Goal: Task Accomplishment & Management: Manage account settings

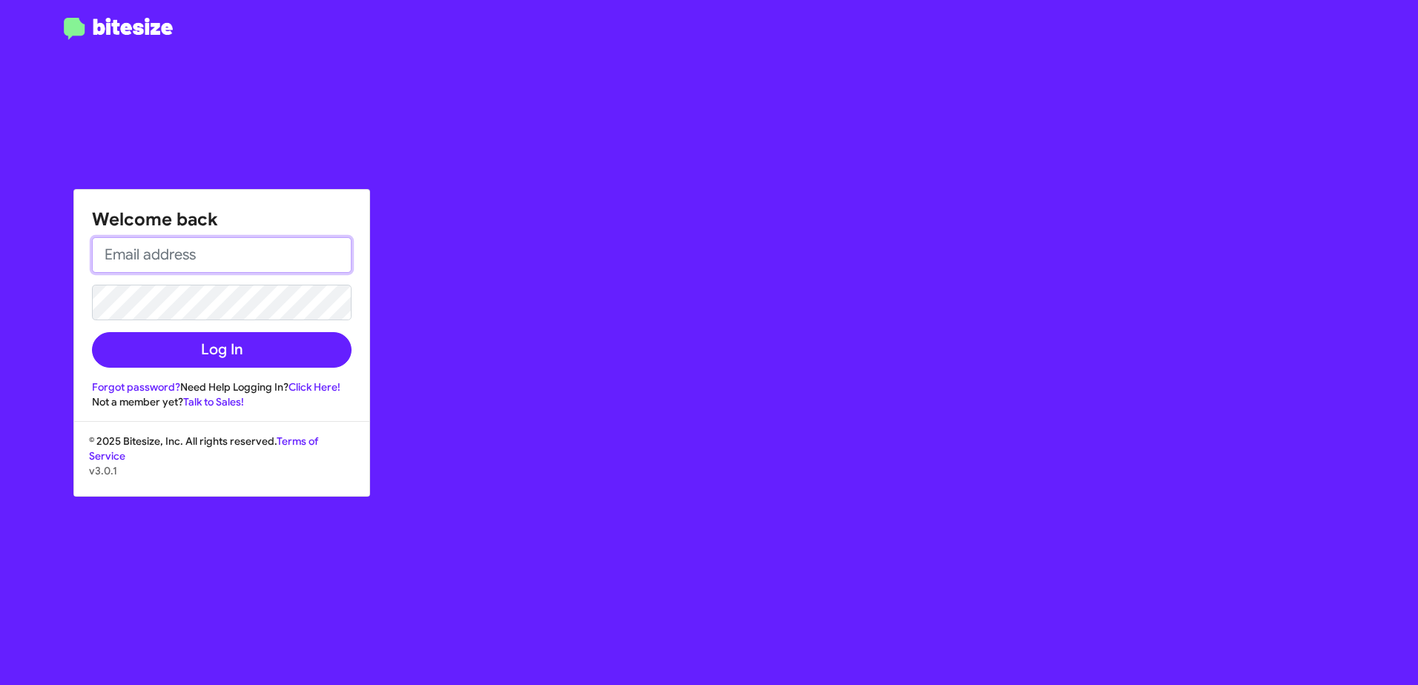
click at [198, 254] on input "email" at bounding box center [221, 255] width 259 height 36
click at [165, 259] on input "ALEXPERRY@MARINLUXURYCARS.COM" at bounding box center [221, 255] width 259 height 36
click at [92, 332] on button "Log In" at bounding box center [221, 350] width 259 height 36
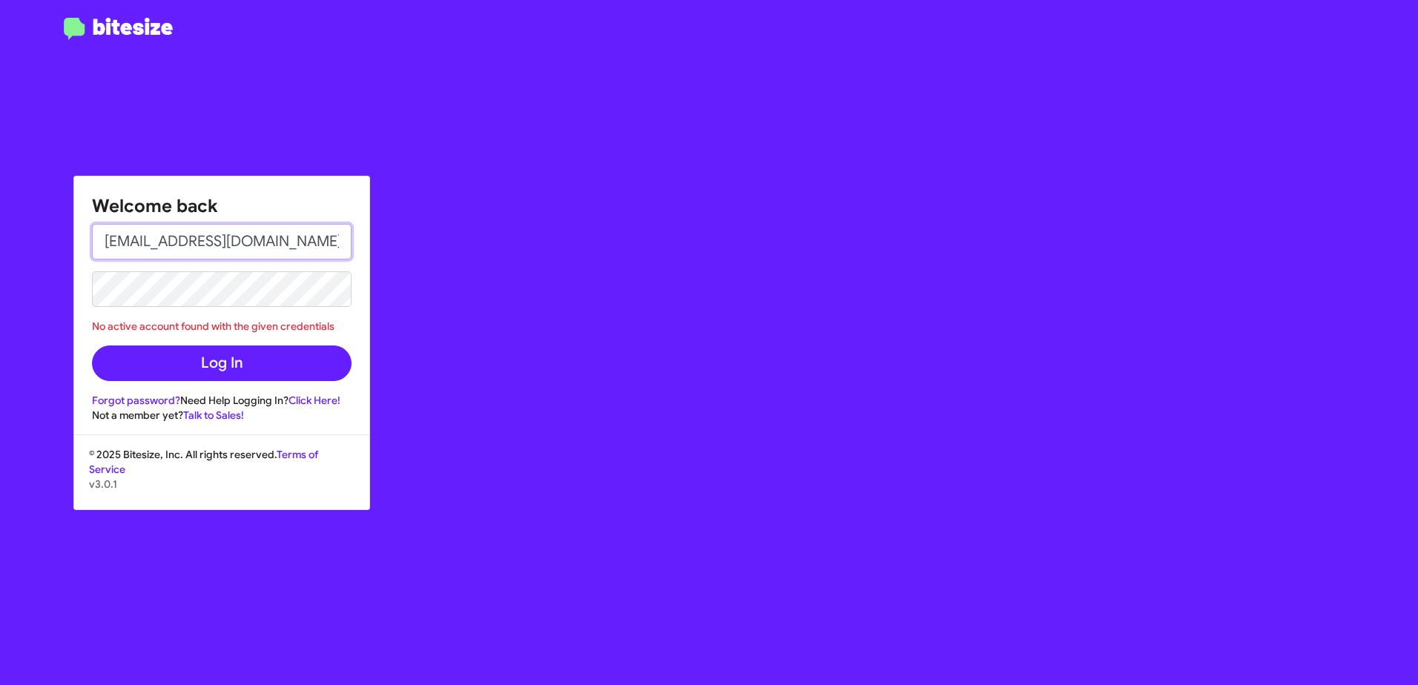
click at [135, 239] on input "YOURDANORIOS@MARINLUXURYCARS.COM" at bounding box center [221, 242] width 259 height 36
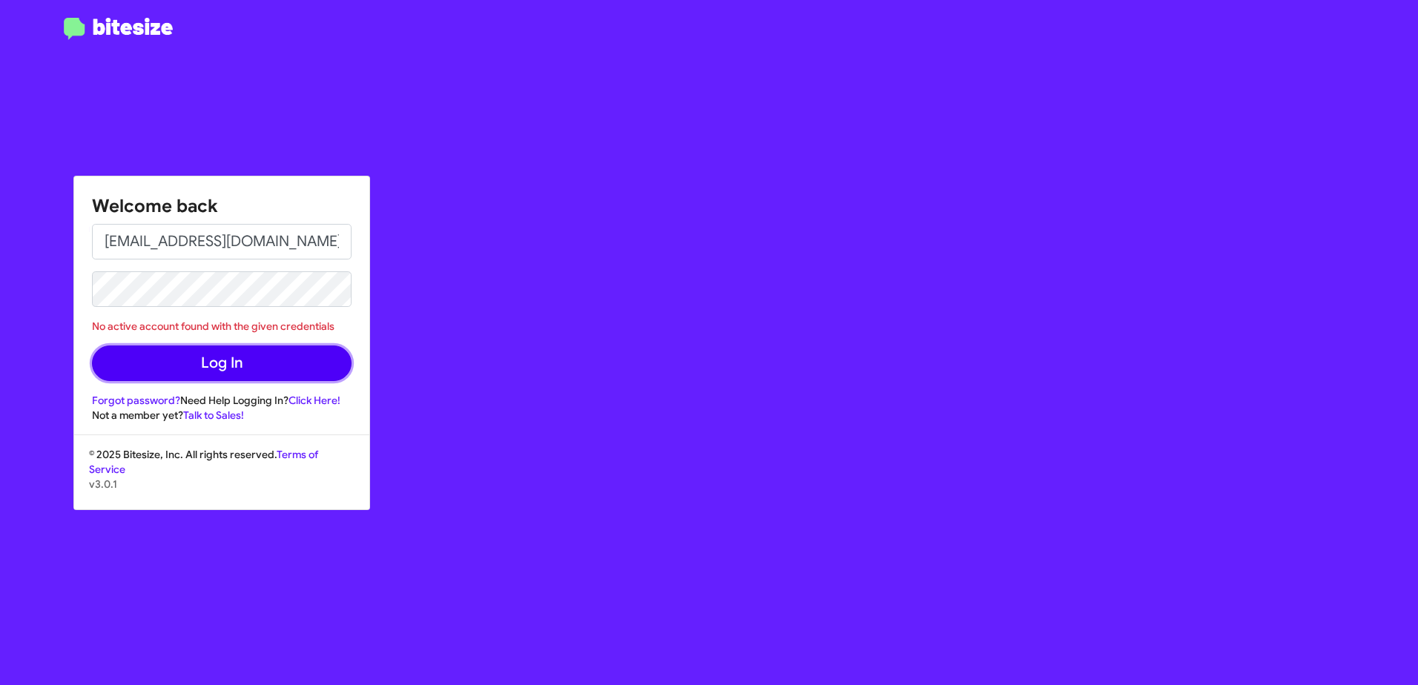
click at [188, 359] on button "Log In" at bounding box center [221, 364] width 259 height 36
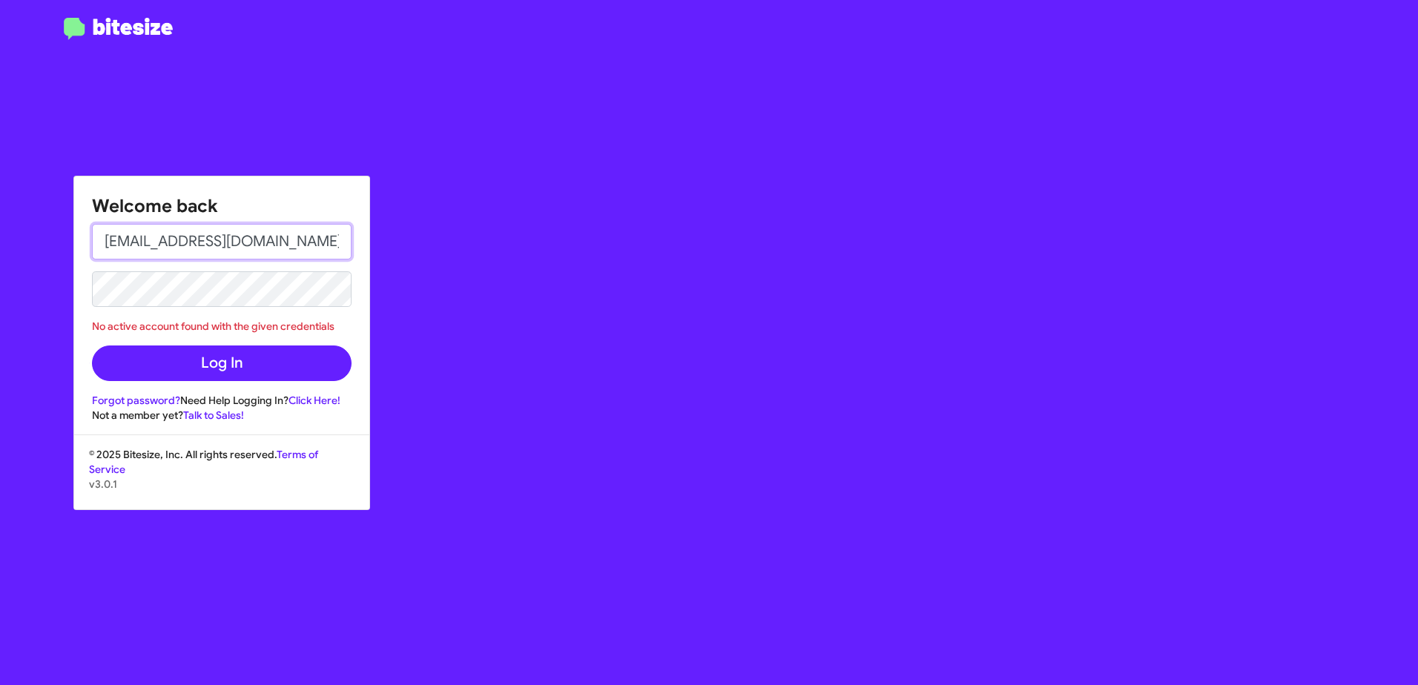
click at [245, 238] on input "YORDANORIOS@MARINLUXURYCARS.COM" at bounding box center [221, 242] width 259 height 36
click at [70, 291] on div "Welcome back YORDANORIOS@MARINLUXURYCARS.COM No active account found with the g…" at bounding box center [709, 342] width 1418 height 685
click at [92, 346] on button "Log In" at bounding box center [221, 364] width 259 height 36
drag, startPoint x: 104, startPoint y: 241, endPoint x: 373, endPoint y: 231, distance: 269.3
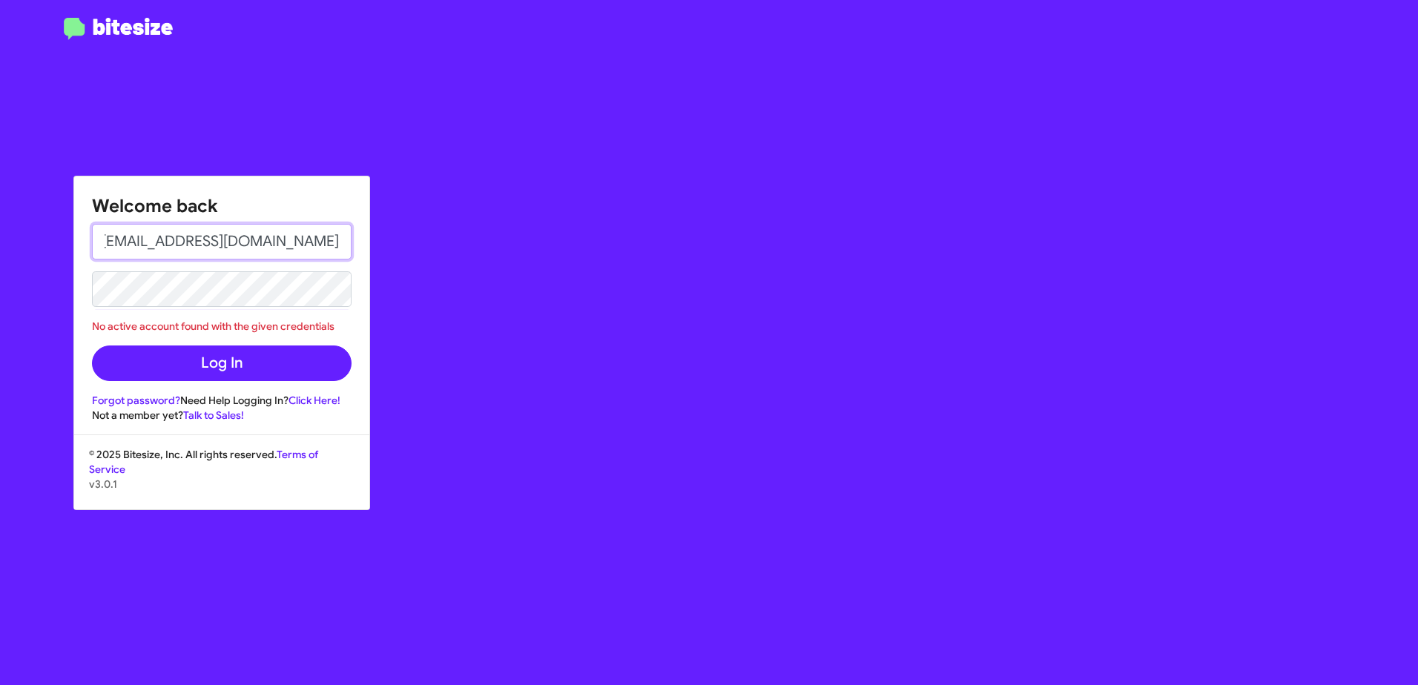
click at [373, 231] on div "Welcome back YORDANORIOS@MARINLUXURYCARS.COM No active account found with the g…" at bounding box center [827, 342] width 1181 height 685
click at [92, 346] on button "Log In" at bounding box center [221, 364] width 259 height 36
drag, startPoint x: 105, startPoint y: 240, endPoint x: 357, endPoint y: 242, distance: 251.4
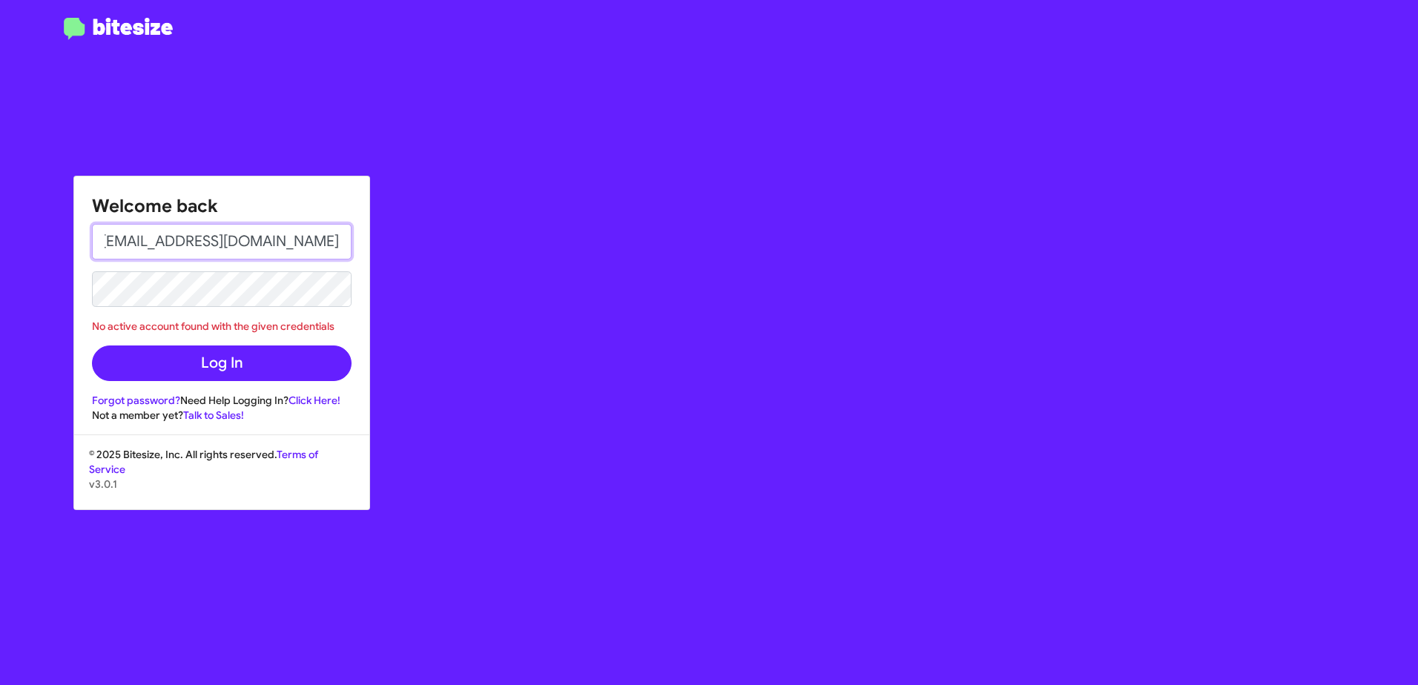
click at [357, 242] on div "Welcome back YORDANORIOS@MARINLUXURYCARS.COM No active account found with the g…" at bounding box center [221, 299] width 295 height 246
click at [92, 346] on button "Log In" at bounding box center [221, 364] width 259 height 36
click at [333, 241] on input "yordanorios@marinluxurycars.comq" at bounding box center [221, 242] width 259 height 36
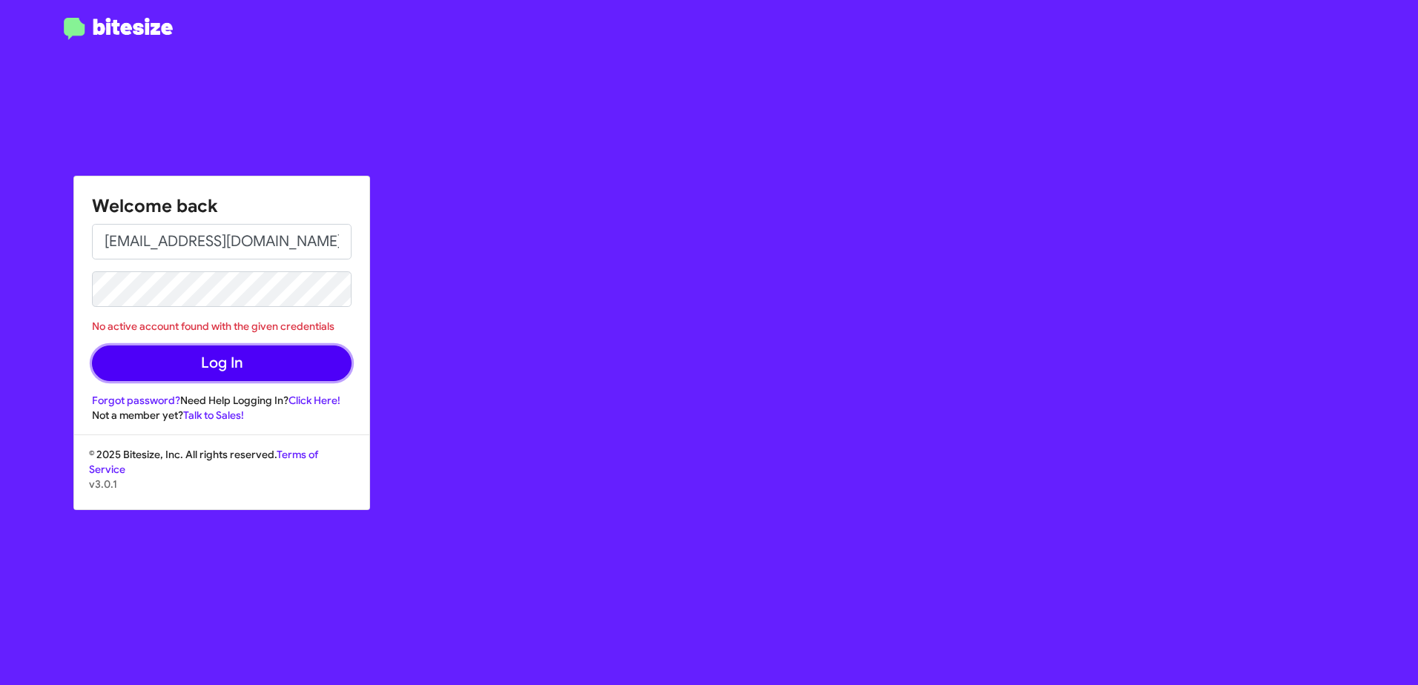
click at [271, 363] on button "Log In" at bounding box center [221, 364] width 259 height 36
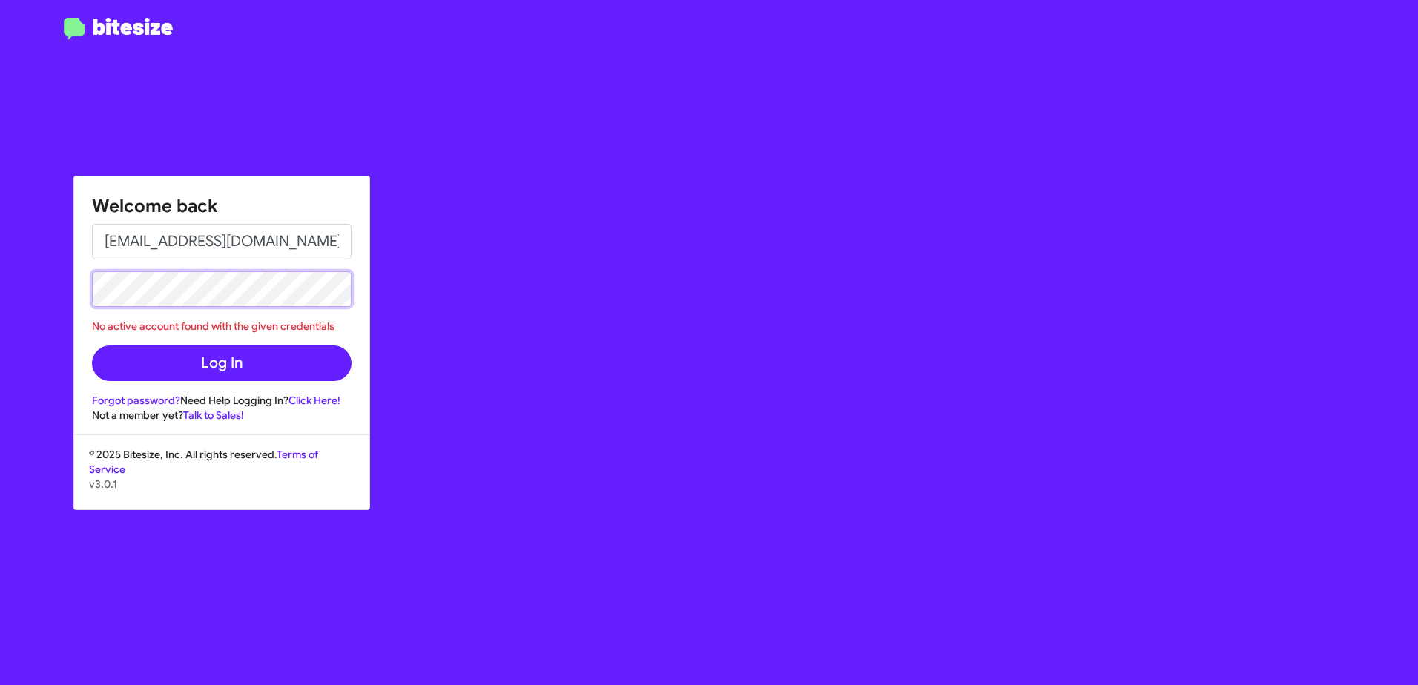
click at [88, 289] on div "Welcome back yordanorios@marinluxurycars.com No active account found with the g…" at bounding box center [221, 299] width 295 height 246
click at [92, 346] on button "Log In" at bounding box center [221, 364] width 259 height 36
click at [79, 295] on div "Welcome back yordanorios@marinluxurycars.com No active account found with the g…" at bounding box center [221, 299] width 295 height 246
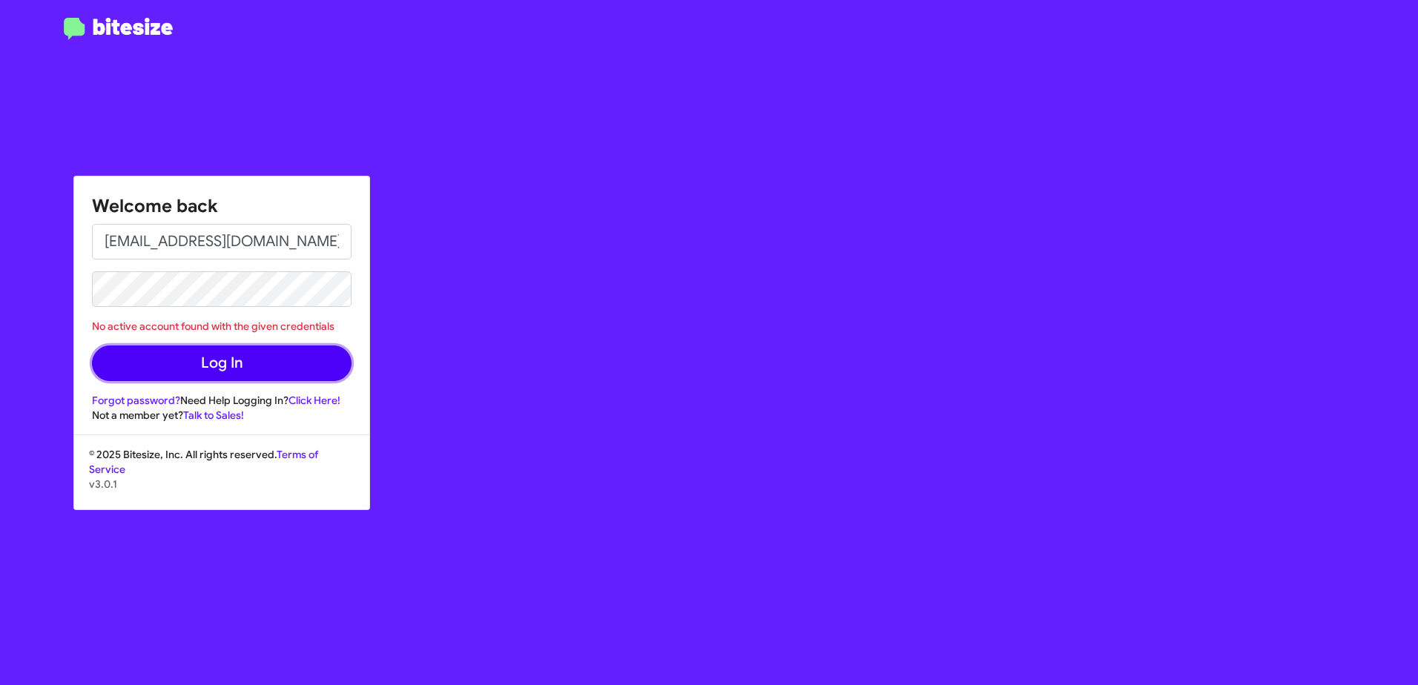
click at [165, 361] on button "Log In" at bounding box center [221, 364] width 259 height 36
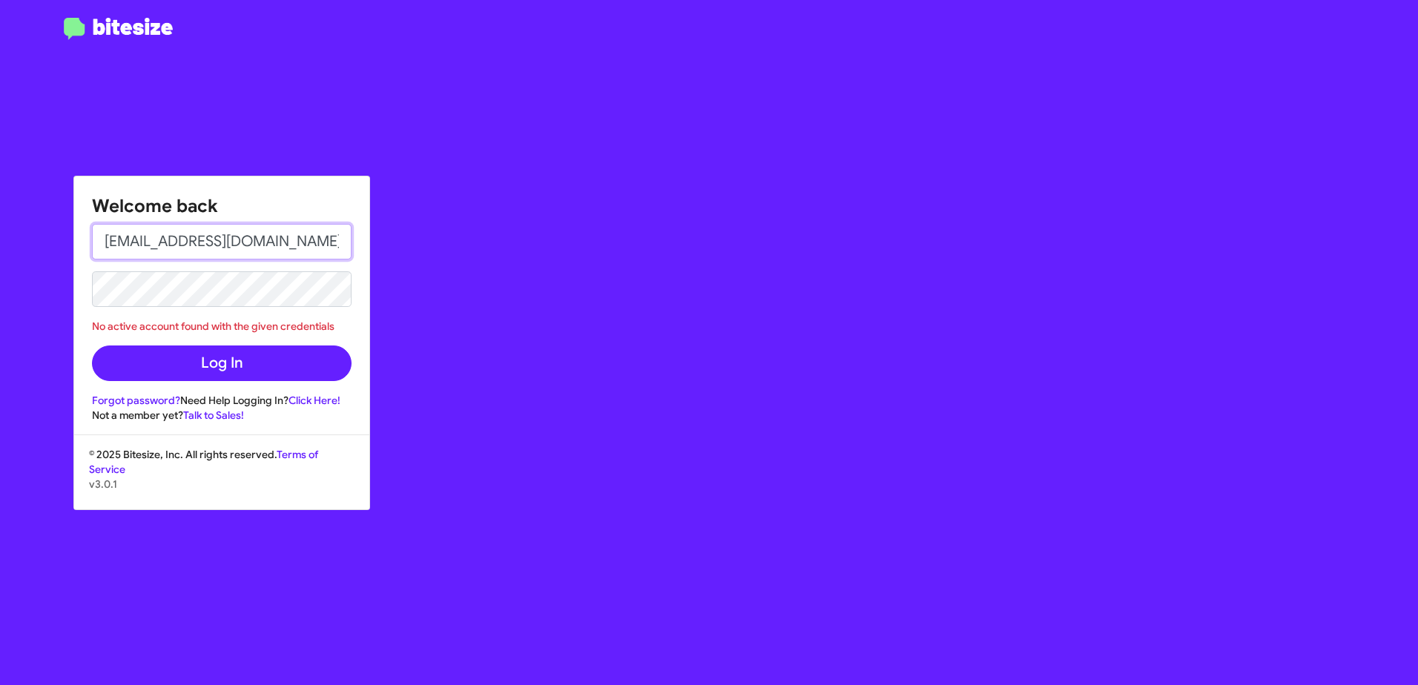
click at [255, 249] on input "[EMAIL_ADDRESS][DOMAIN_NAME]" at bounding box center [221, 242] width 259 height 36
type input "y"
type input "[EMAIL_ADDRESS][DOMAIN_NAME]"
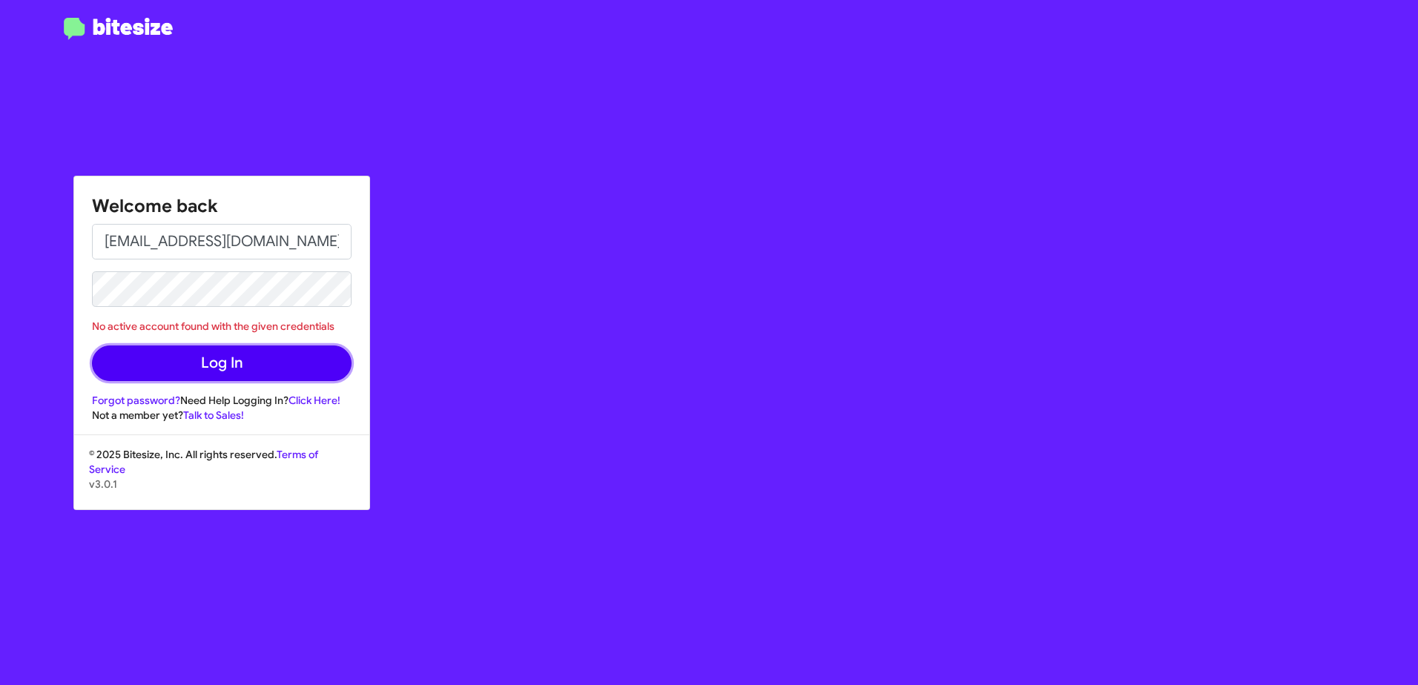
click at [173, 352] on button "Log In" at bounding box center [221, 364] width 259 height 36
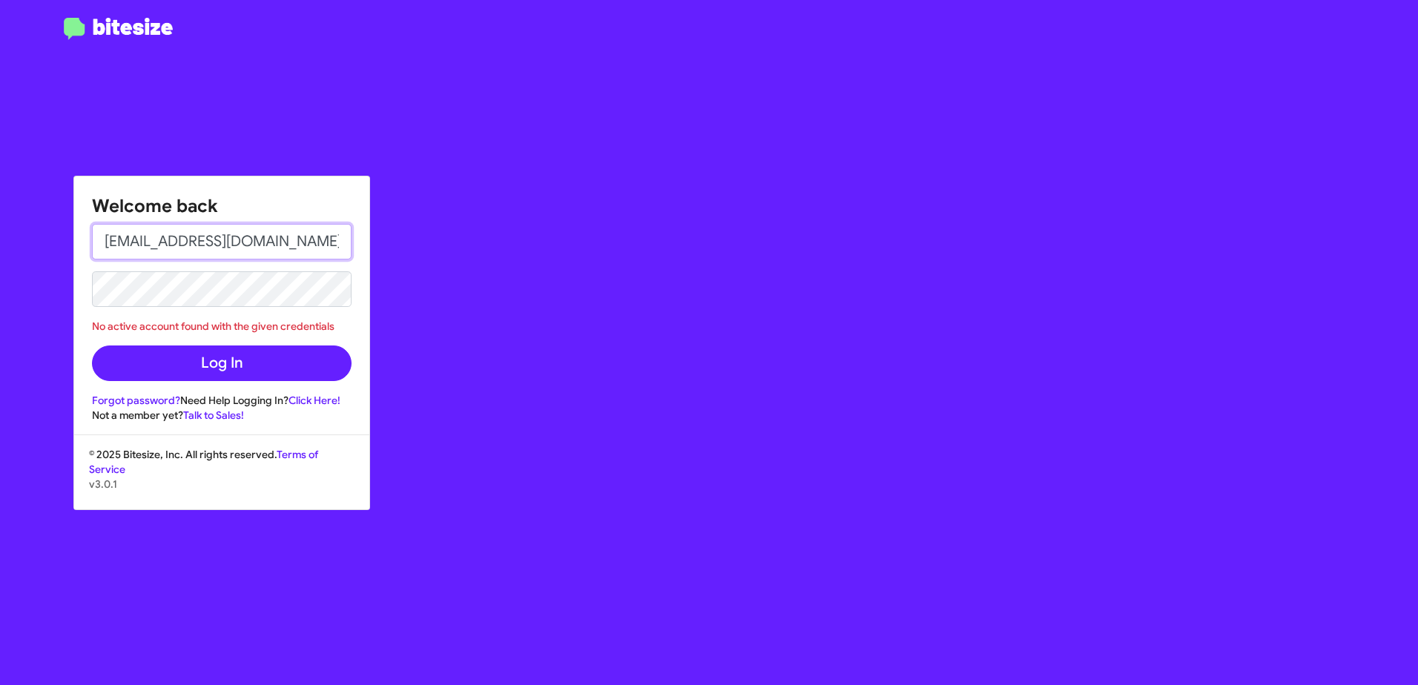
drag, startPoint x: 346, startPoint y: 239, endPoint x: 56, endPoint y: 279, distance: 292.5
click at [56, 279] on div "Welcome back yordanorios@marinluxurycars.com No active account found with the g…" at bounding box center [709, 342] width 1418 height 685
type input "[EMAIL_ADDRESS][DOMAIN_NAME]"
click at [14, 315] on div "Welcome back paigeziegler@marinluxurycars.com No active account found with the …" at bounding box center [709, 342] width 1418 height 685
click at [92, 346] on button "Log In" at bounding box center [221, 364] width 259 height 36
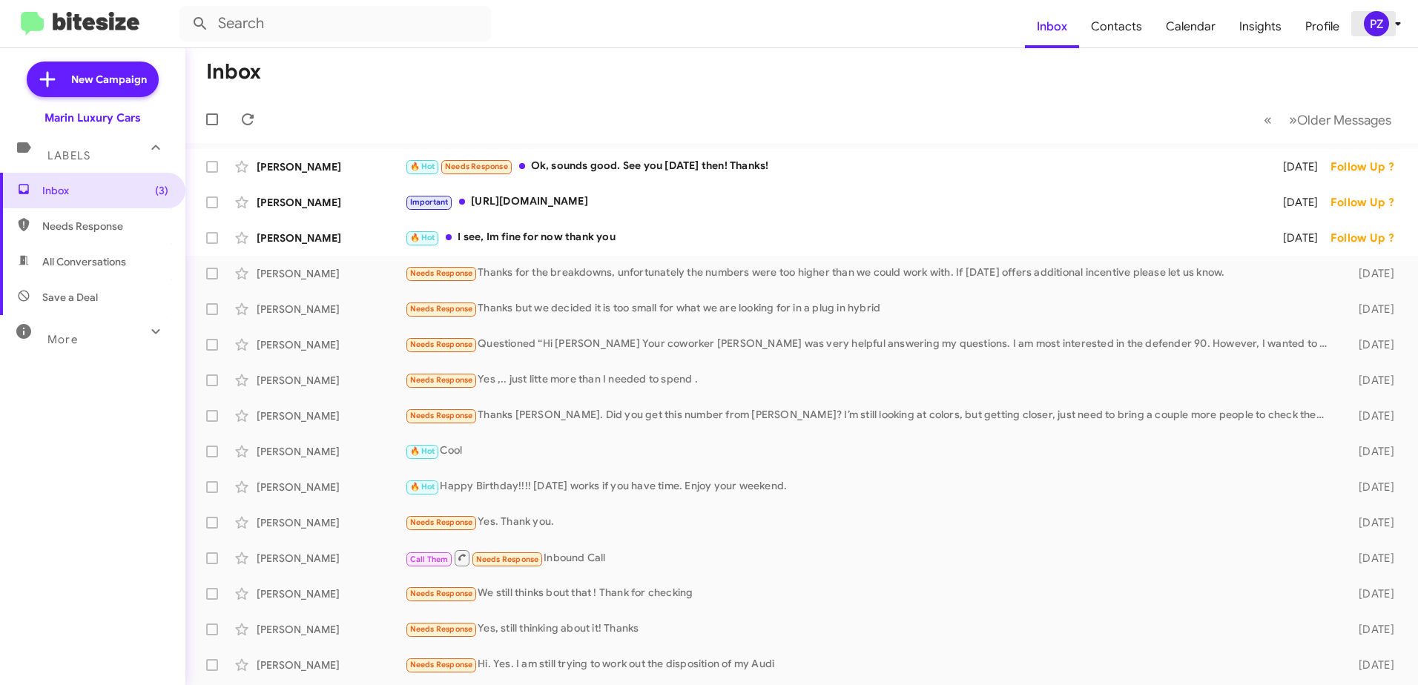
click at [1377, 17] on div "PZ" at bounding box center [1375, 23] width 25 height 25
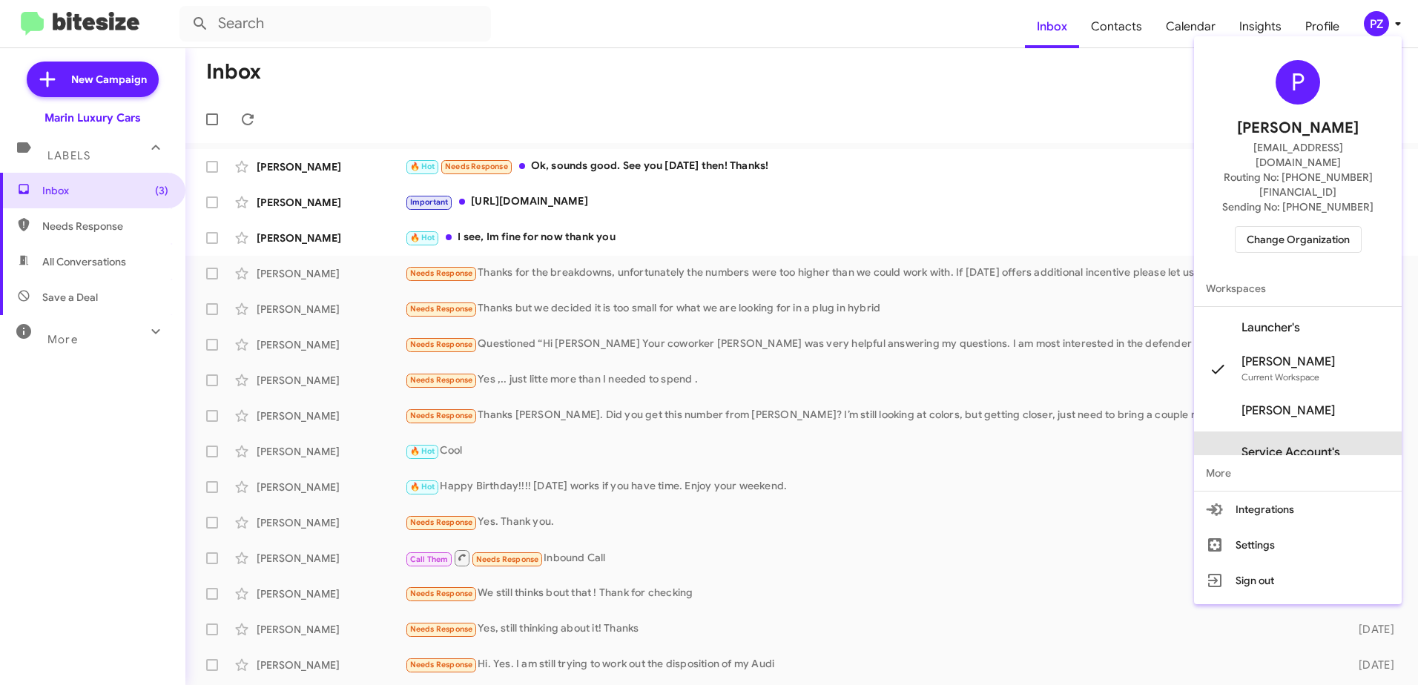
click at [1305, 445] on span "Service Account's" at bounding box center [1290, 452] width 99 height 15
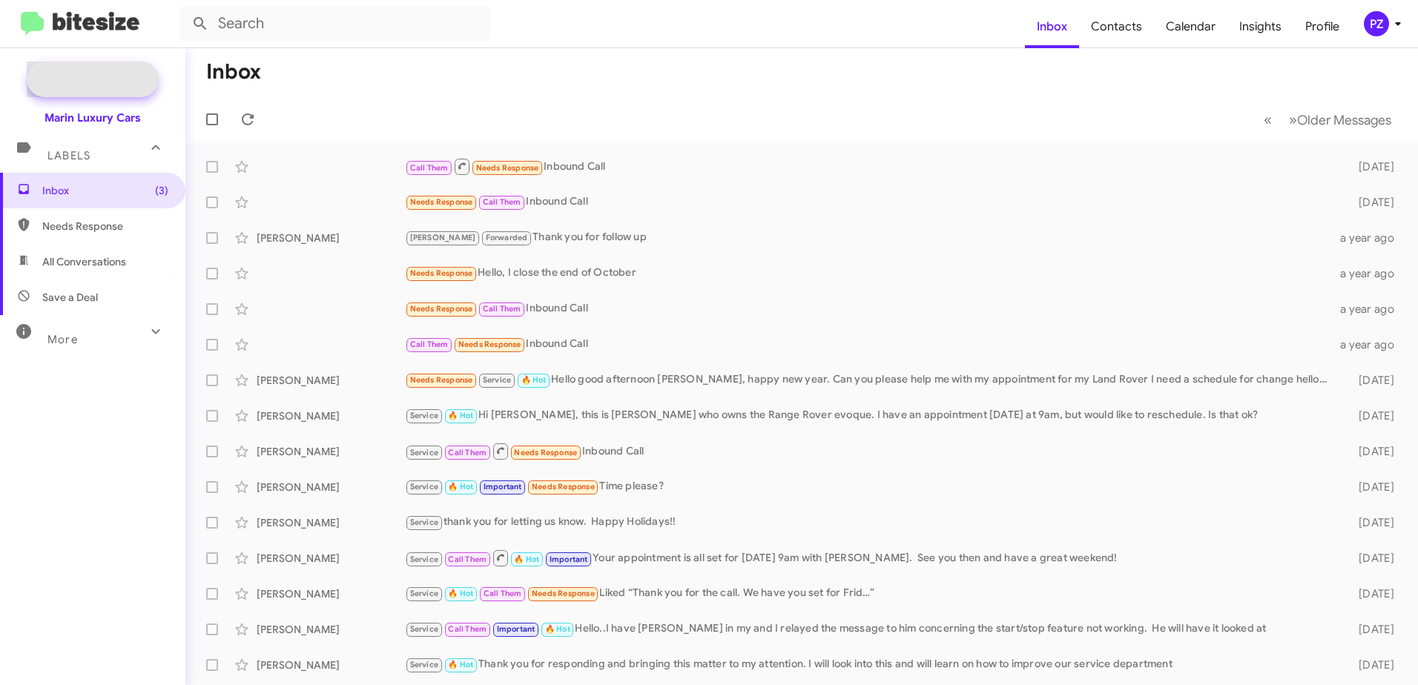
click at [117, 70] on span "New Campaign" at bounding box center [93, 80] width 132 height 36
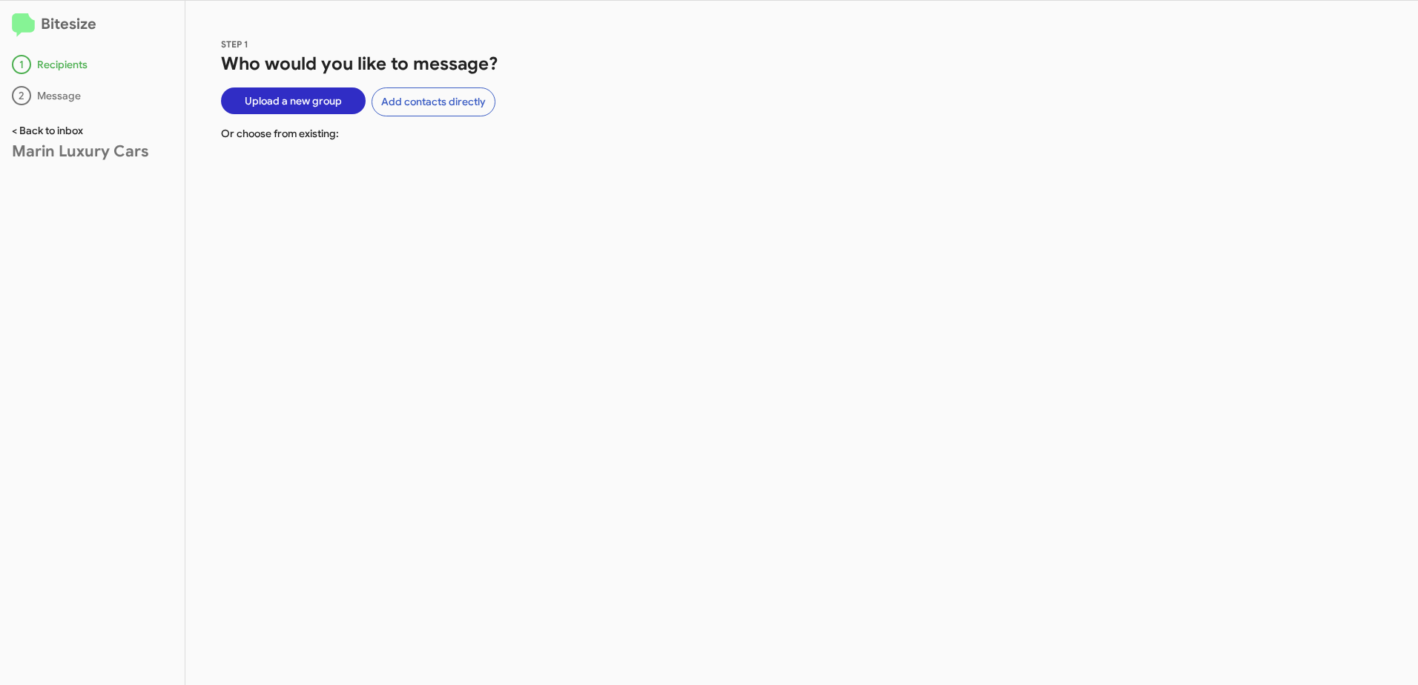
click at [66, 133] on link "< Back to inbox" at bounding box center [47, 130] width 71 height 13
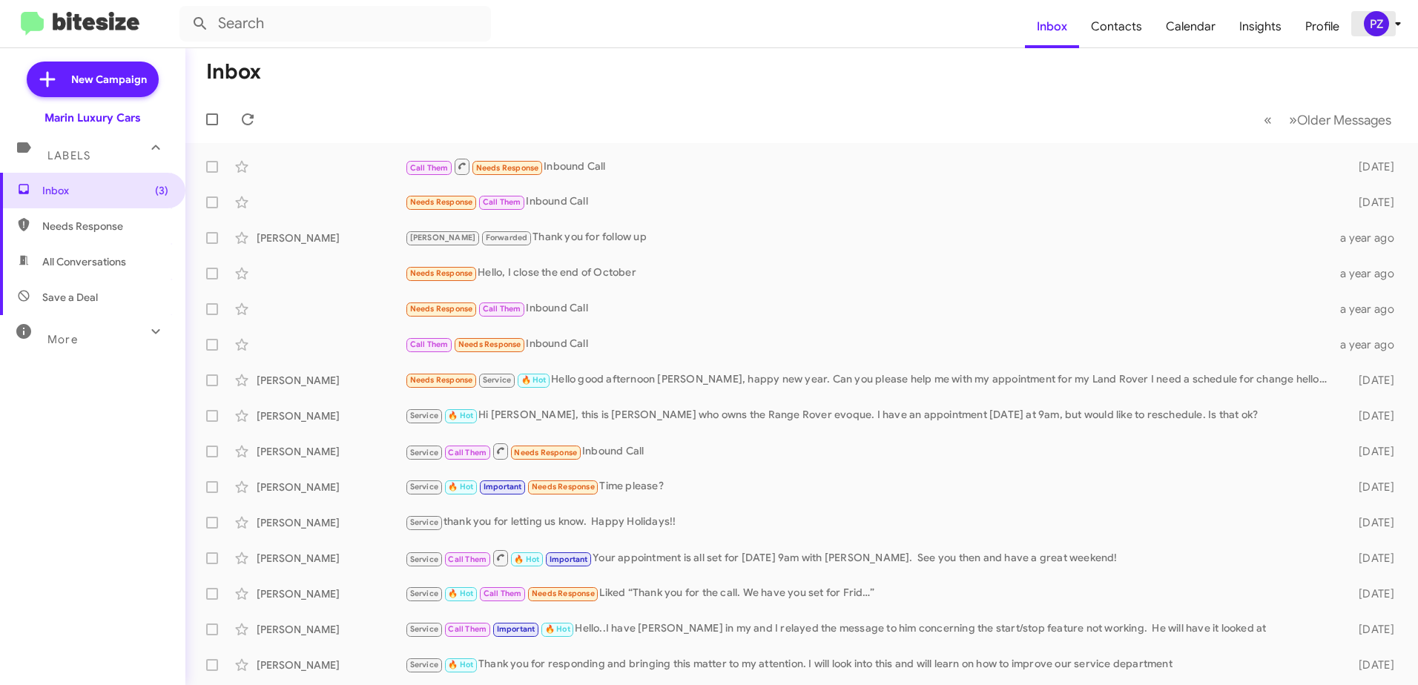
click at [1379, 24] on div "PZ" at bounding box center [1375, 23] width 25 height 25
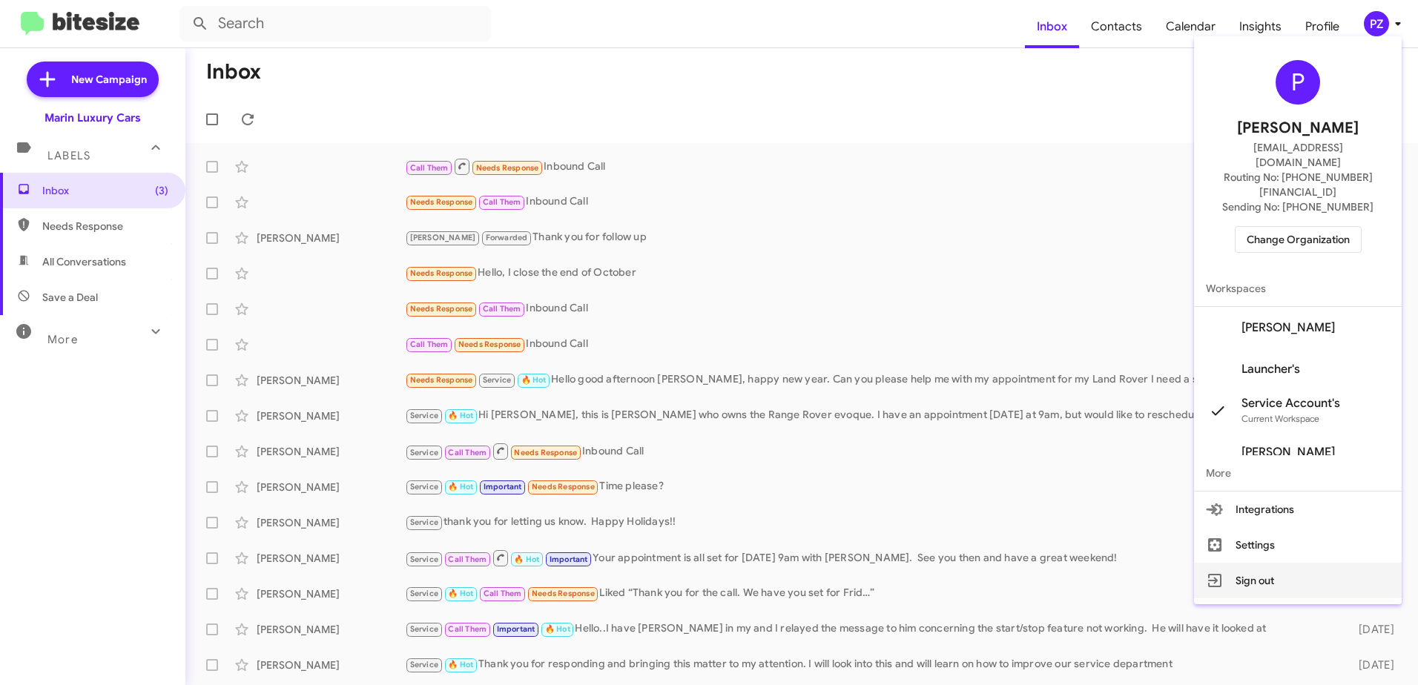
click at [1263, 563] on button "Sign out" at bounding box center [1298, 581] width 208 height 36
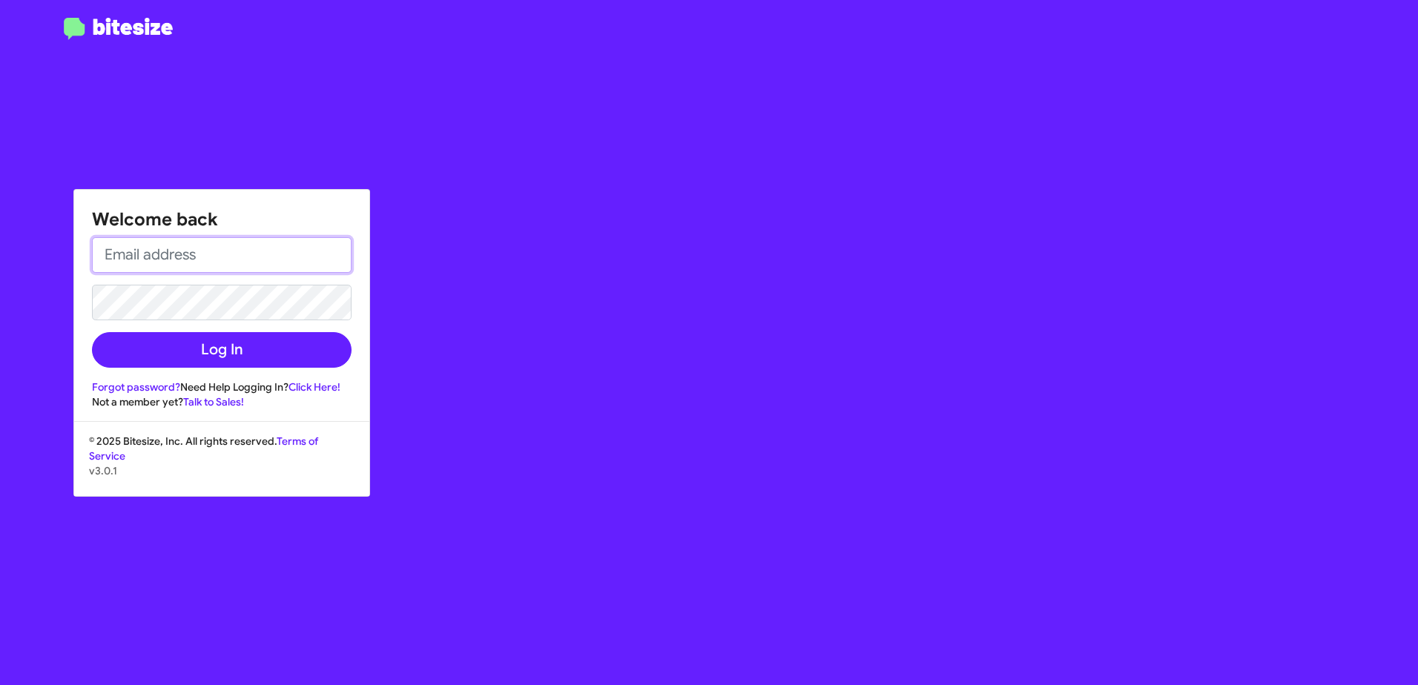
click at [250, 261] on input "email" at bounding box center [221, 255] width 259 height 36
type input "[EMAIL_ADDRESS][DOMAIN_NAME]"
click at [92, 332] on button "Log In" at bounding box center [221, 350] width 259 height 36
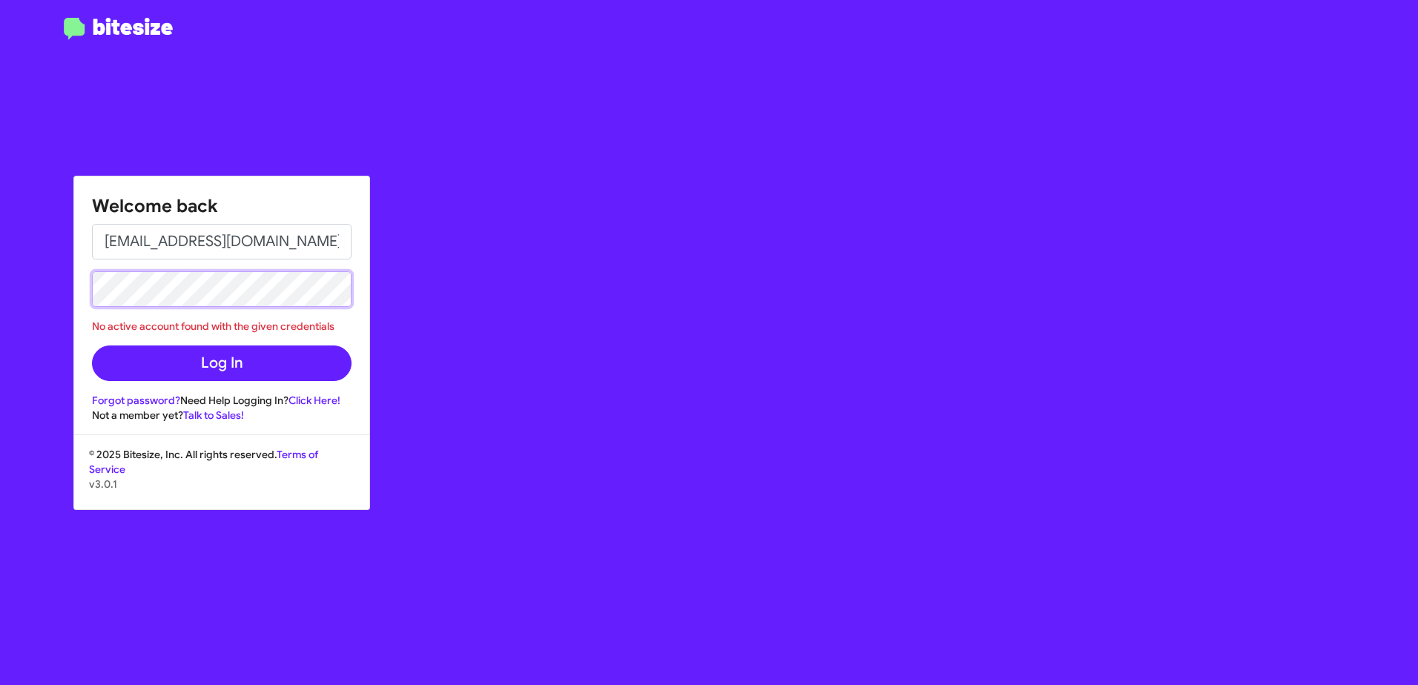
click at [92, 346] on button "Log In" at bounding box center [221, 364] width 259 height 36
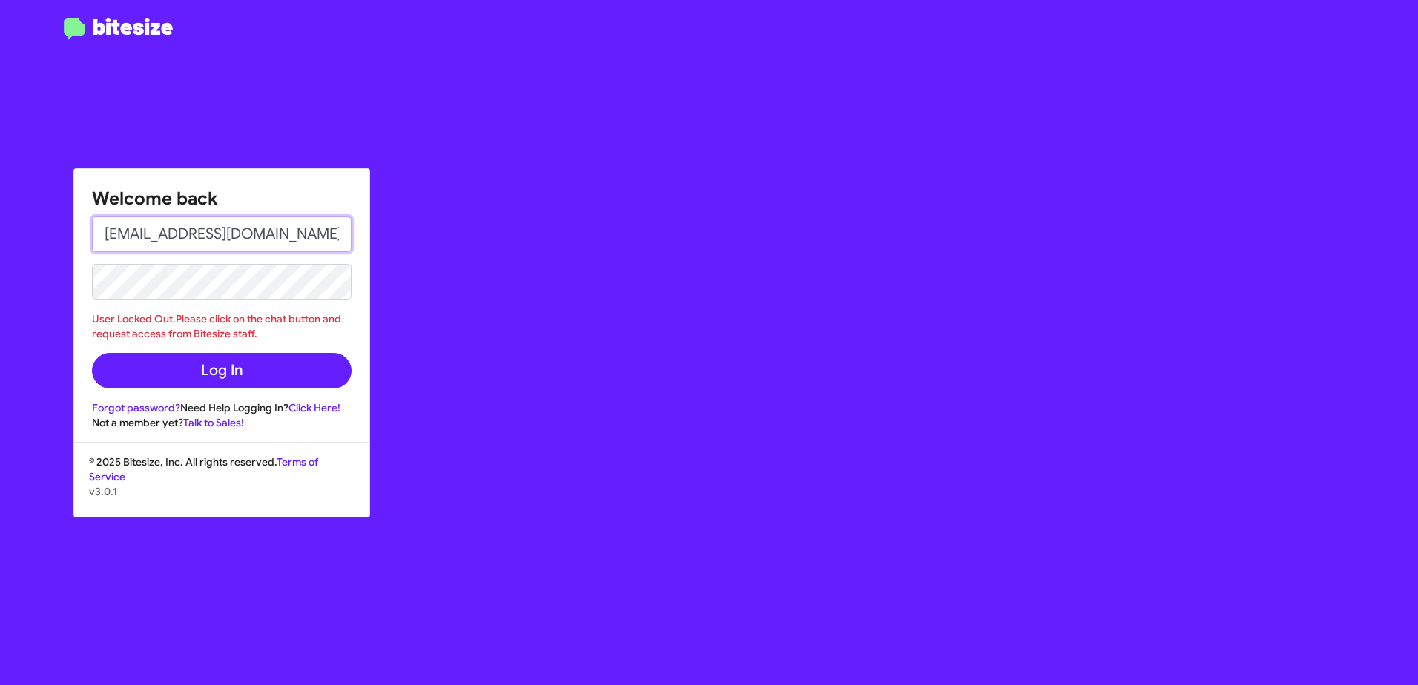
drag, startPoint x: 339, startPoint y: 234, endPoint x: 98, endPoint y: 240, distance: 241.0
click at [98, 240] on input "[EMAIL_ADDRESS][DOMAIN_NAME]" at bounding box center [221, 234] width 259 height 36
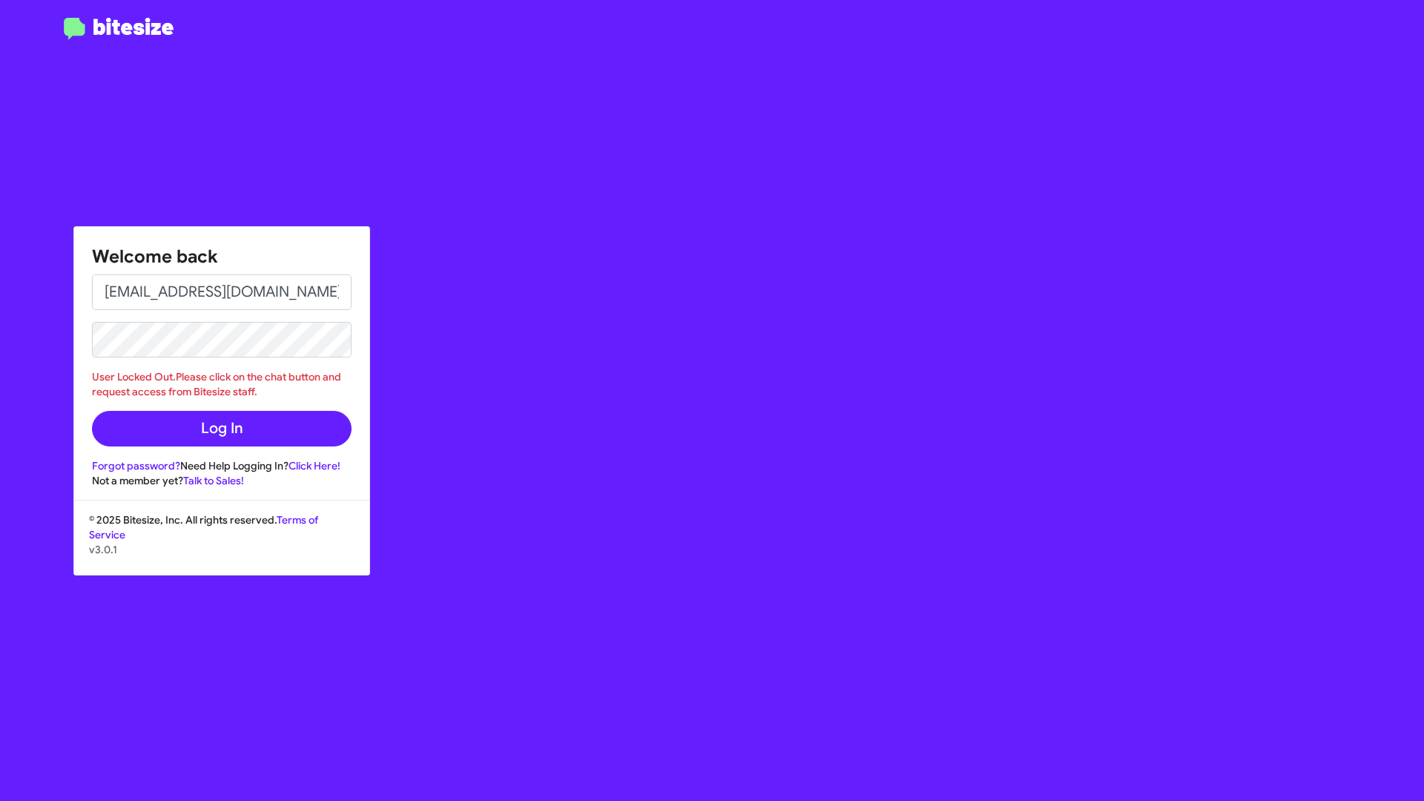
click at [744, 390] on div "Welcome back paigeziegler@marinluxurycars.com User Locked Out.Please click on t…" at bounding box center [830, 400] width 1186 height 801
click at [640, 558] on div "Welcome back paigeziegler@marinluxurycars.com User Locked Out.Please click on t…" at bounding box center [830, 400] width 1186 height 801
click at [498, 0] on div "Welcome back paigeziegler@marinluxurycars.com User Locked Out.Please click on t…" at bounding box center [830, 400] width 1186 height 801
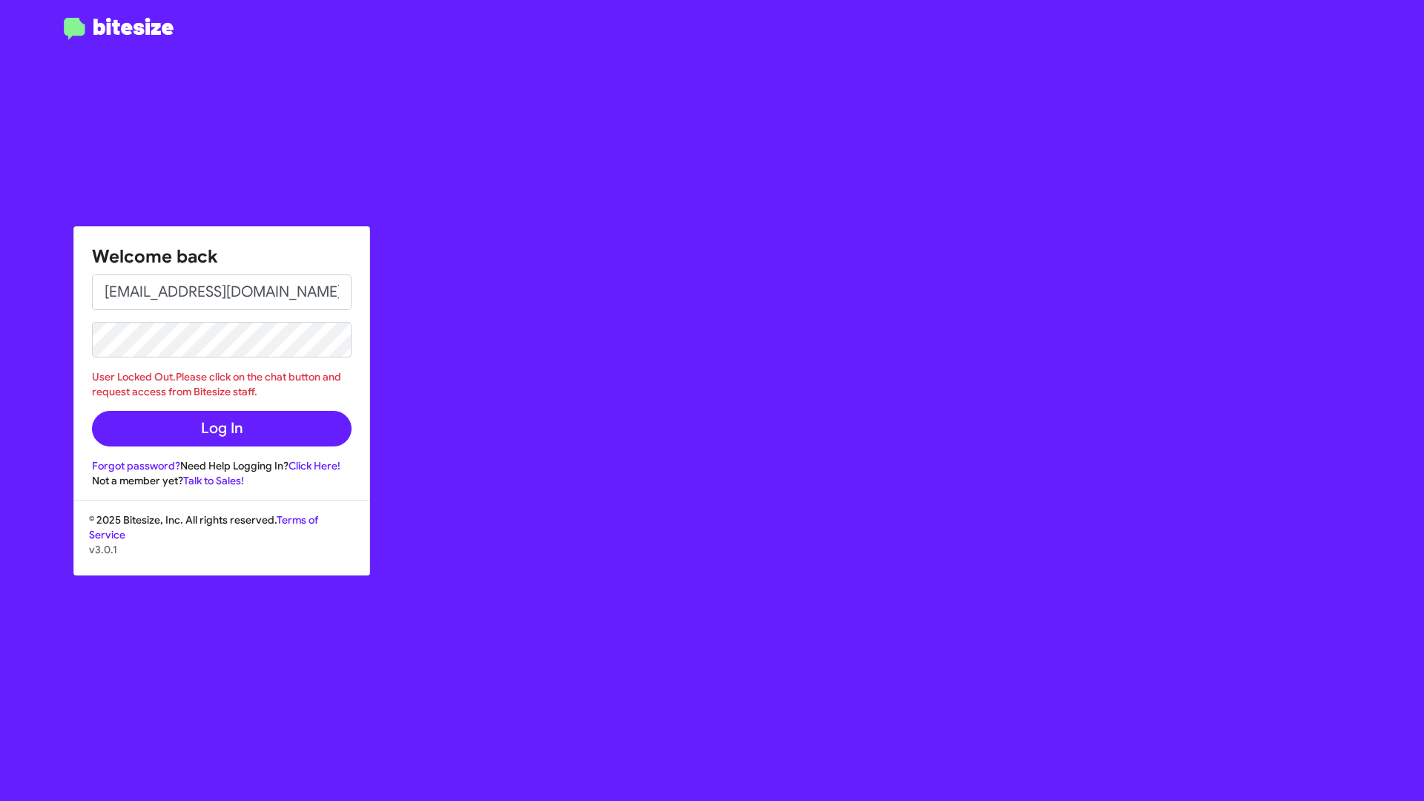
click at [505, 9] on div "Welcome back paigeziegler@marinluxurycars.com User Locked Out.Please click on t…" at bounding box center [830, 400] width 1186 height 801
click at [351, 289] on input "[EMAIL_ADDRESS][DOMAIN_NAME]" at bounding box center [221, 292] width 259 height 36
type input "y"
type input "[EMAIL_ADDRESS][DOMAIN_NAME]"
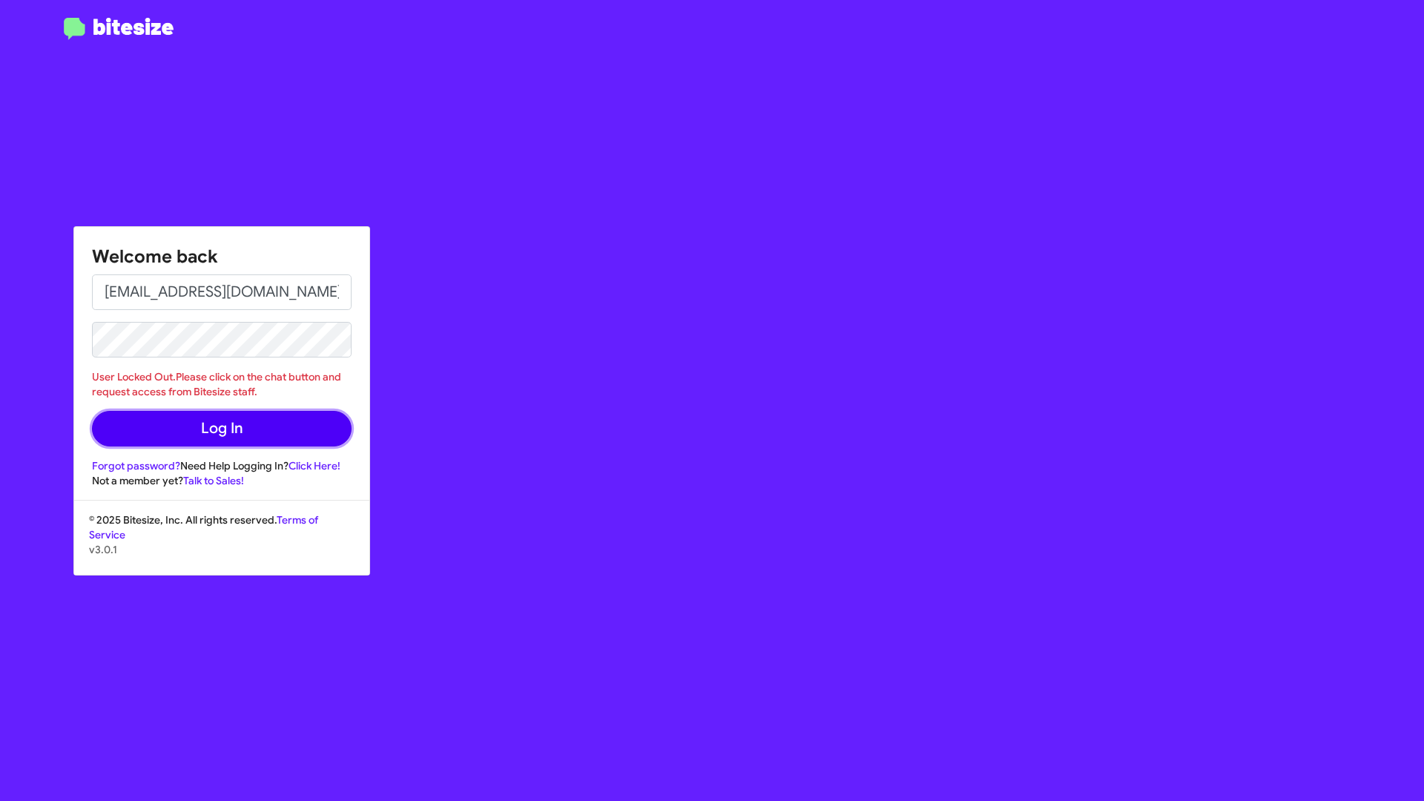
click at [240, 419] on button "Log In" at bounding box center [221, 429] width 259 height 36
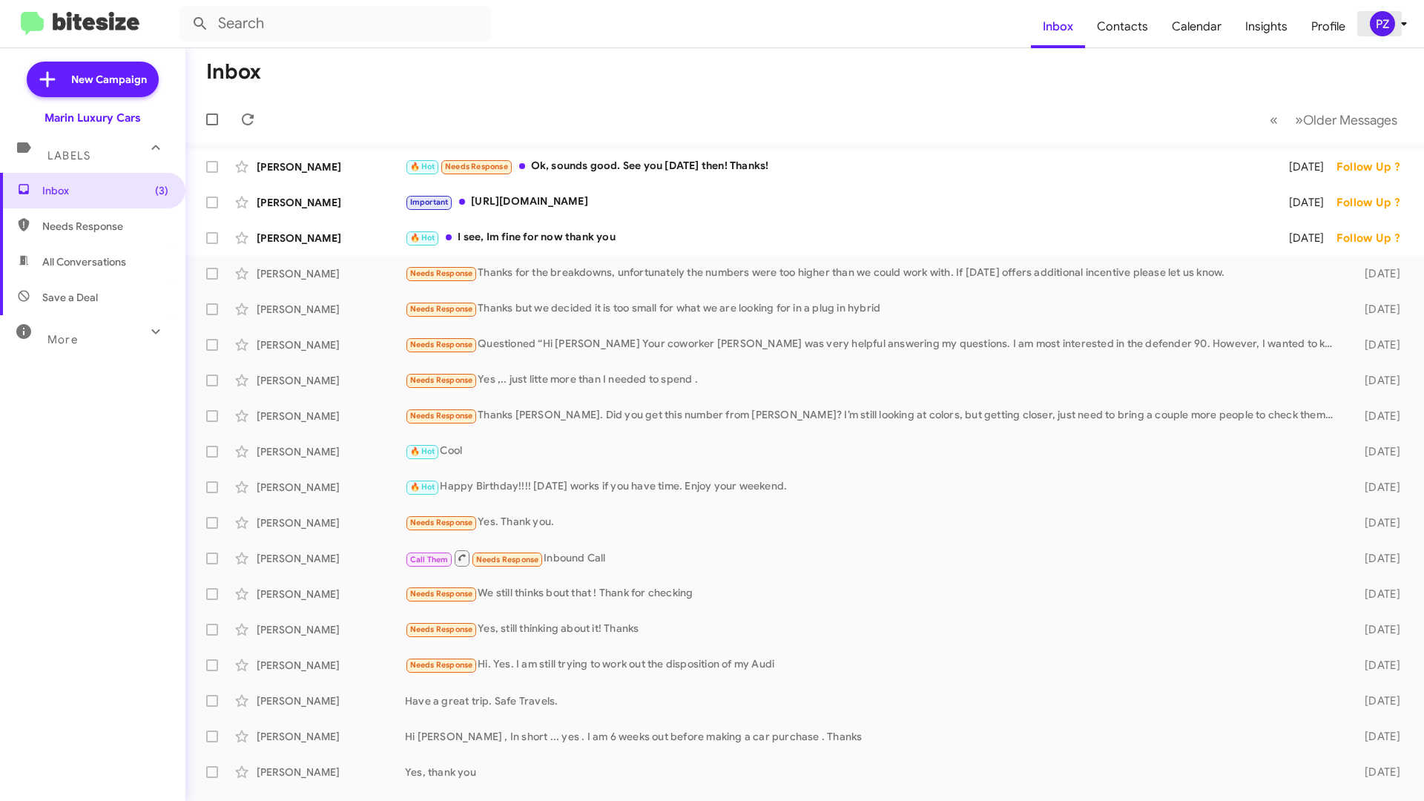
click at [1408, 23] on icon at bounding box center [1404, 24] width 18 height 18
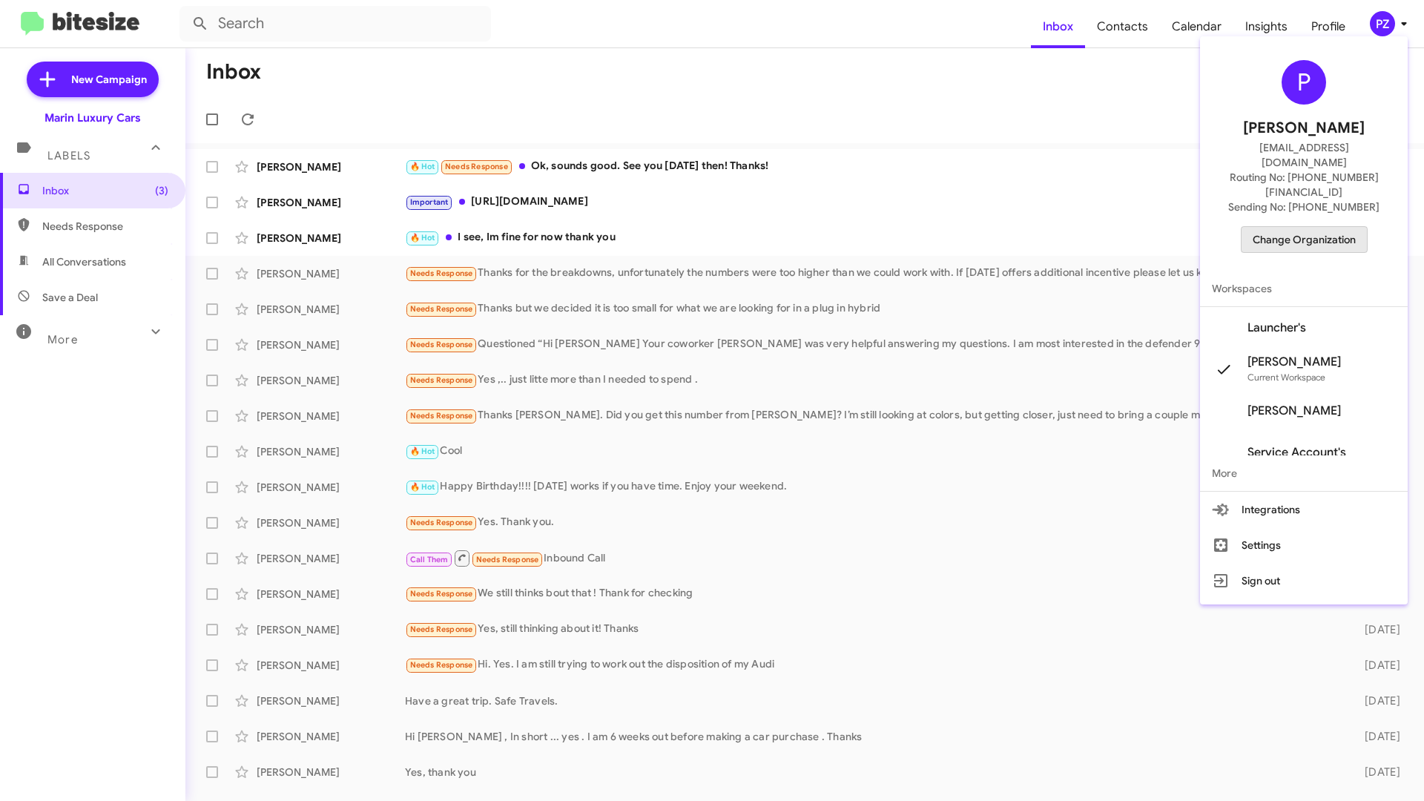
click at [1308, 227] on span "Change Organization" at bounding box center [1303, 239] width 103 height 25
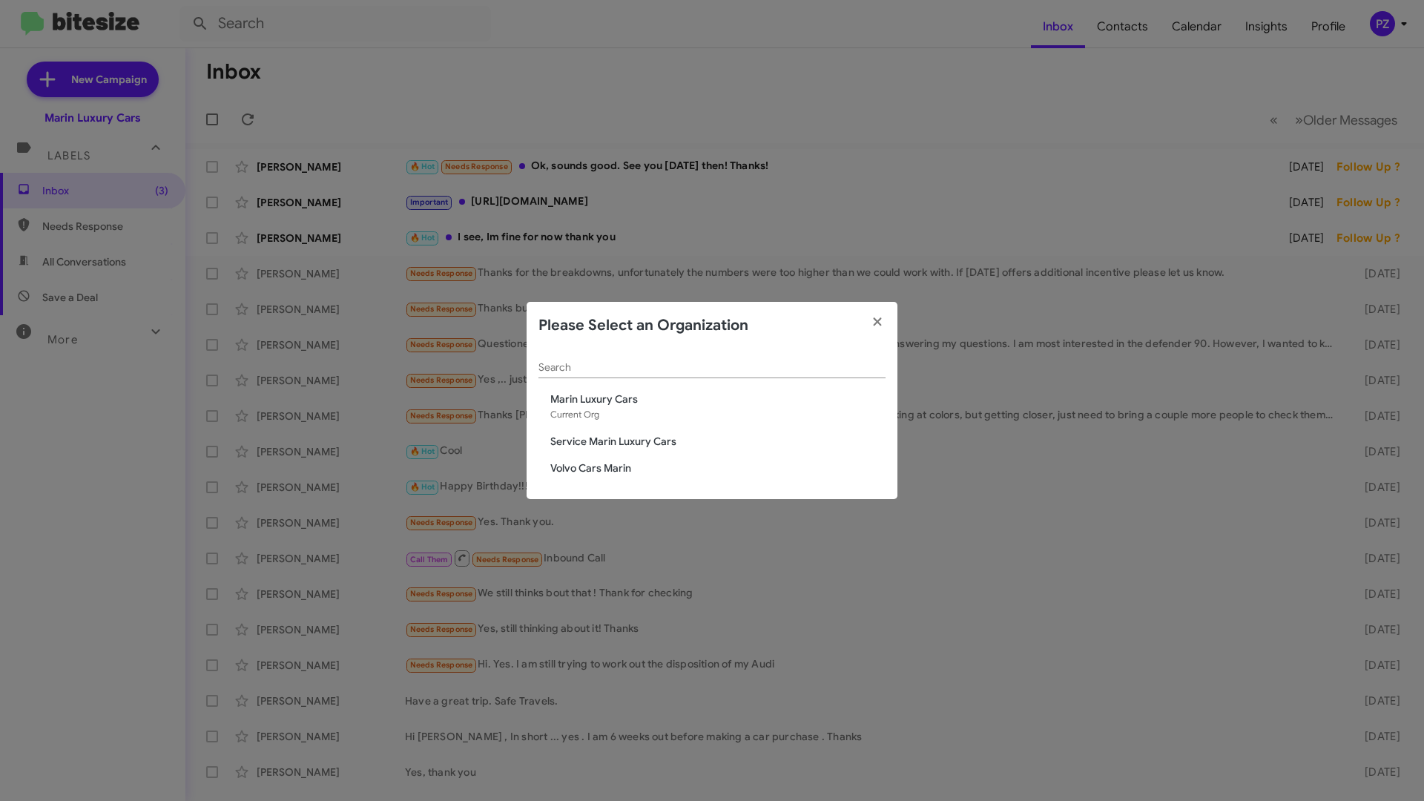
click at [631, 440] on span "Service Marin Luxury Cars" at bounding box center [717, 441] width 335 height 15
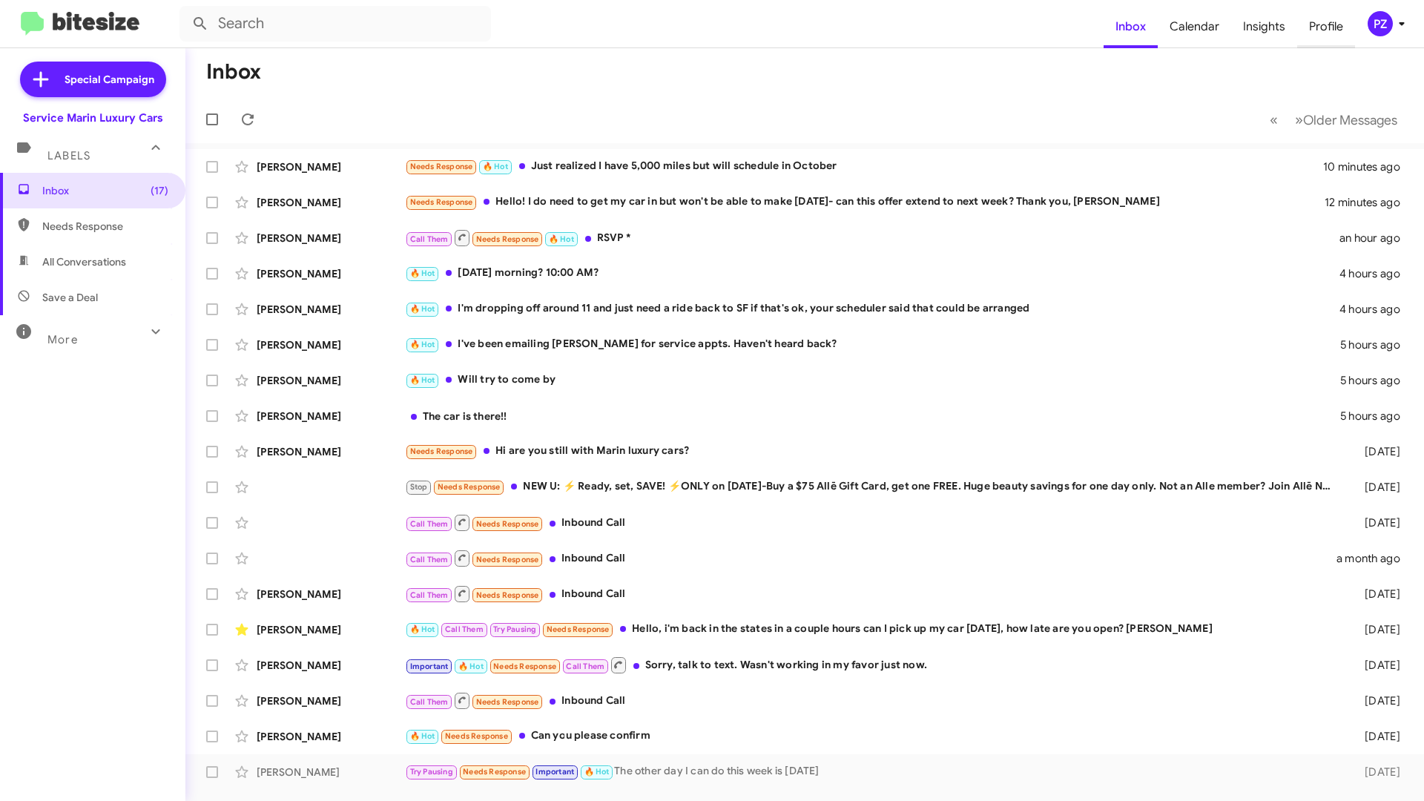
click at [1328, 22] on span "Profile" at bounding box center [1326, 26] width 58 height 43
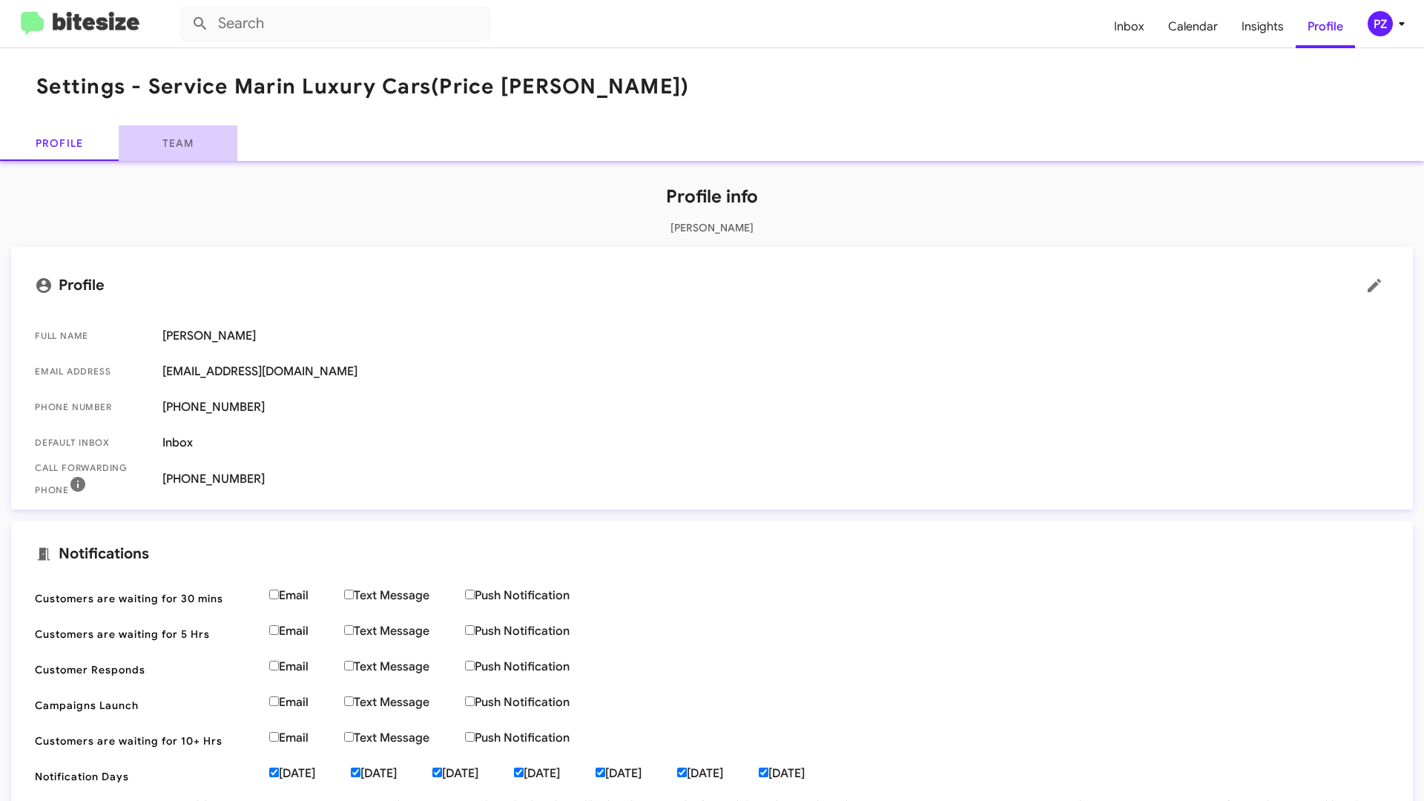
click at [182, 146] on link "Team" at bounding box center [178, 143] width 119 height 36
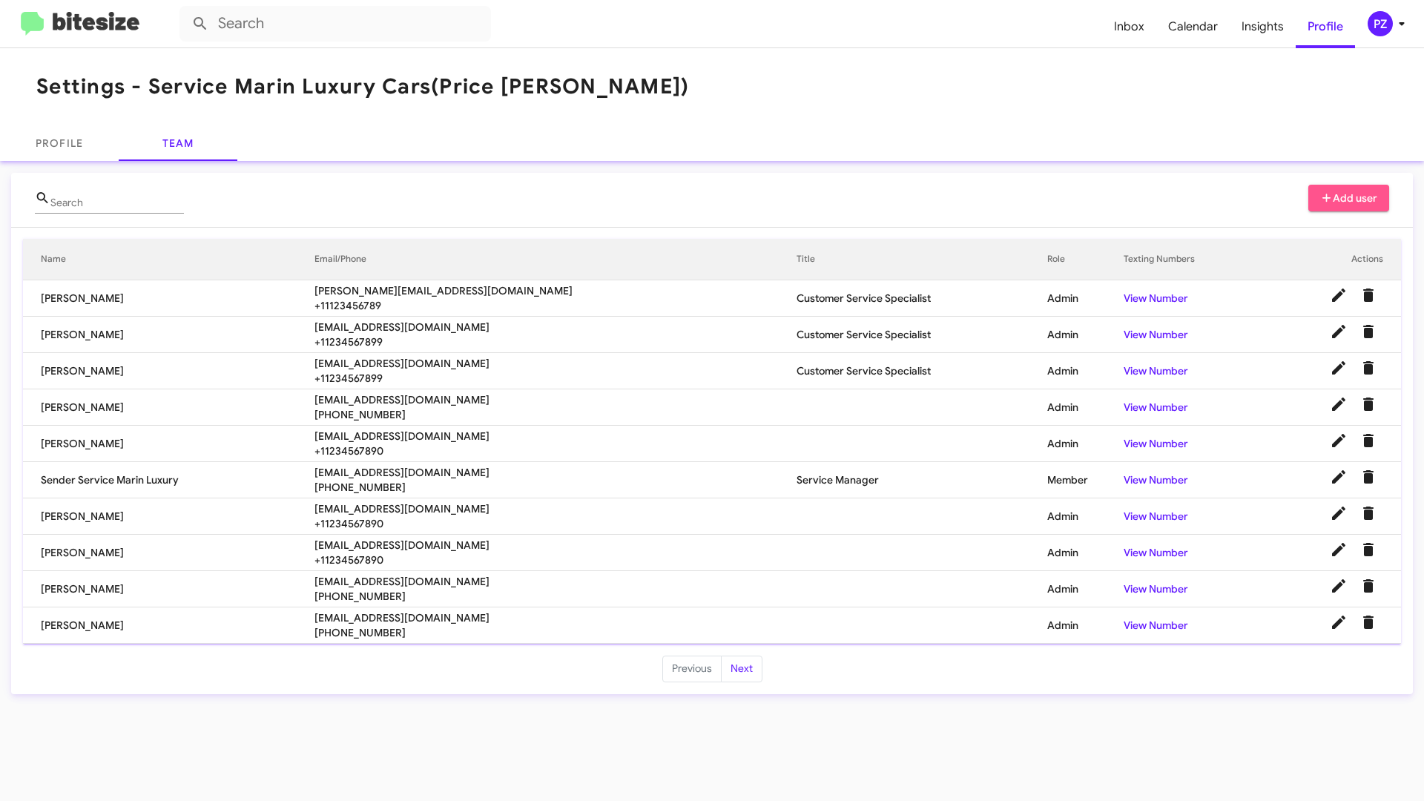
click at [1354, 188] on span "Add user" at bounding box center [1349, 198] width 58 height 27
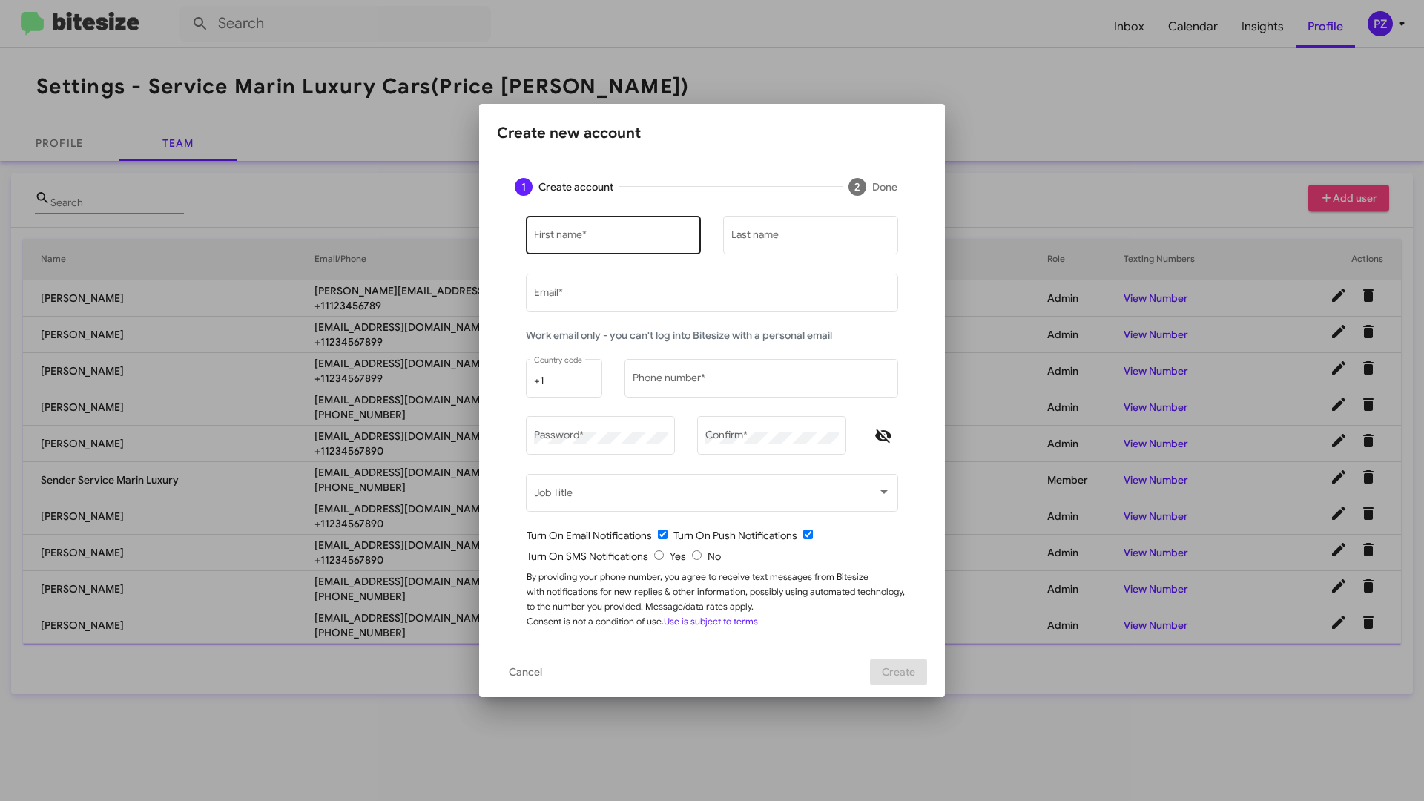
click at [575, 230] on div "First name *" at bounding box center [613, 234] width 159 height 41
type input "[PERSON_NAME]"
type input "6504309883"
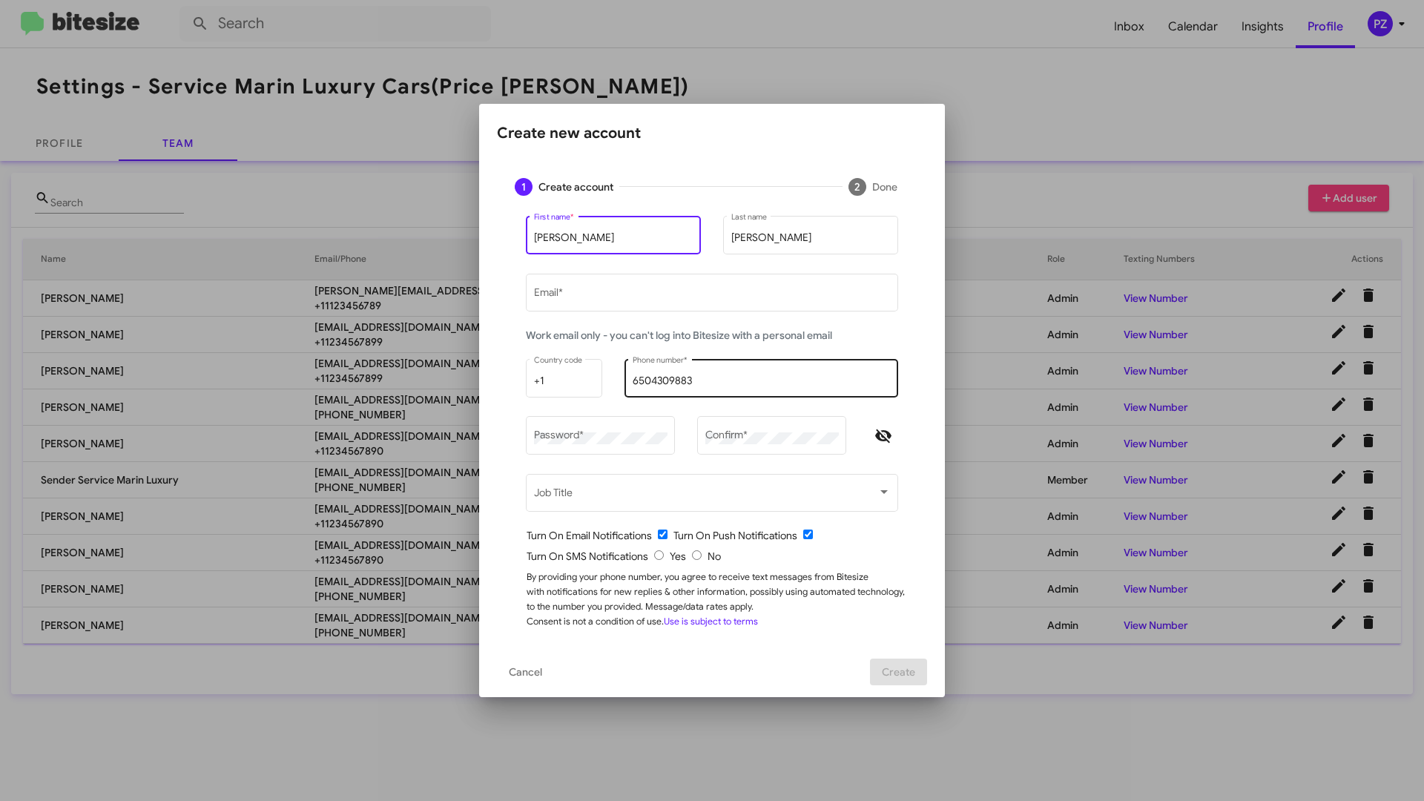
type input "[PERSON_NAME]"
click at [694, 377] on input "6504309883" at bounding box center [761, 381] width 258 height 12
type input "6"
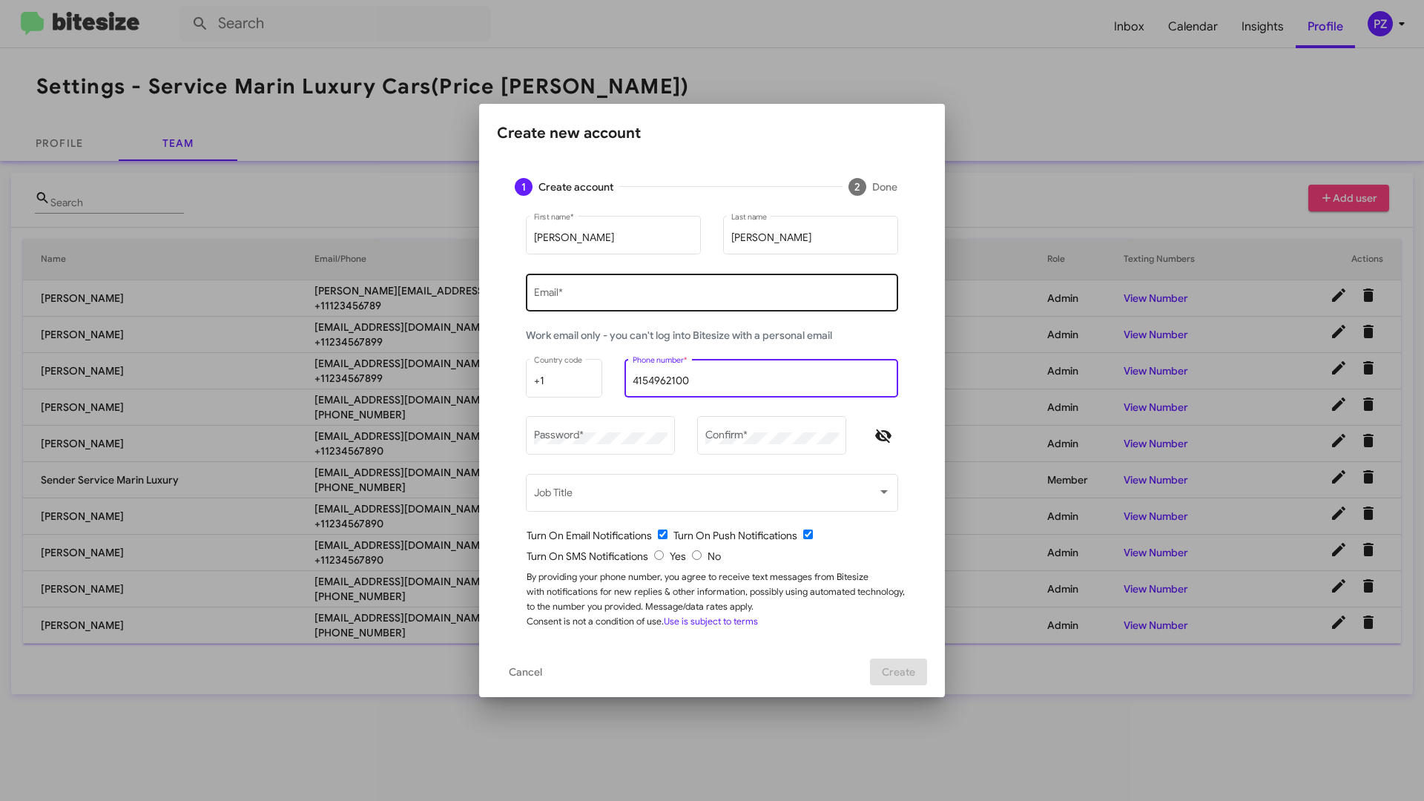
type input "4154962100"
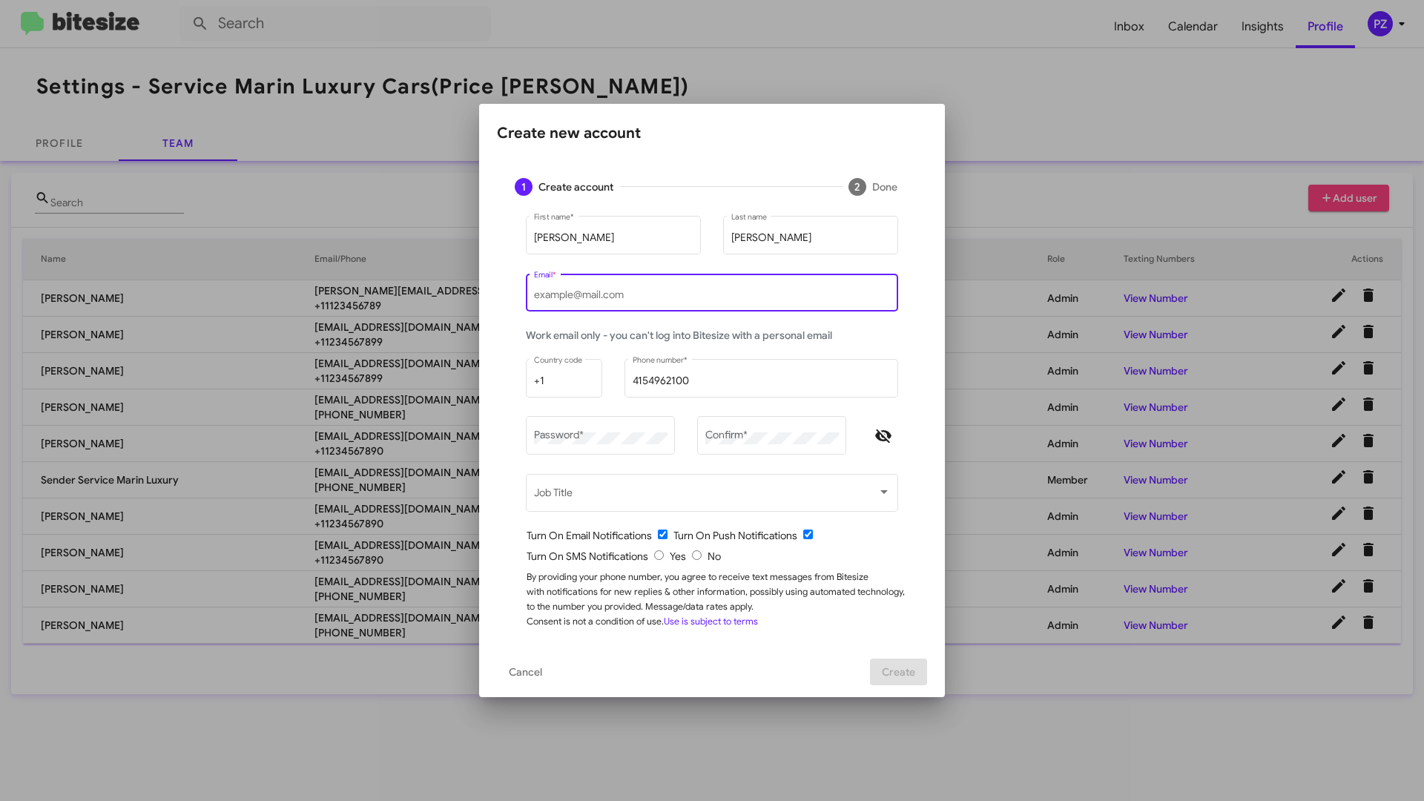
click at [598, 298] on input "Email *" at bounding box center [712, 295] width 357 height 12
type input "[EMAIL_ADDRESS][DOMAIN_NAME]"
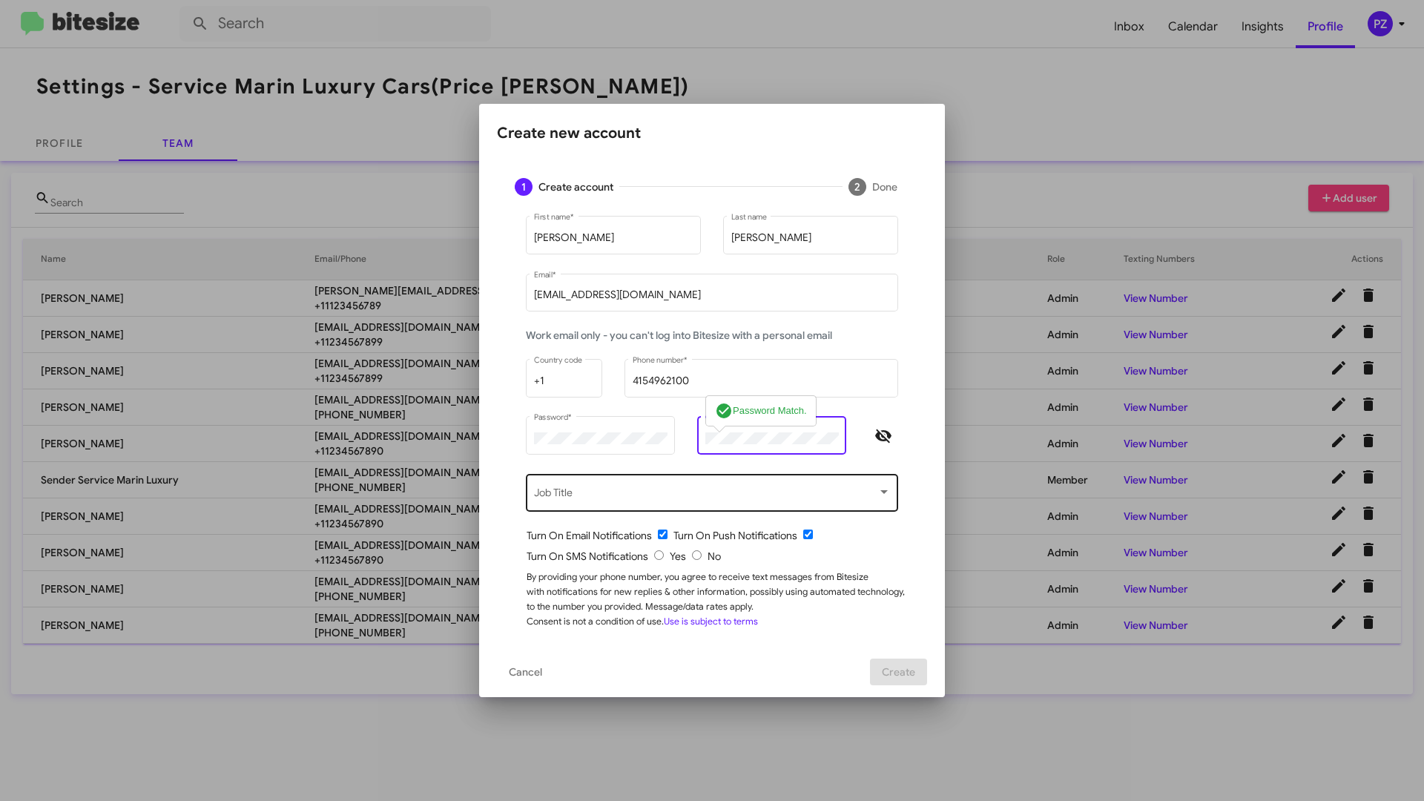
click at [685, 486] on div "Job Title" at bounding box center [712, 491] width 357 height 41
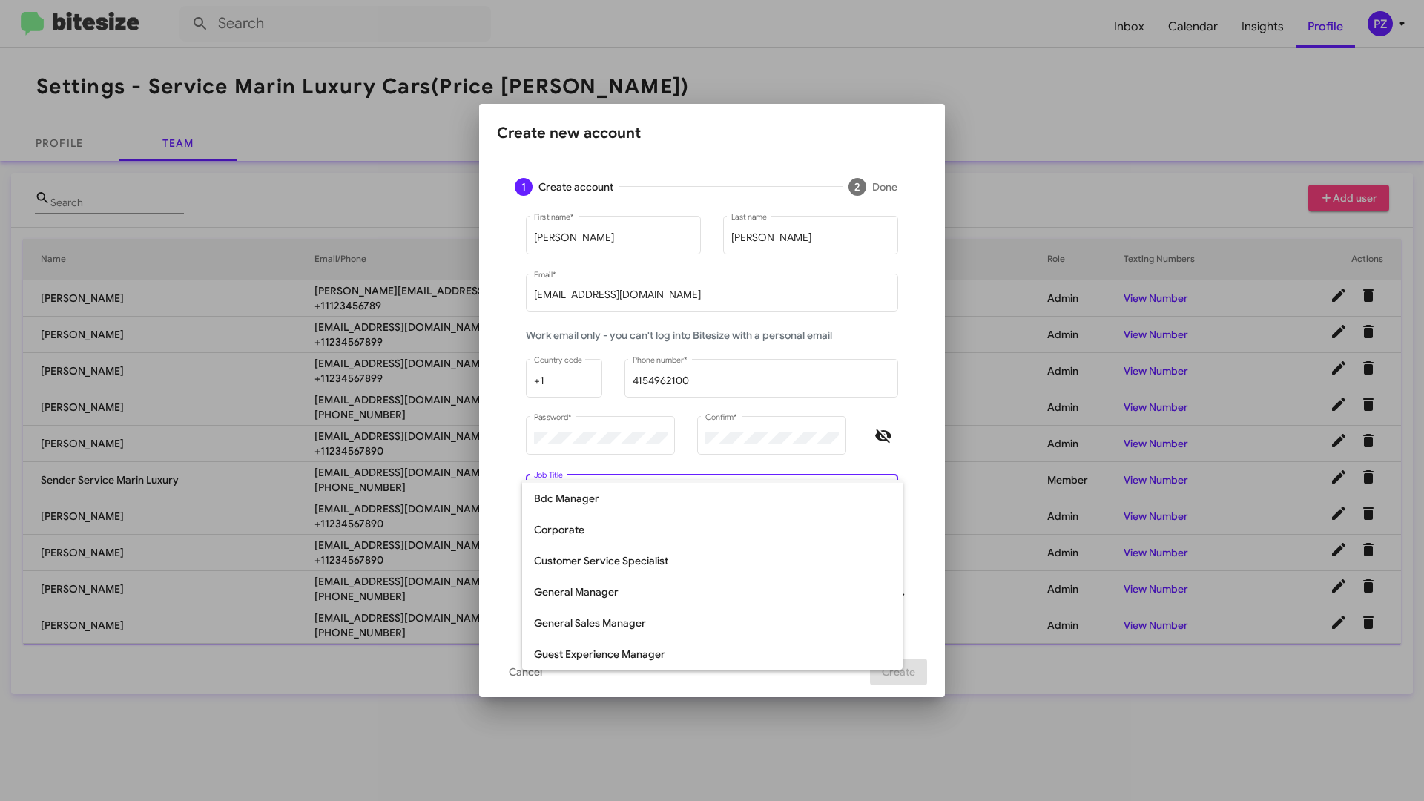
scroll to position [74, 0]
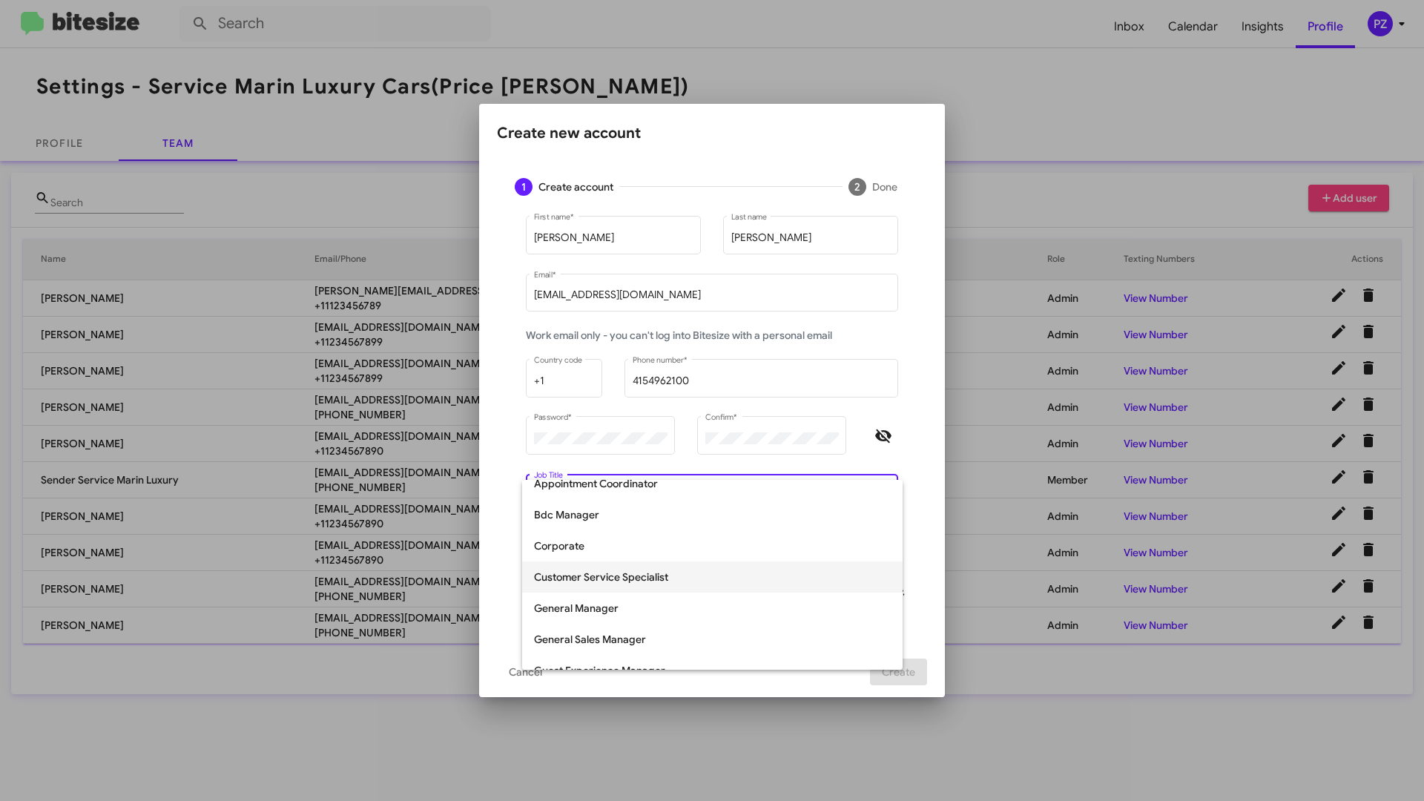
click at [652, 577] on span "Customer Service Specialist" at bounding box center [712, 576] width 357 height 31
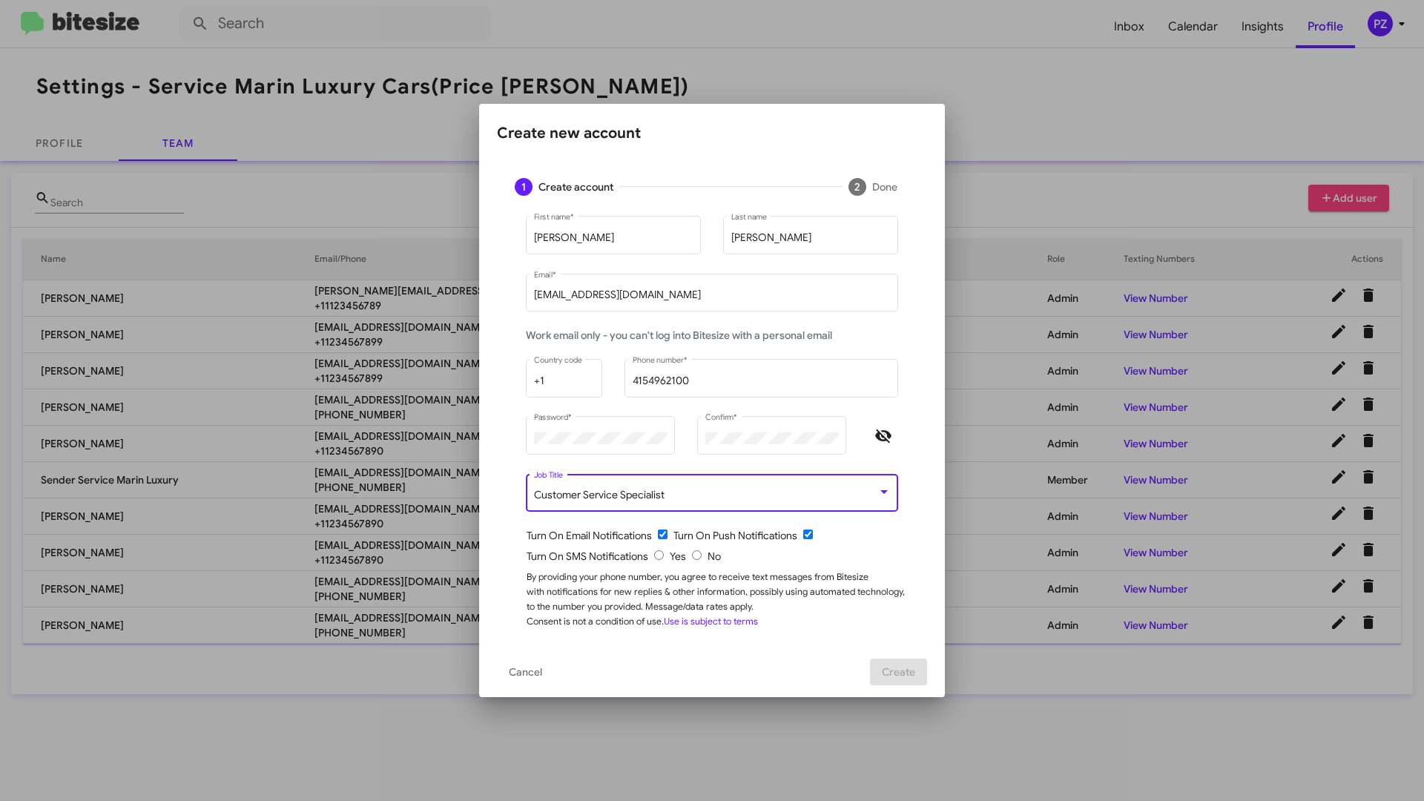
click at [786, 496] on div "Customer Service Specialist" at bounding box center [705, 495] width 343 height 12
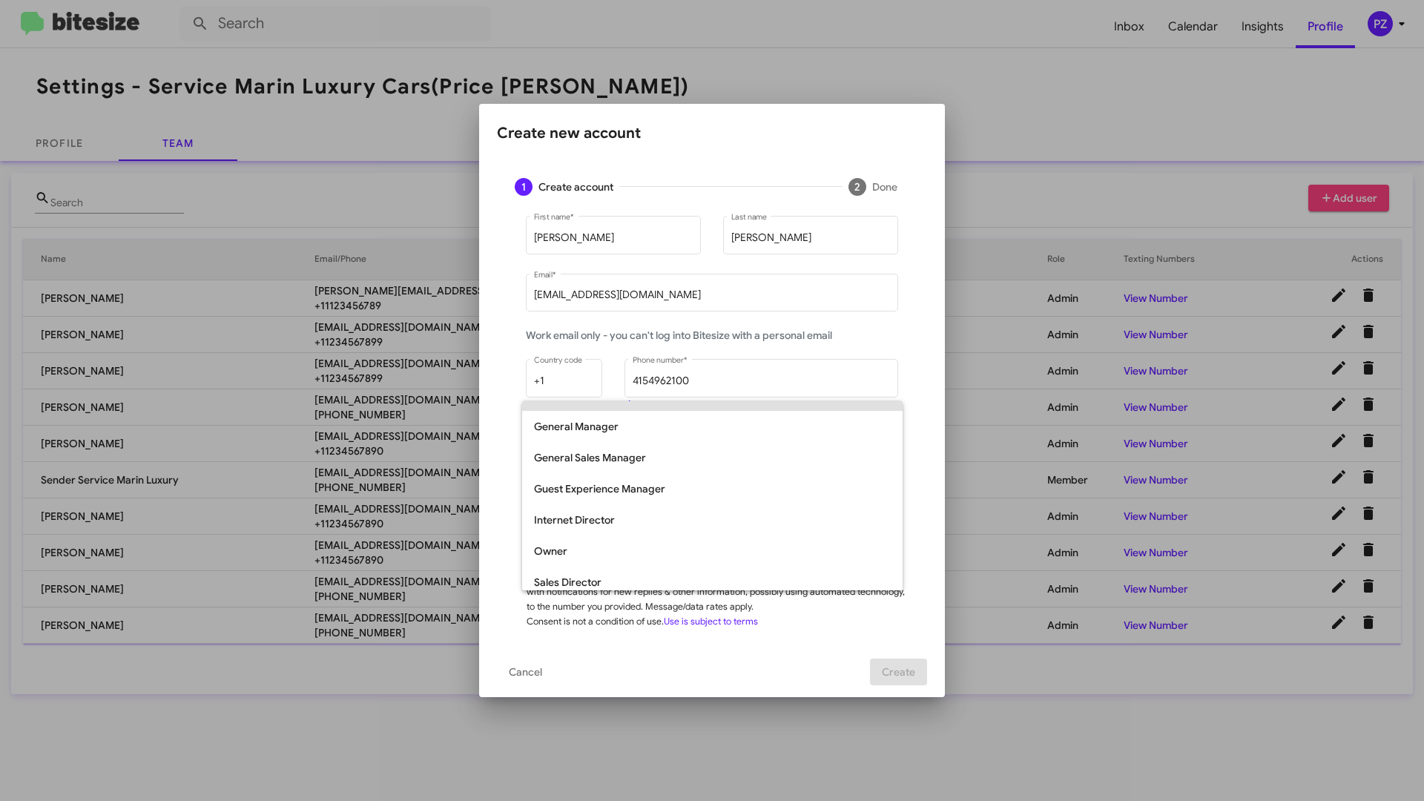
scroll to position [308, 0]
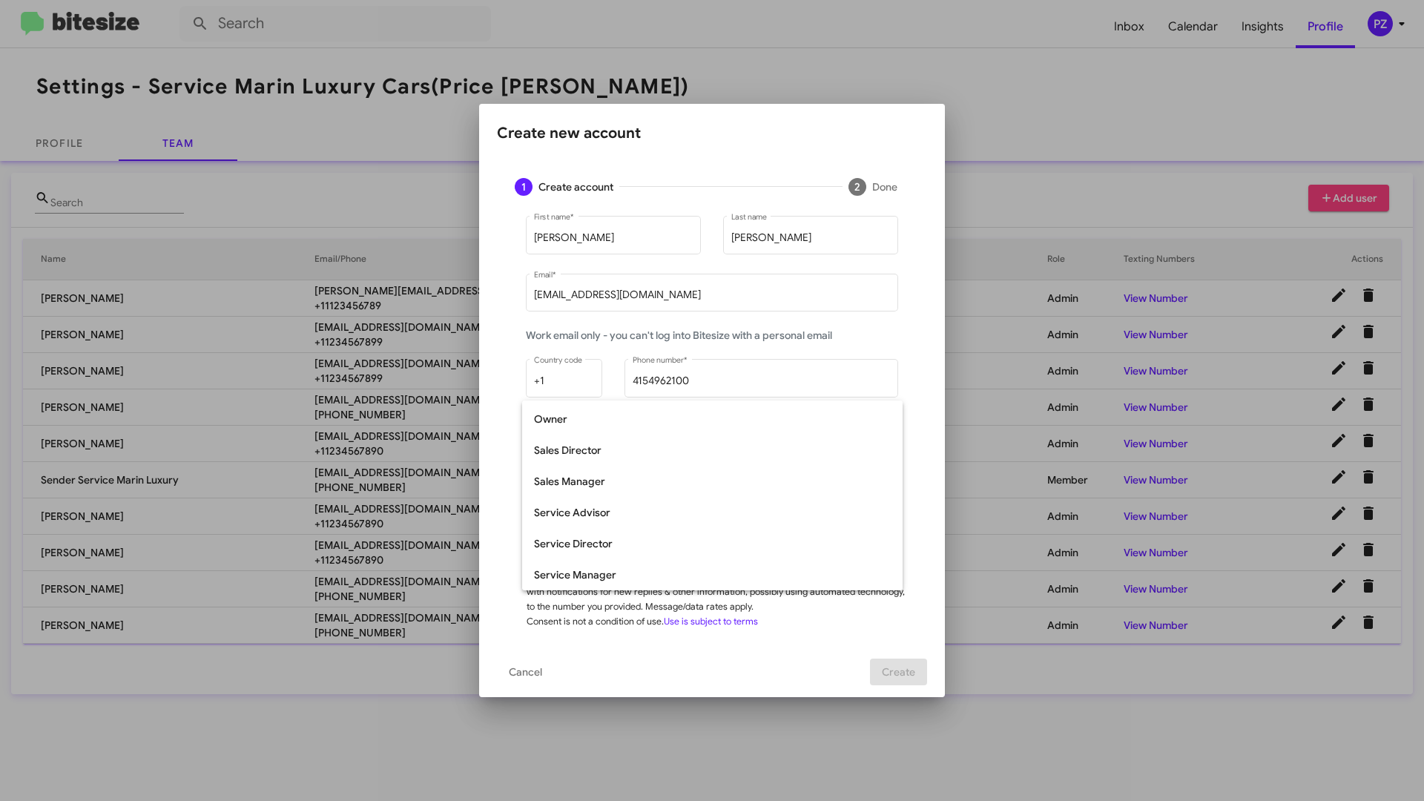
click at [822, 622] on div at bounding box center [712, 400] width 1424 height 801
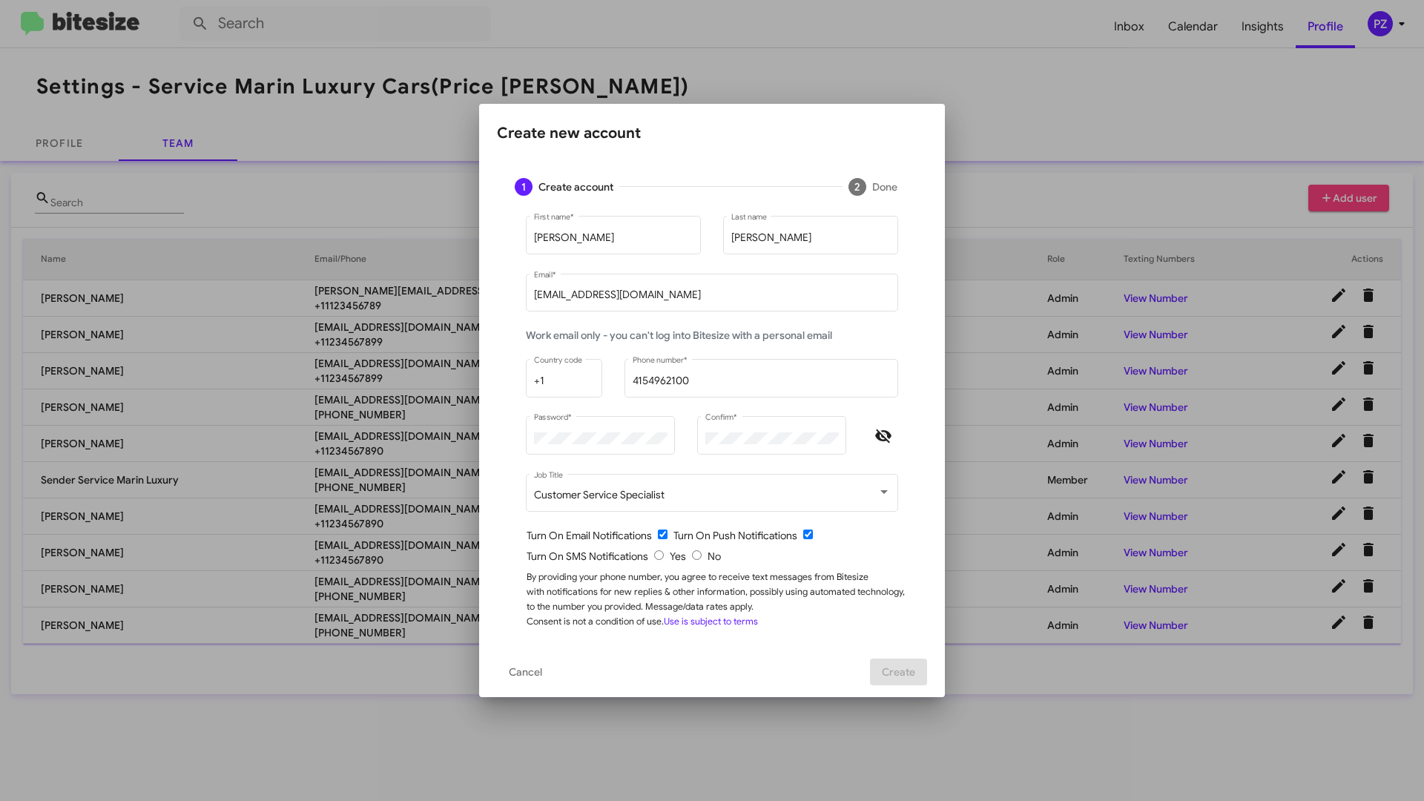
click at [660, 535] on input "checkbox" at bounding box center [663, 534] width 10 height 10
checkbox input "false"
click at [810, 530] on input "checkbox" at bounding box center [808, 534] width 10 height 10
click at [886, 186] on div "1 Create account 2 Done" at bounding box center [712, 186] width 430 height 53
click at [808, 532] on input "checkbox" at bounding box center [808, 534] width 10 height 10
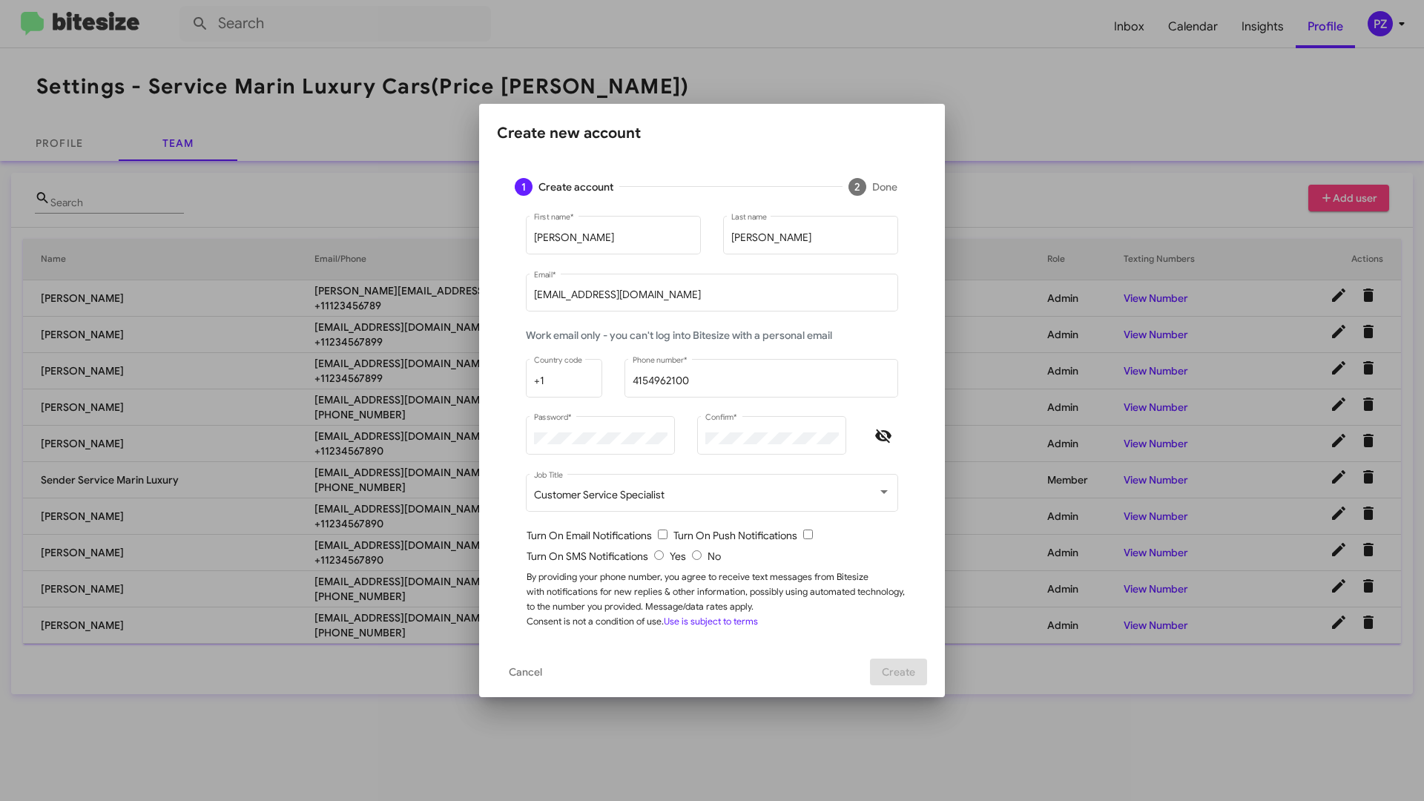
checkbox input "true"
click at [698, 555] on input "radio" at bounding box center [697, 555] width 10 height 10
radio input "true"
click at [897, 669] on span "Create" at bounding box center [898, 671] width 33 height 27
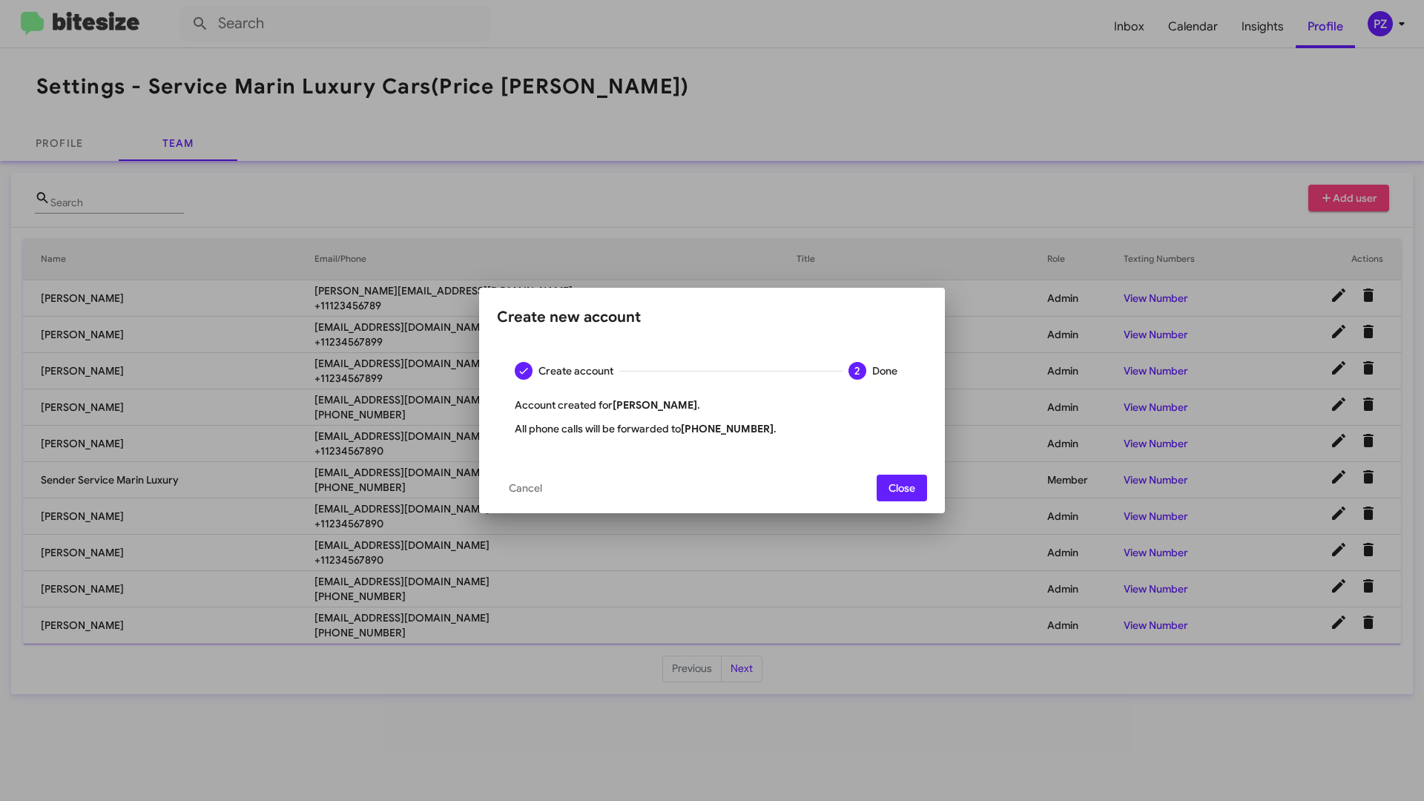
click at [905, 484] on span "Close" at bounding box center [901, 488] width 27 height 27
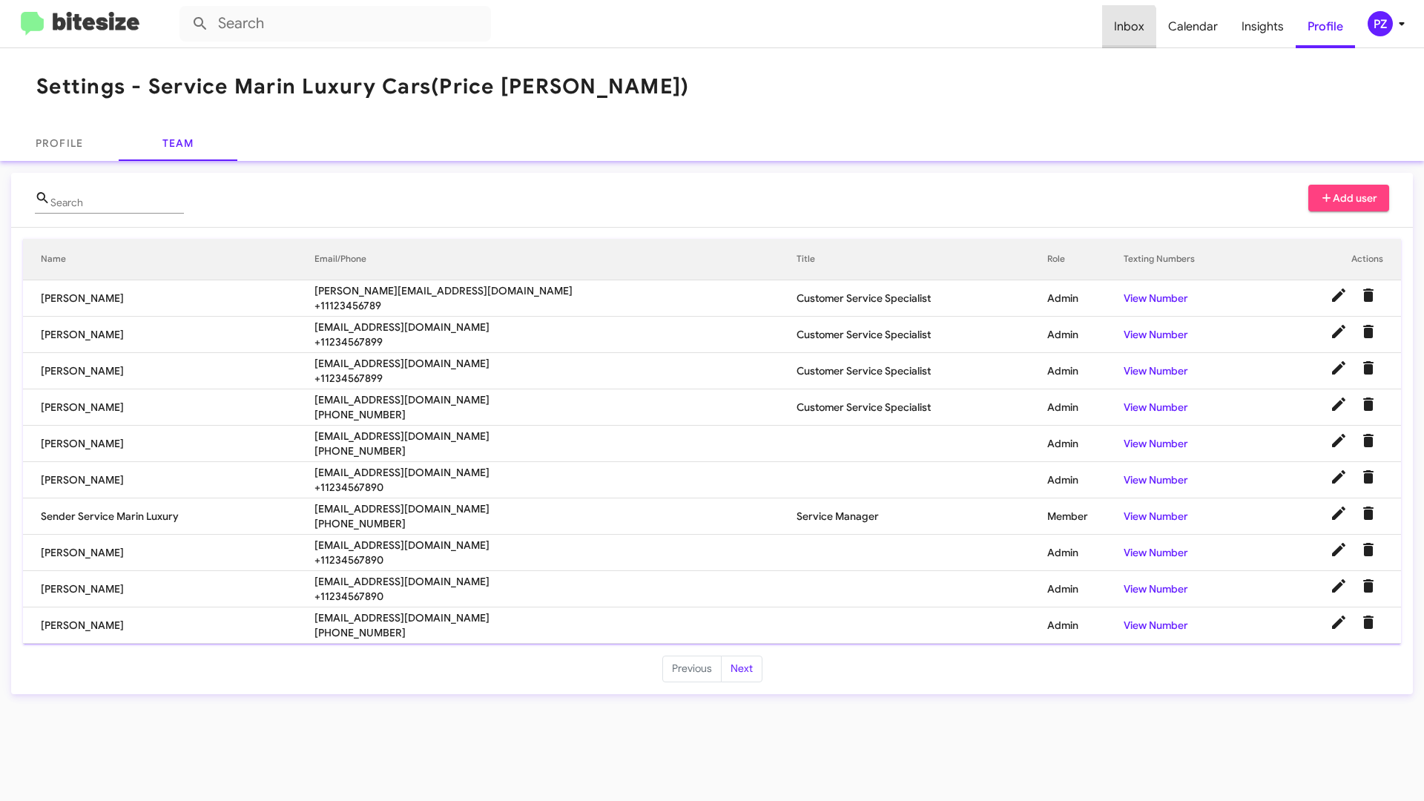
click at [1124, 30] on span "Inbox" at bounding box center [1129, 26] width 54 height 43
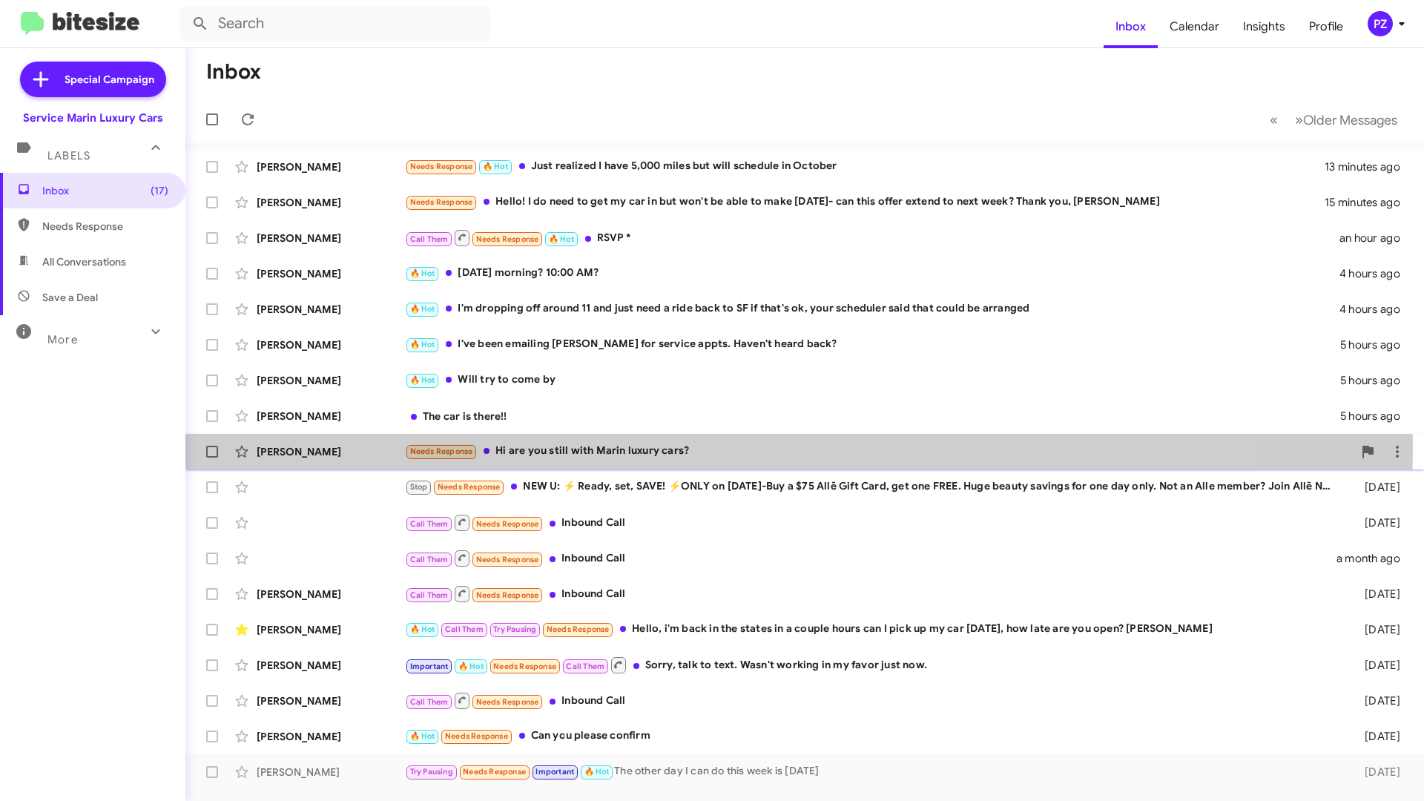
click at [580, 447] on div "Needs Response Hi are you still with Marin luxury cars?" at bounding box center [879, 451] width 948 height 17
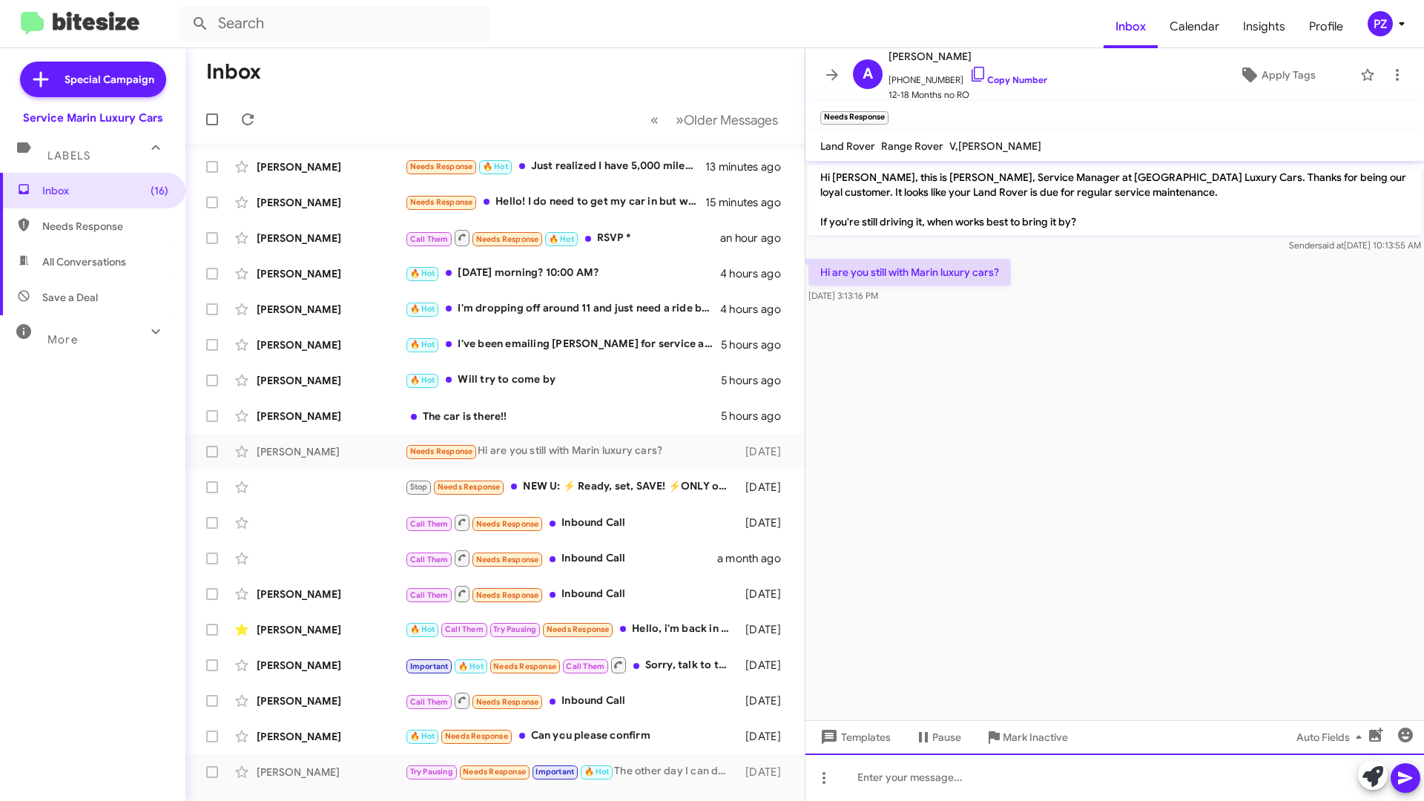
click at [934, 777] on div at bounding box center [1114, 776] width 618 height 47
click at [1384, 23] on div "PZ" at bounding box center [1379, 23] width 25 height 25
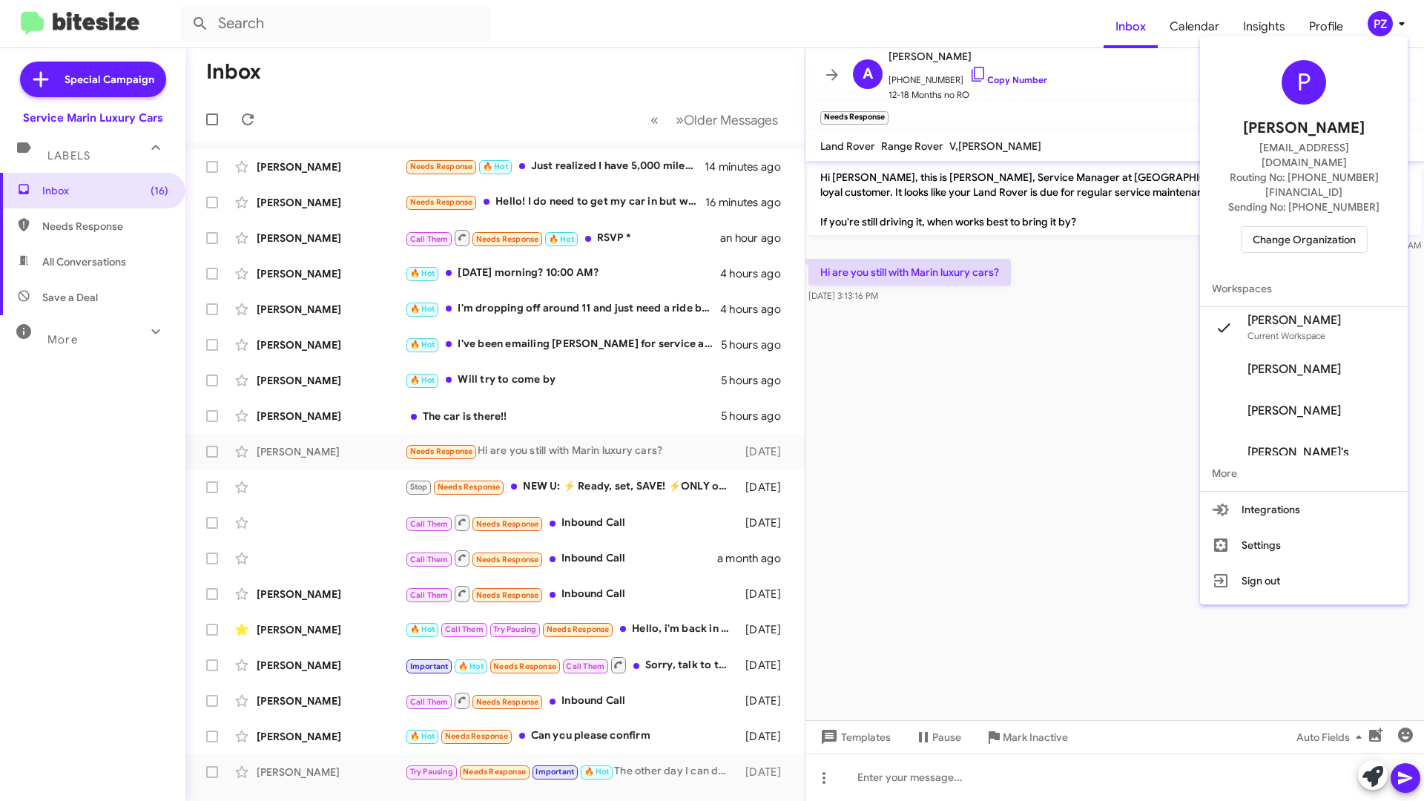
click at [1003, 438] on div at bounding box center [712, 400] width 1424 height 801
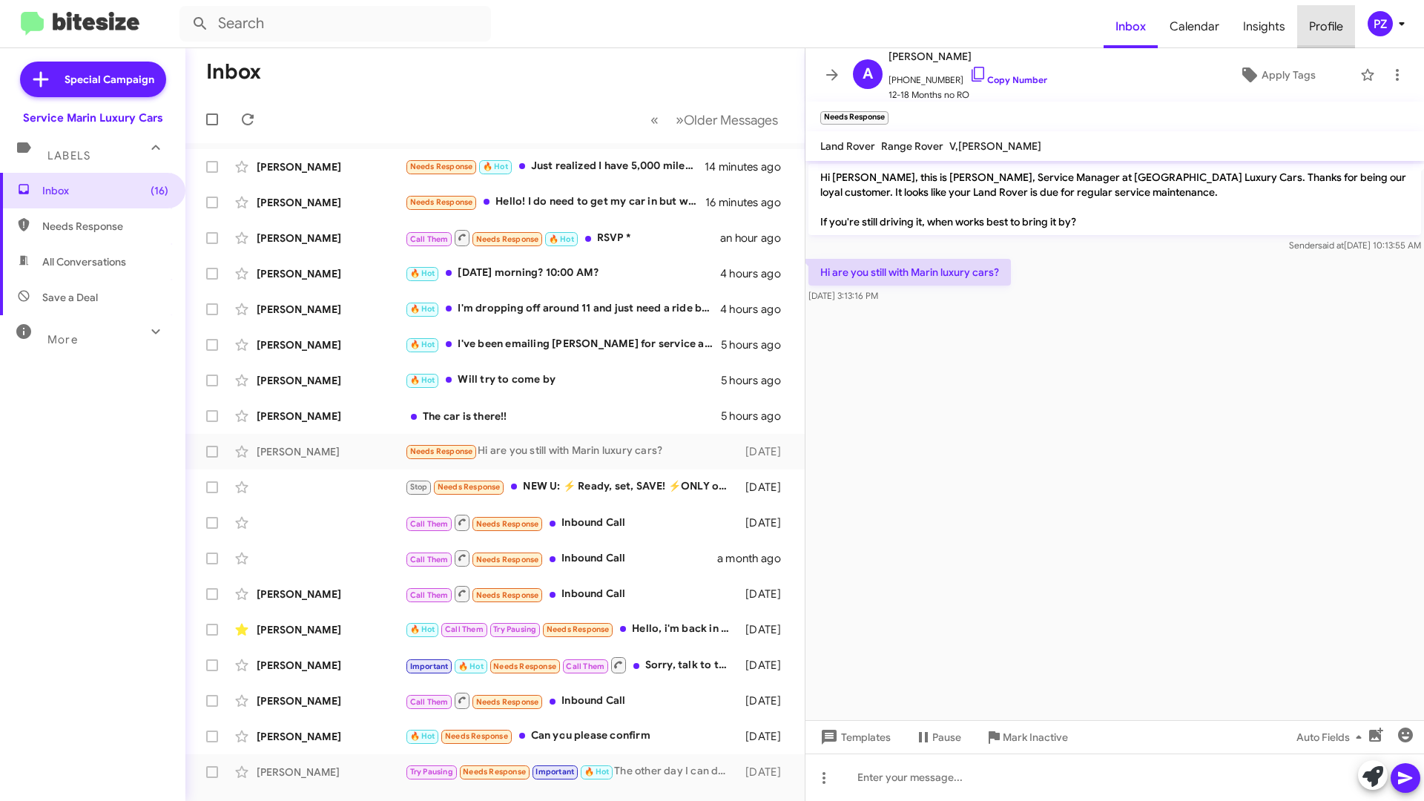
click at [1327, 26] on span "Profile" at bounding box center [1326, 26] width 58 height 43
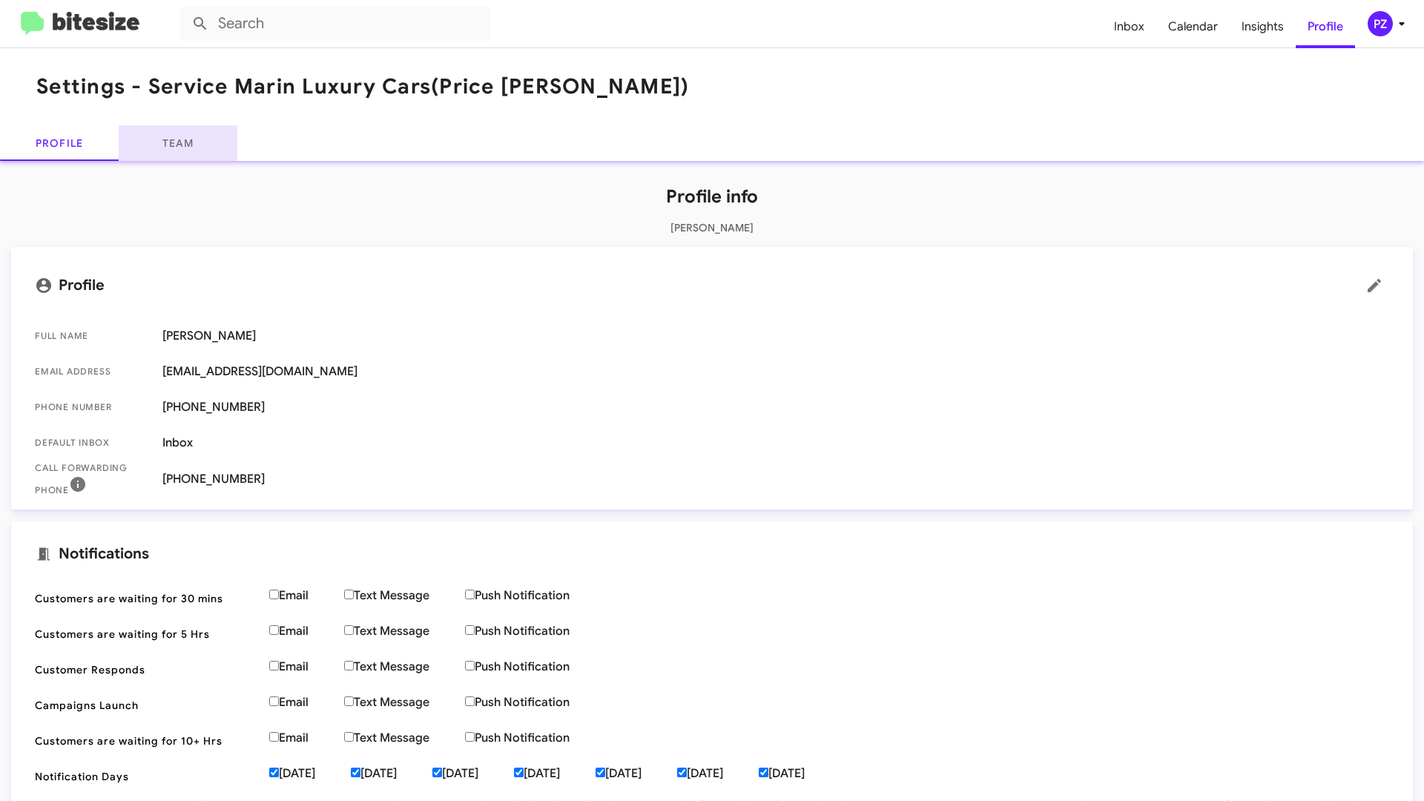
click at [186, 149] on link "Team" at bounding box center [178, 143] width 119 height 36
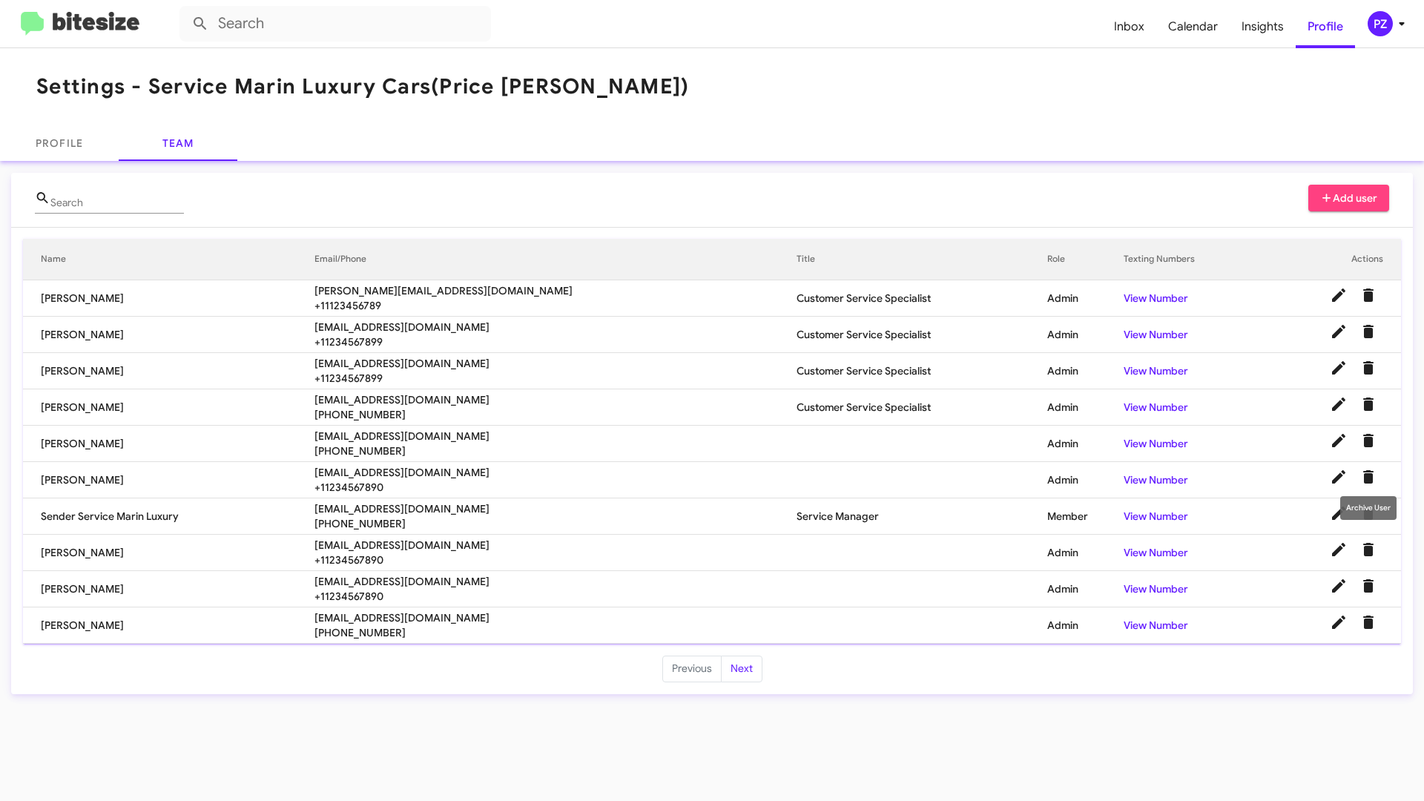
click at [1363, 471] on icon "Delete User" at bounding box center [1368, 477] width 18 height 18
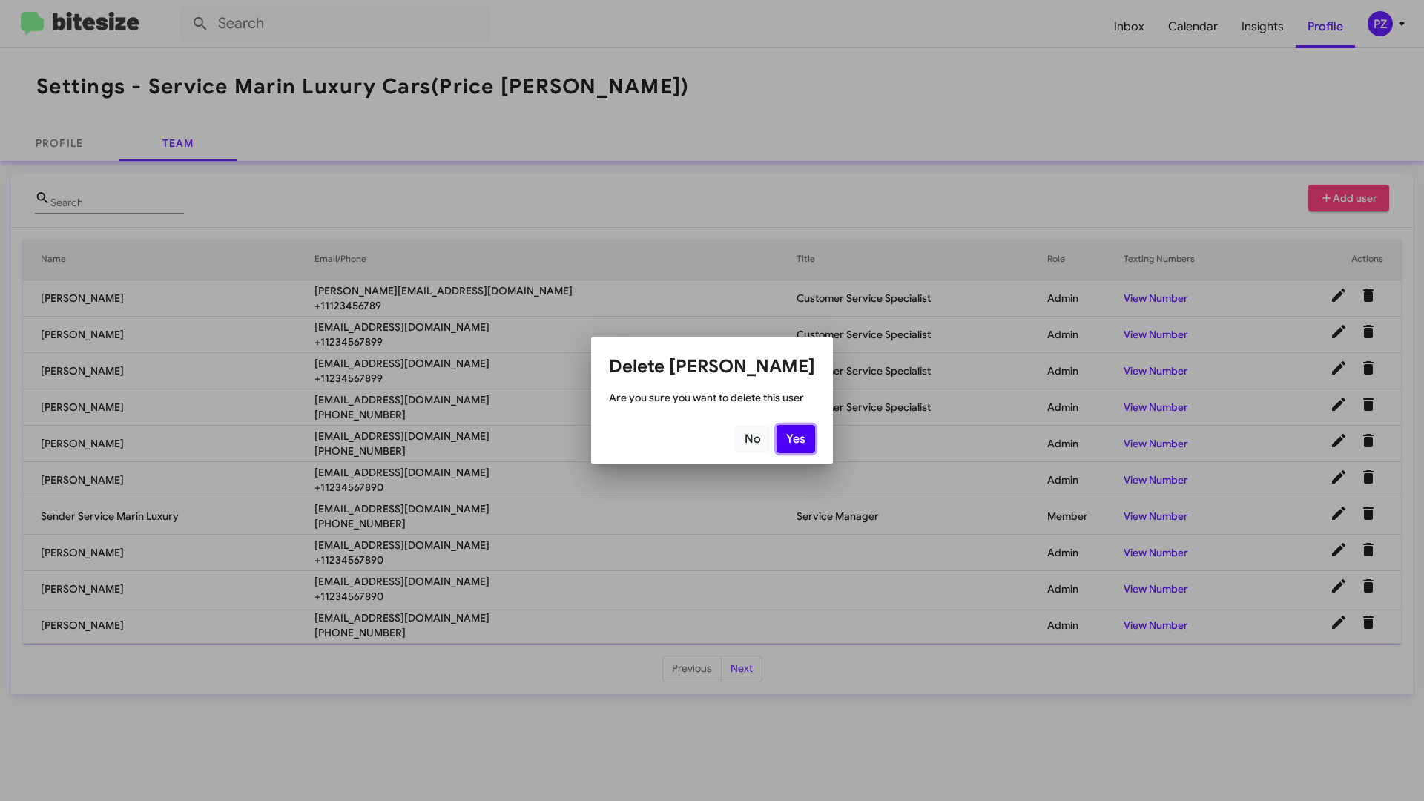
click at [788, 434] on button "Yes" at bounding box center [795, 439] width 39 height 28
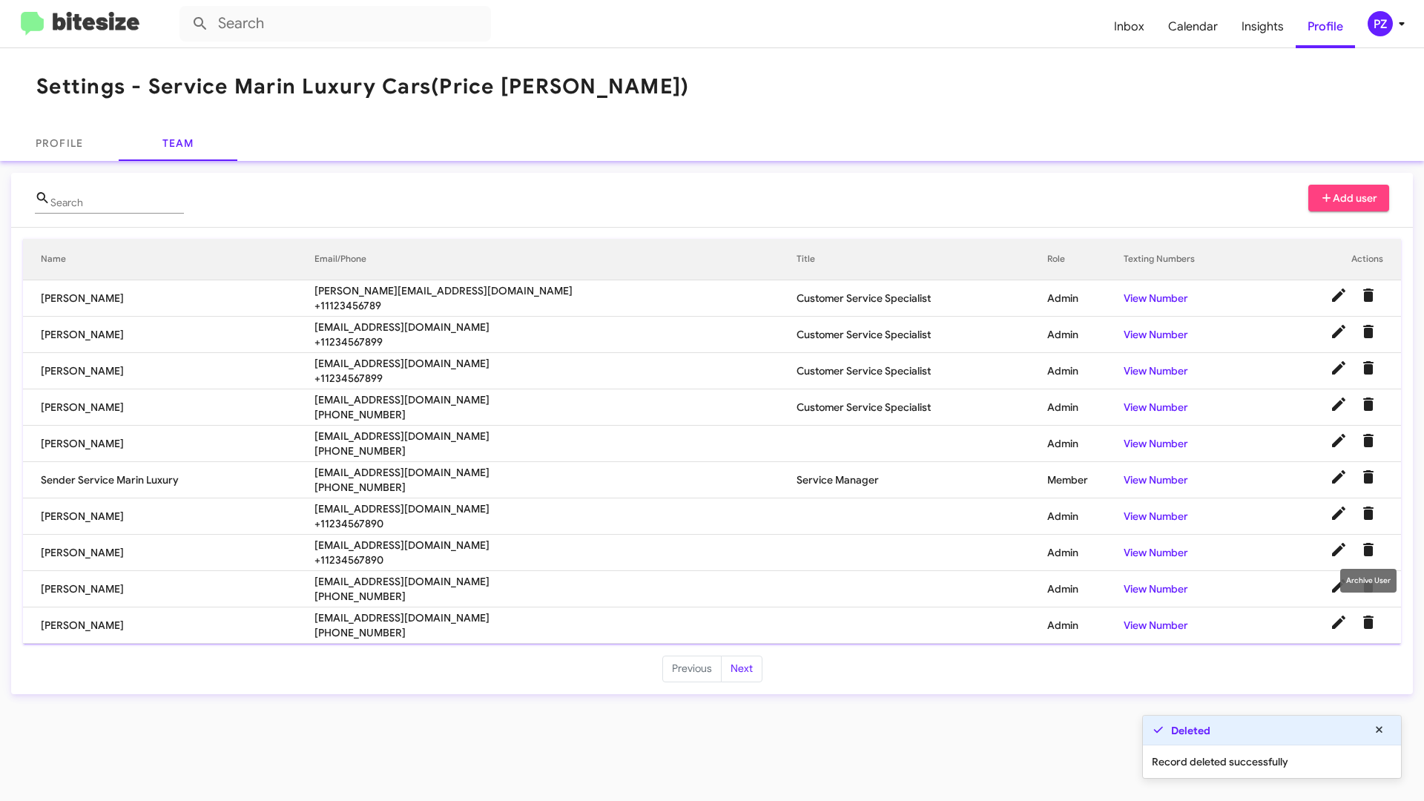
click at [1366, 543] on icon "Delete User" at bounding box center [1368, 549] width 10 height 13
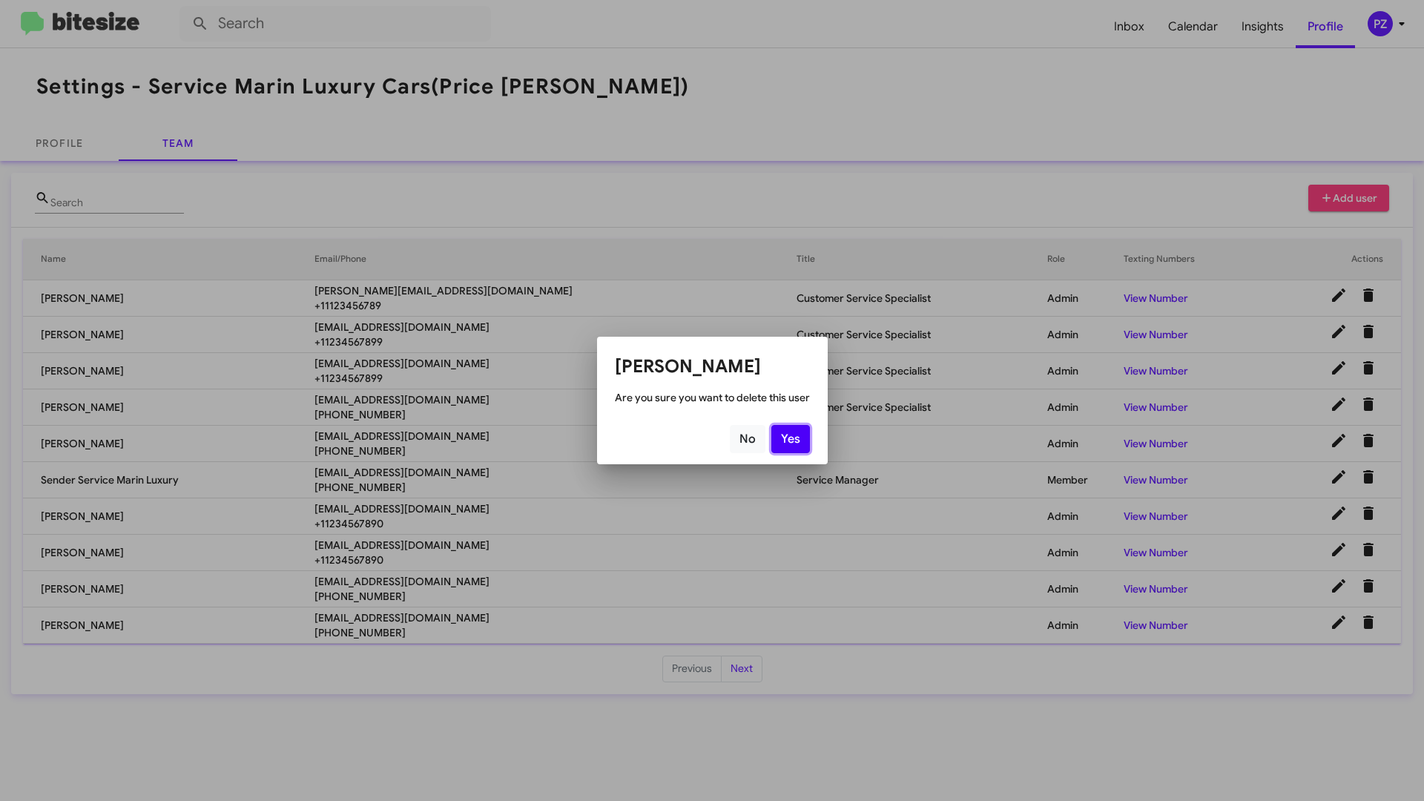
click at [786, 440] on button "Yes" at bounding box center [790, 439] width 39 height 28
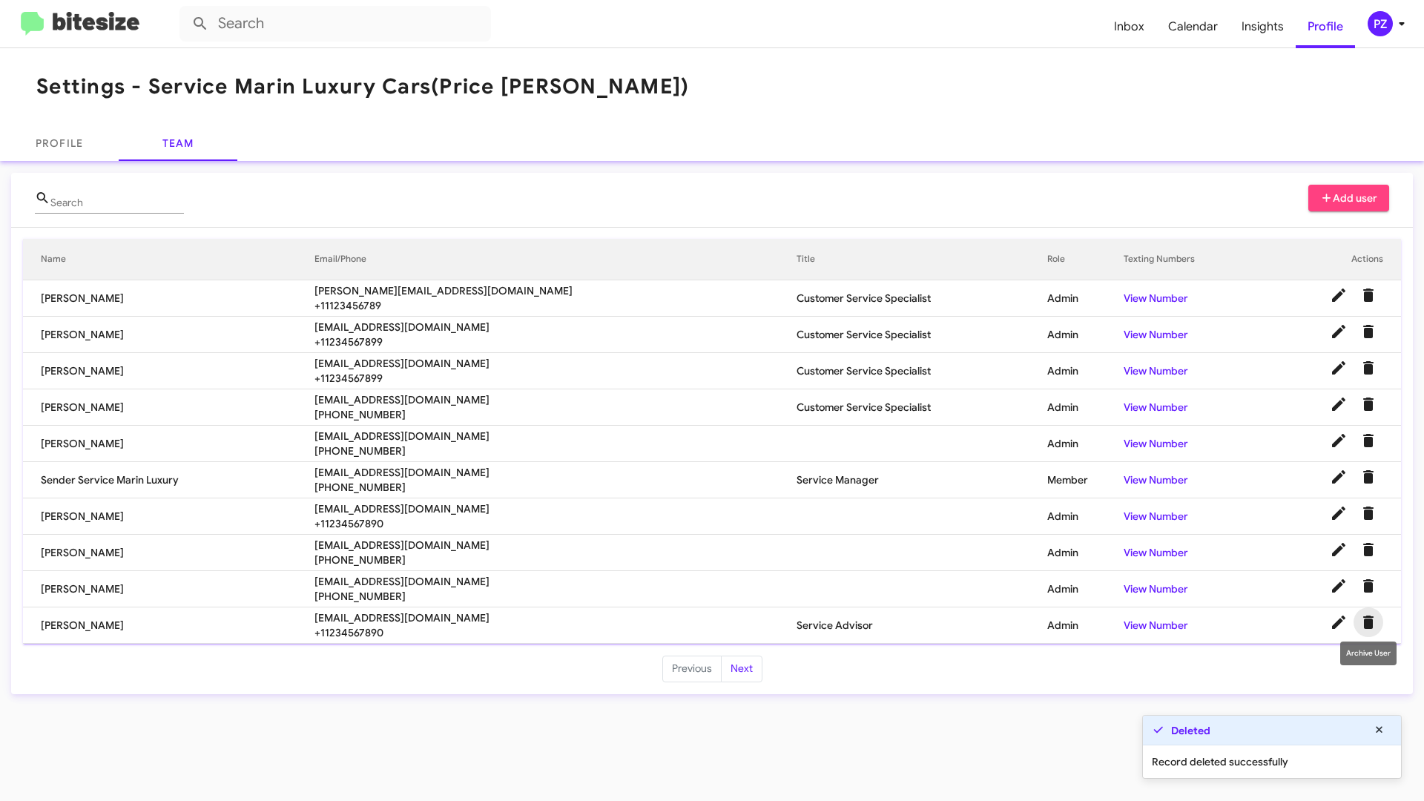
click at [1371, 621] on icon "Delete User" at bounding box center [1368, 621] width 10 height 13
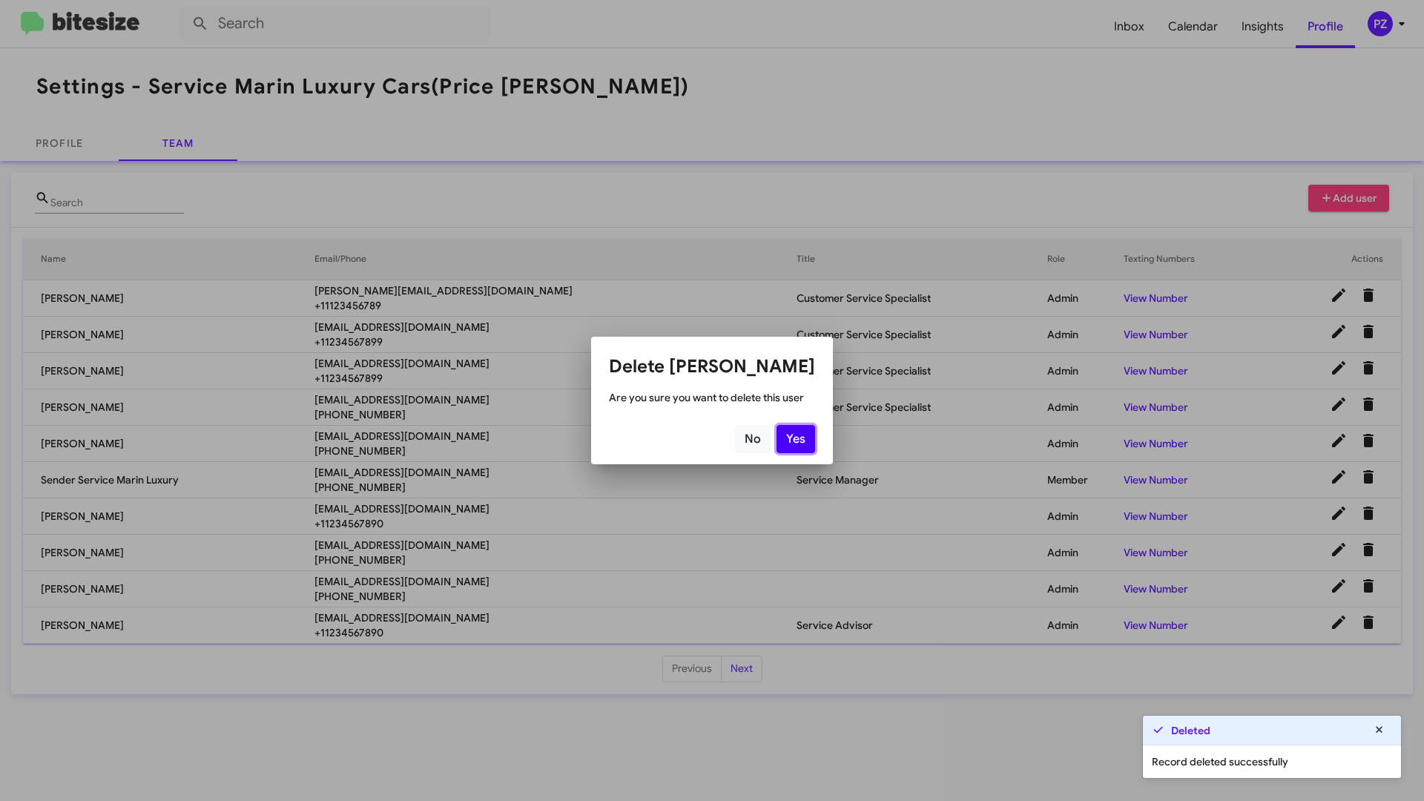
click at [804, 437] on button "Yes" at bounding box center [795, 439] width 39 height 28
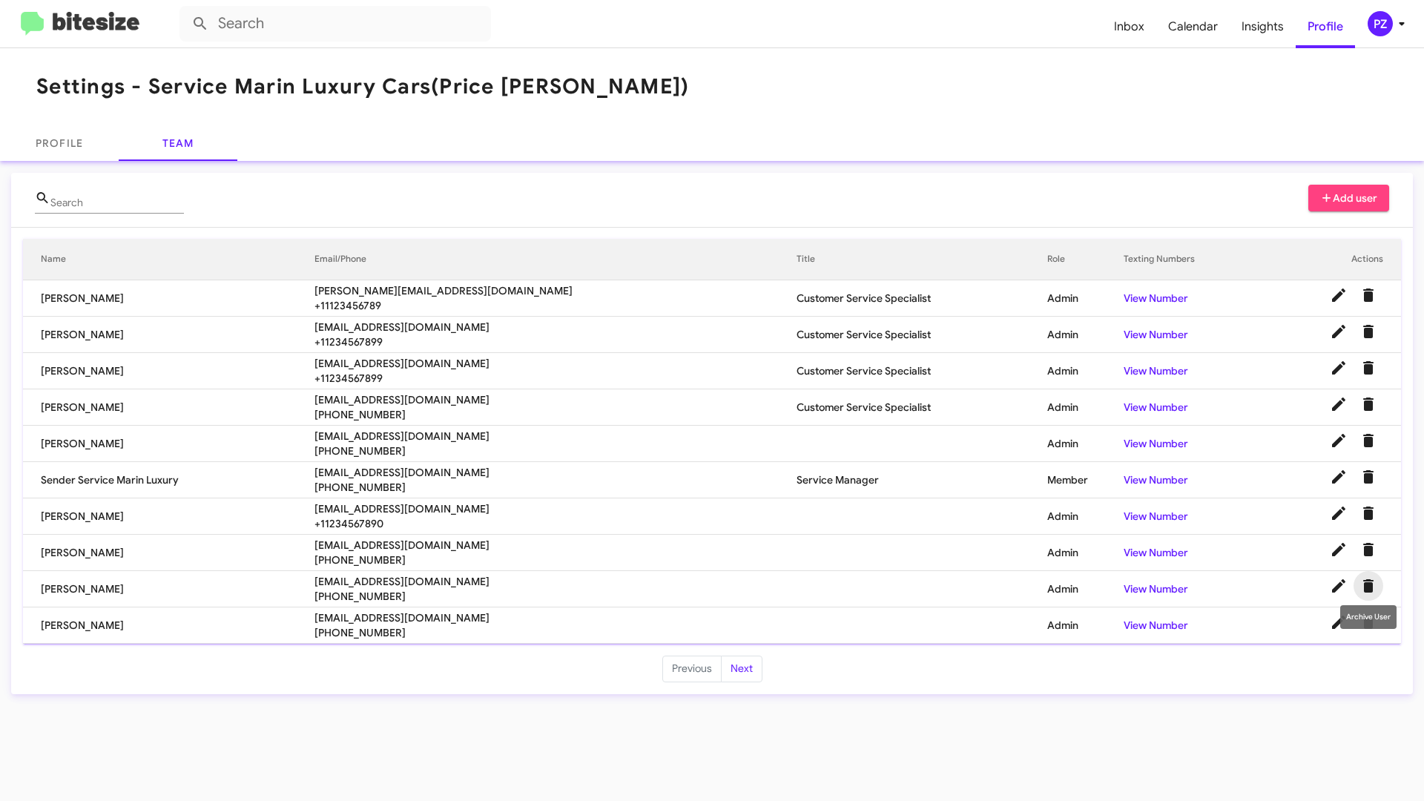
click at [1369, 581] on icon "Delete User" at bounding box center [1368, 585] width 10 height 13
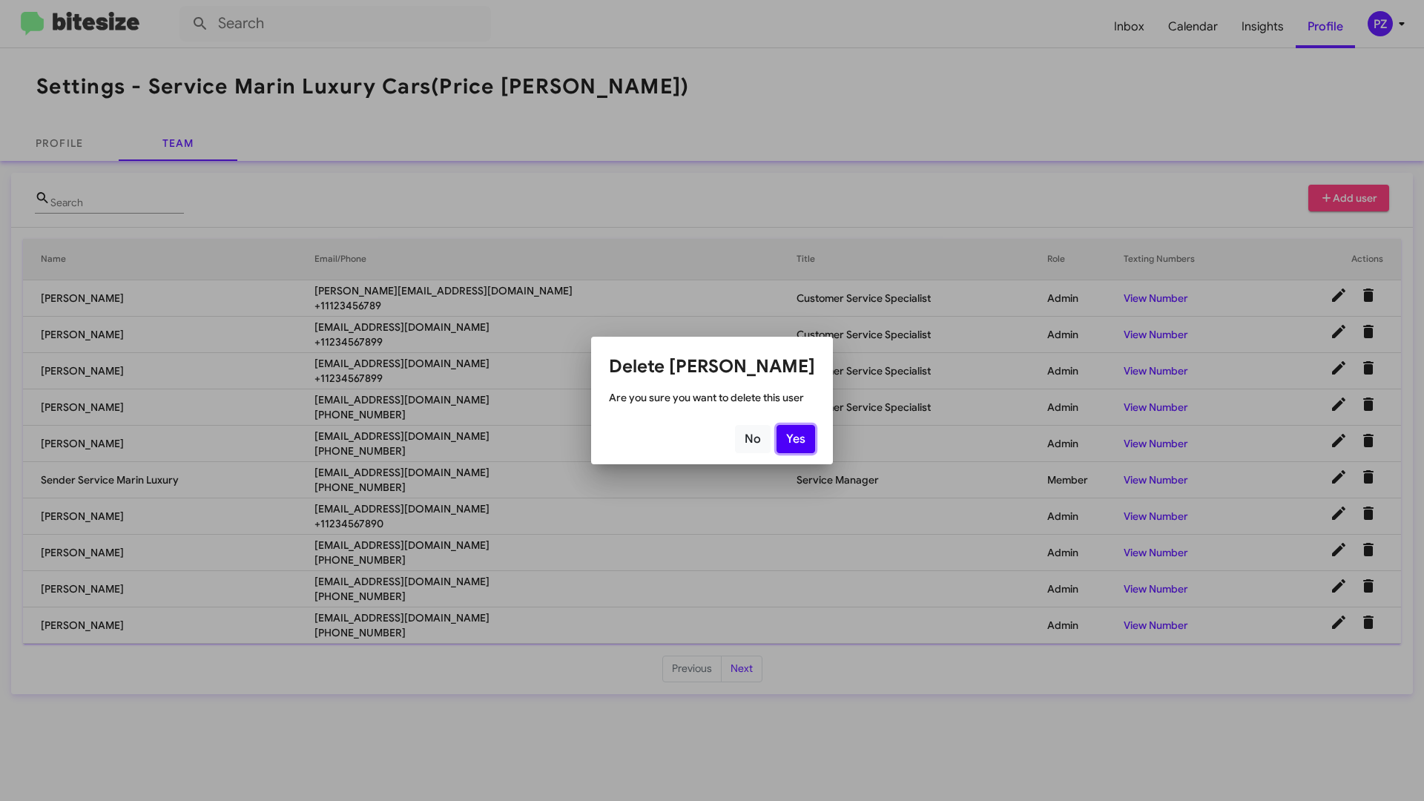
click at [796, 445] on button "Yes" at bounding box center [795, 439] width 39 height 28
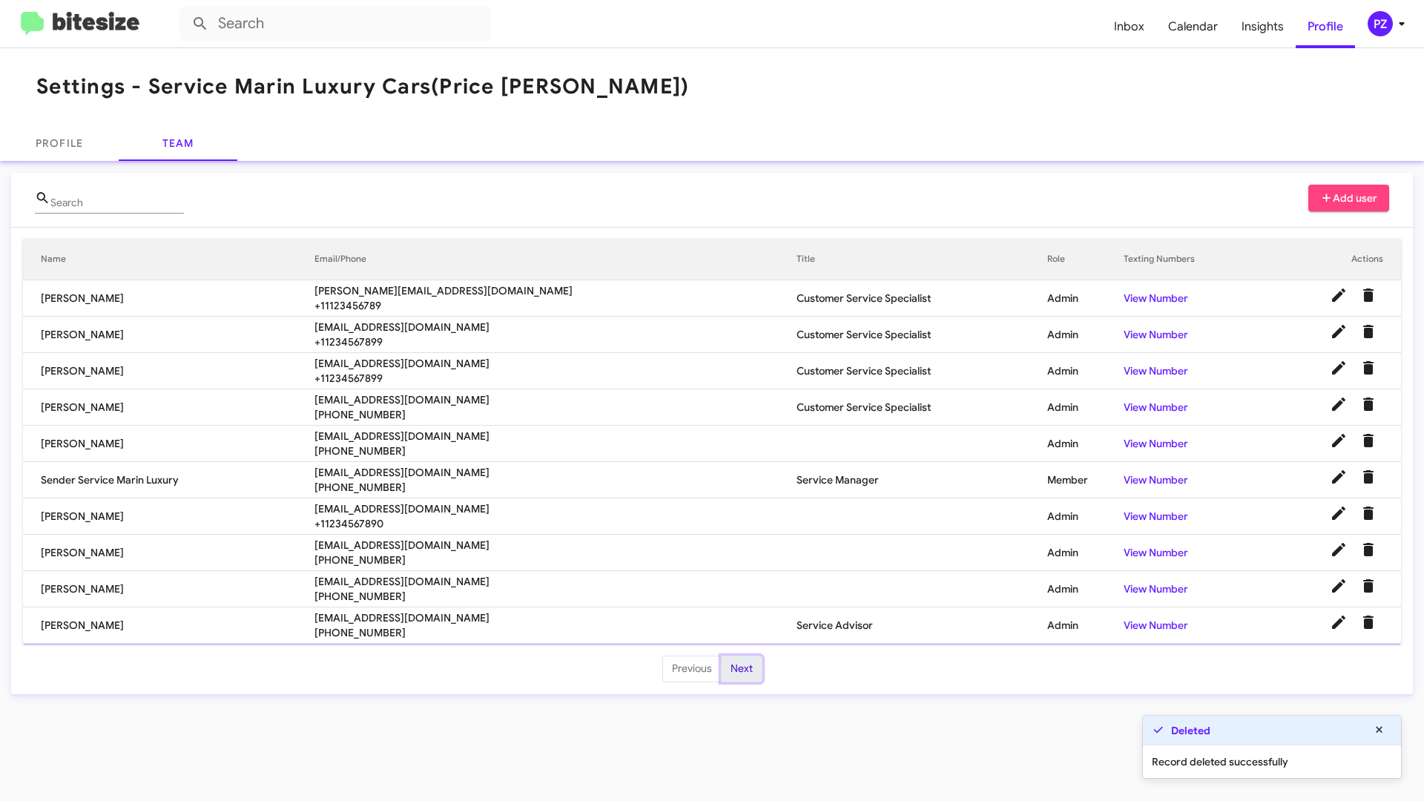
click at [739, 668] on button "Next" at bounding box center [742, 668] width 42 height 27
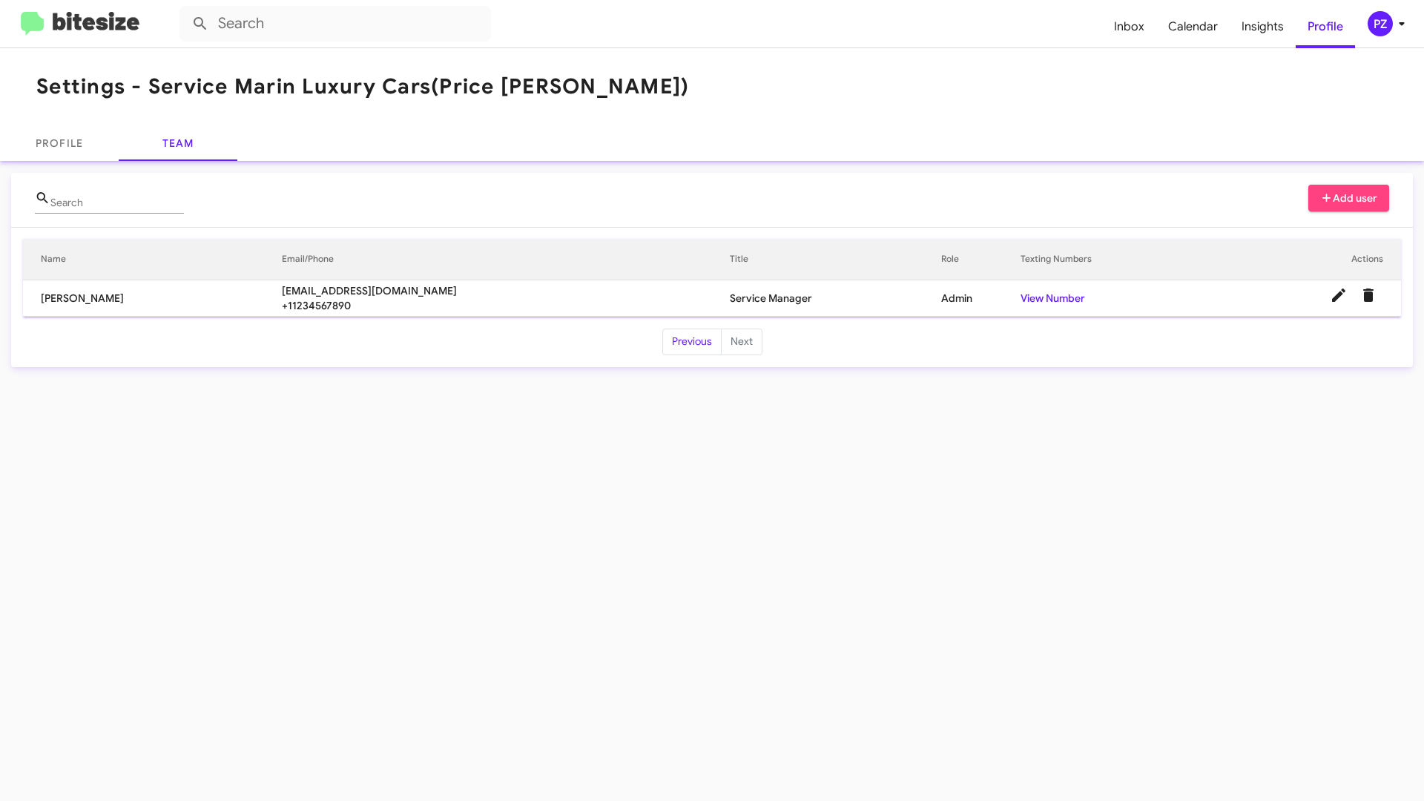
click at [1344, 197] on span "Add user" at bounding box center [1349, 198] width 58 height 27
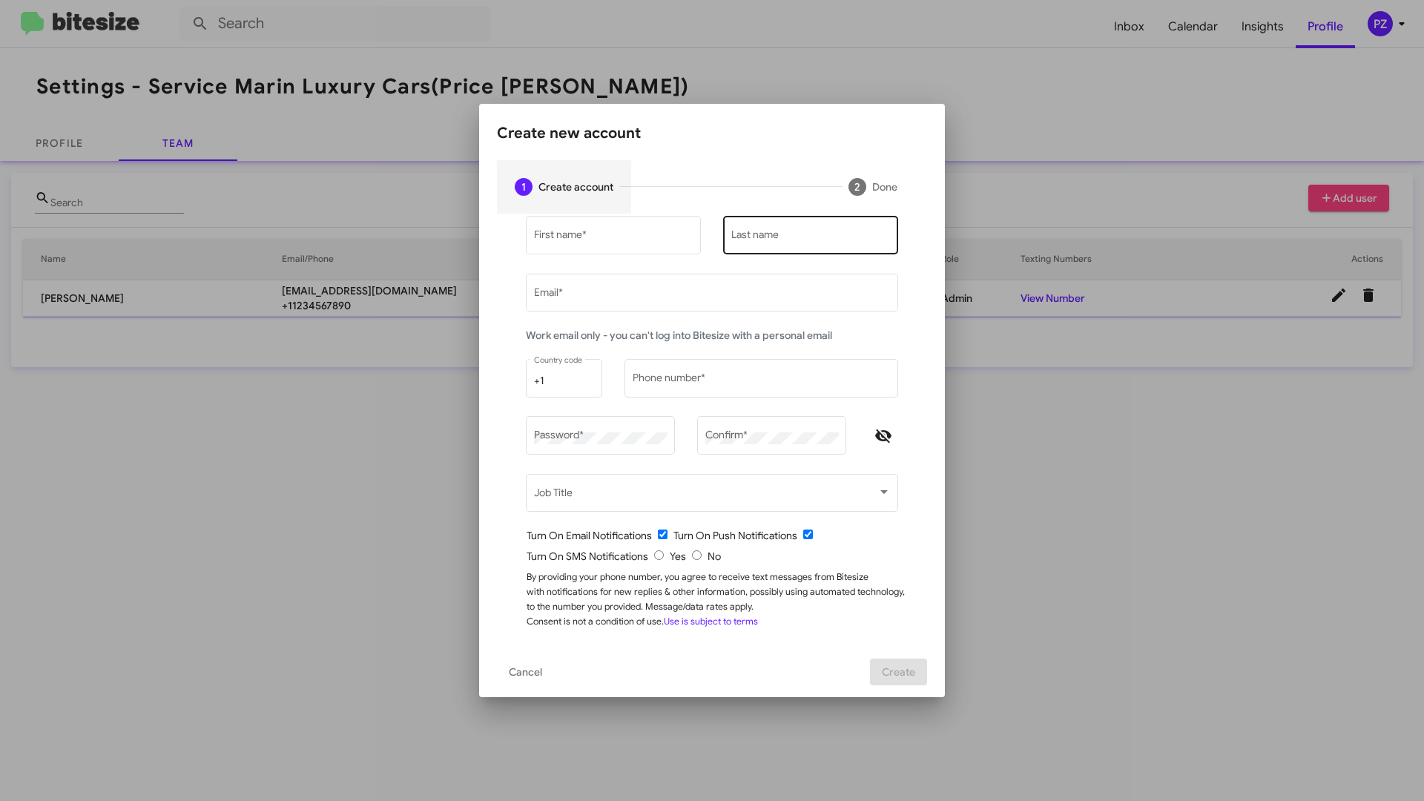
type input "[EMAIL_ADDRESS][DOMAIN_NAME]"
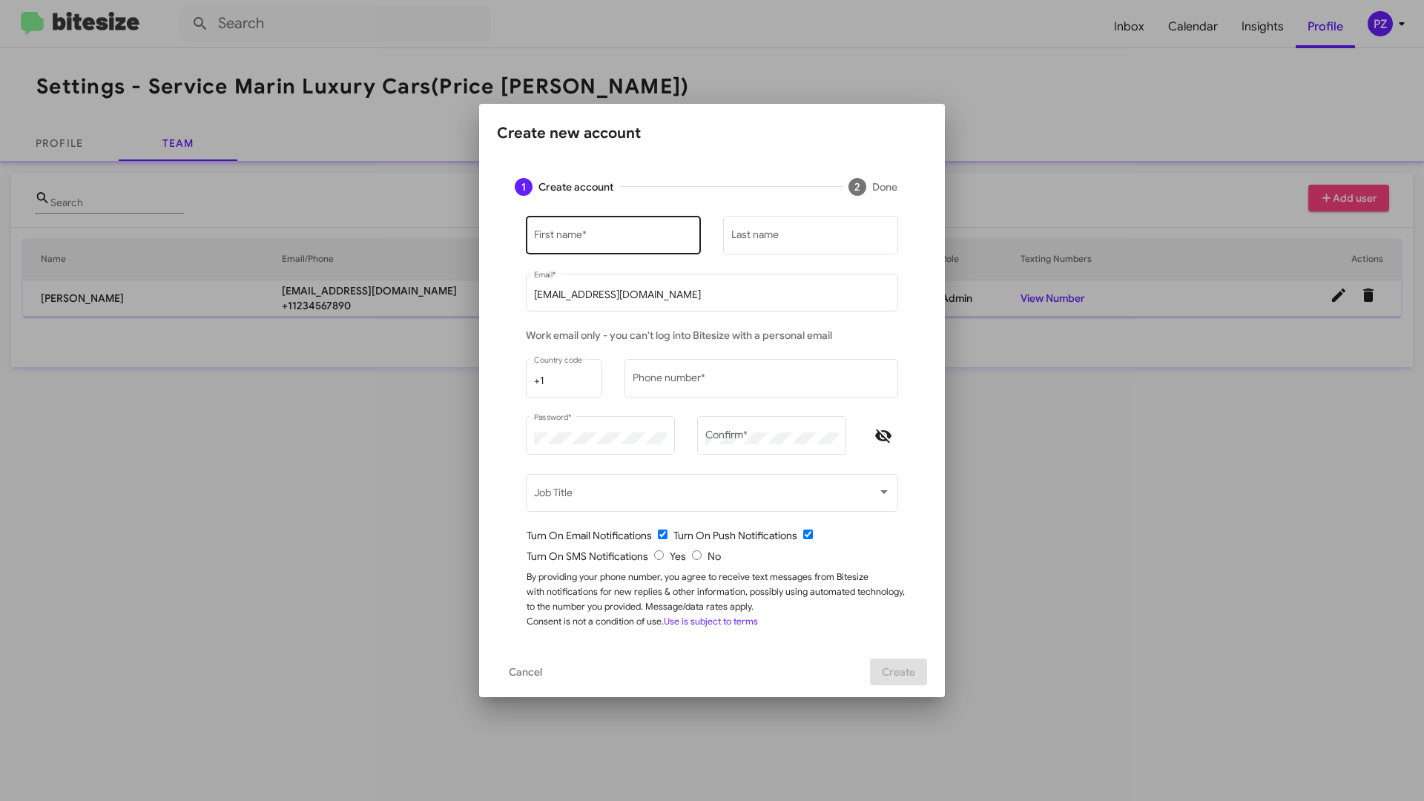
click at [578, 225] on div "First name *" at bounding box center [613, 234] width 159 height 41
type input "[PERSON_NAME]"
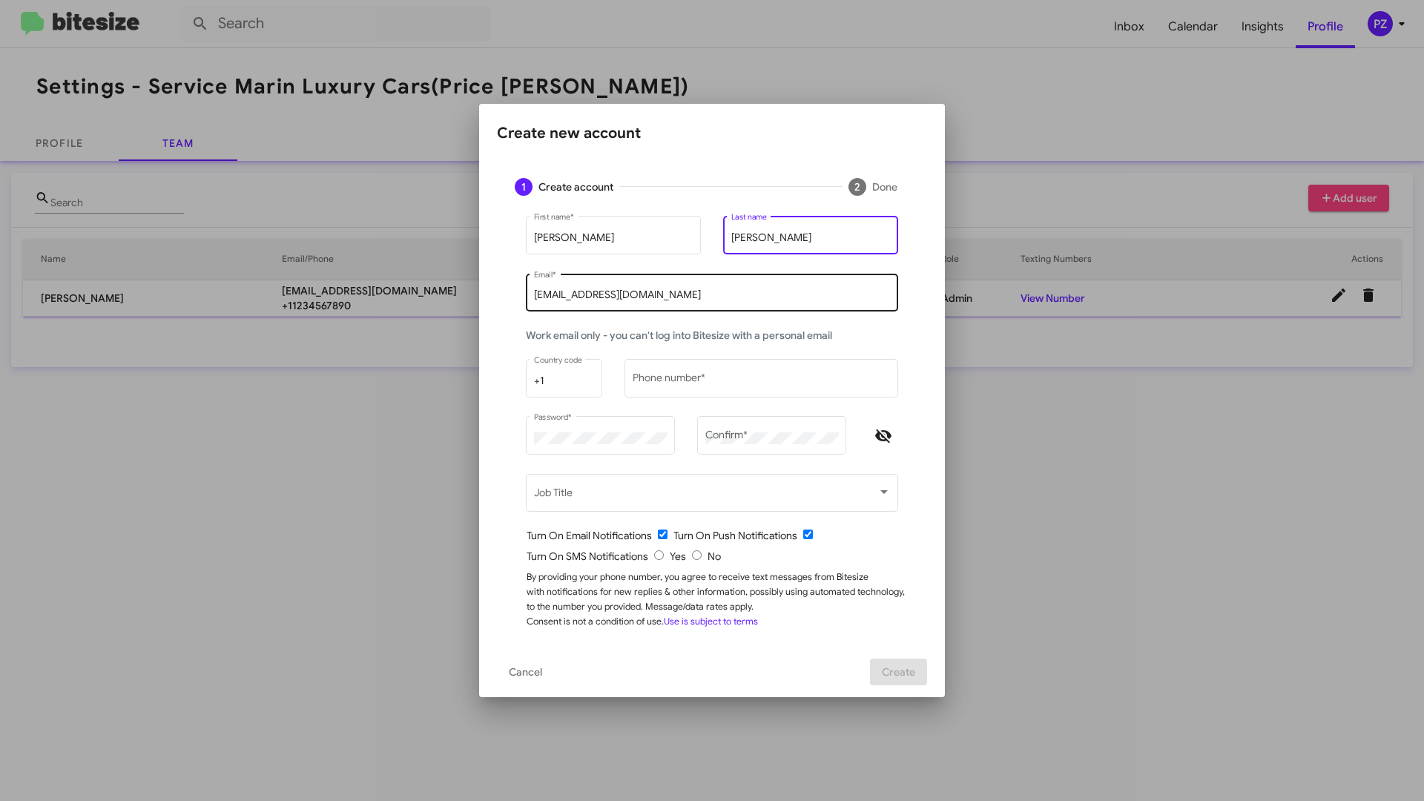
type input "[PERSON_NAME]"
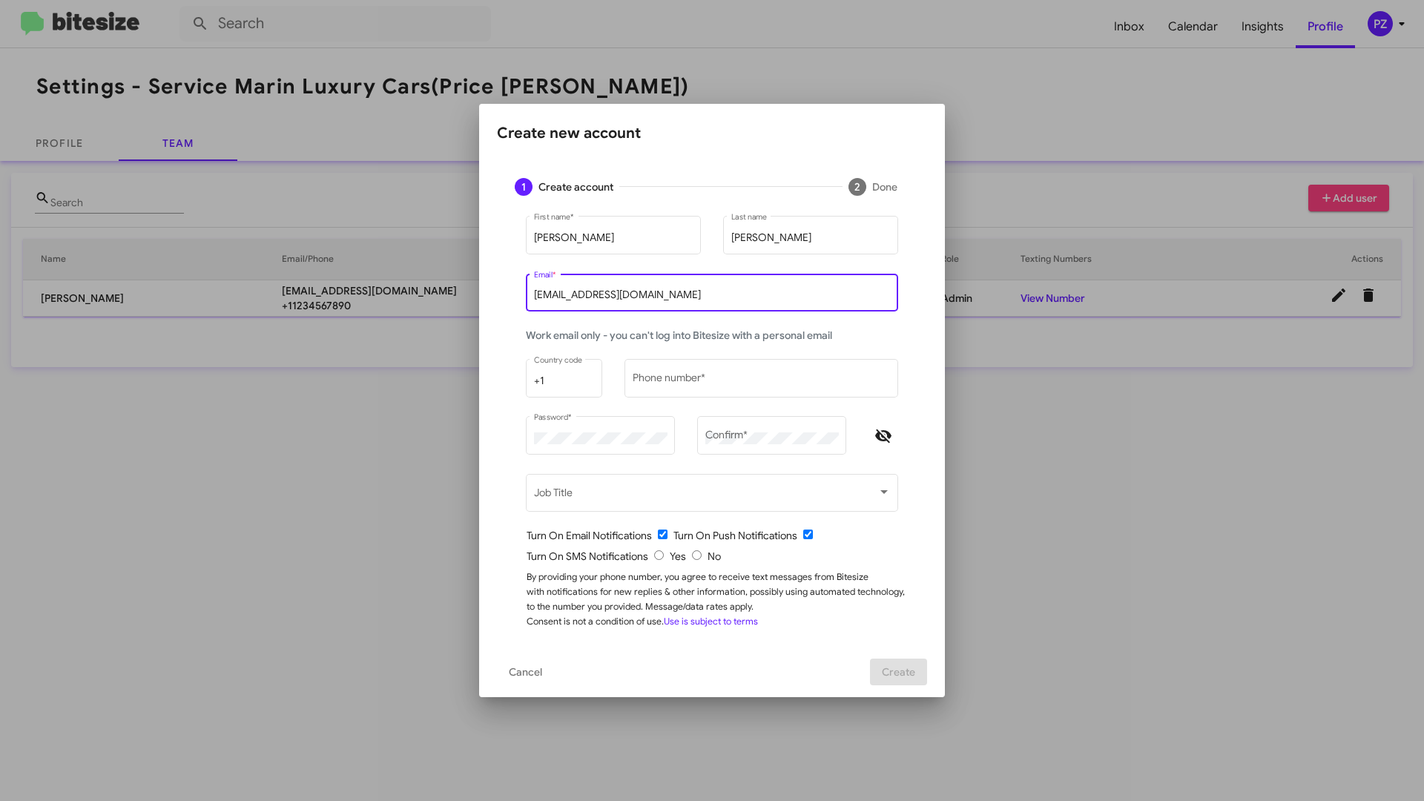
drag, startPoint x: 713, startPoint y: 294, endPoint x: 483, endPoint y: 303, distance: 230.8
click at [483, 303] on mat-dialog-content "1 Create account 2 Done [PERSON_NAME] First name * [PERSON_NAME] Last name [PER…" at bounding box center [712, 403] width 466 height 486
type input "[EMAIL_ADDRESS][DOMAIN_NAME]"
click at [716, 380] on input "Phone number *" at bounding box center [761, 381] width 258 height 12
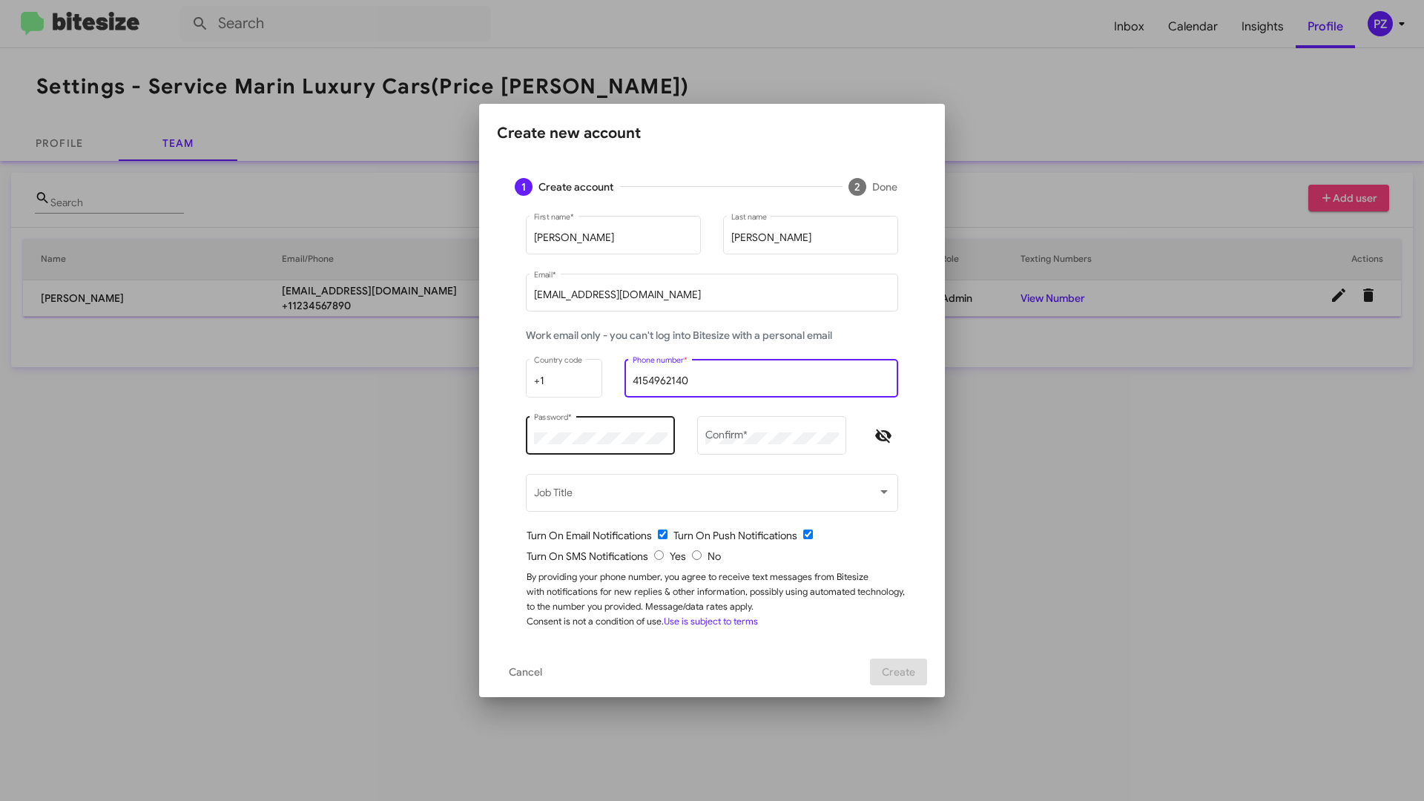
type input "4154962140"
click at [636, 430] on div "Password *" at bounding box center [600, 434] width 133 height 41
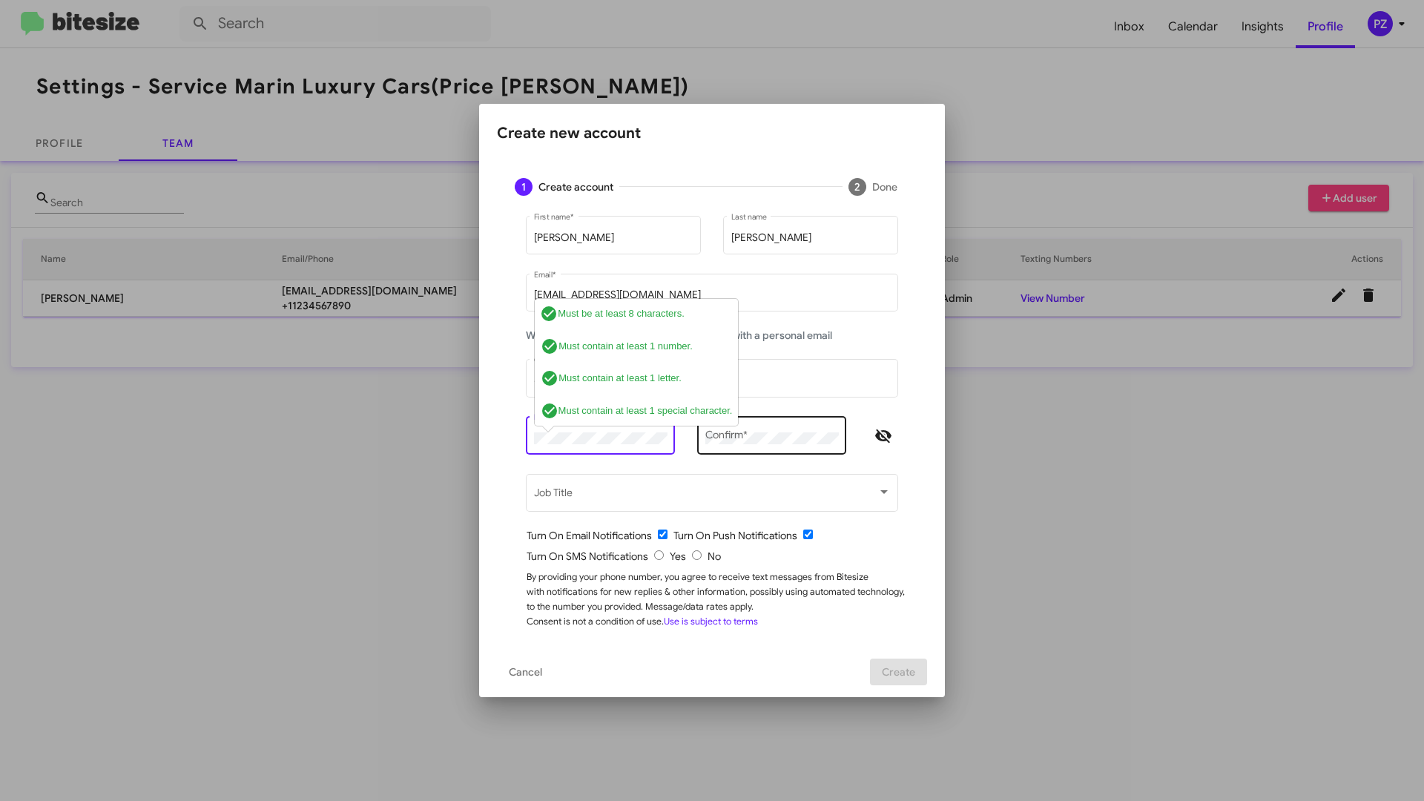
click at [769, 429] on div "Confirm *" at bounding box center [771, 434] width 133 height 41
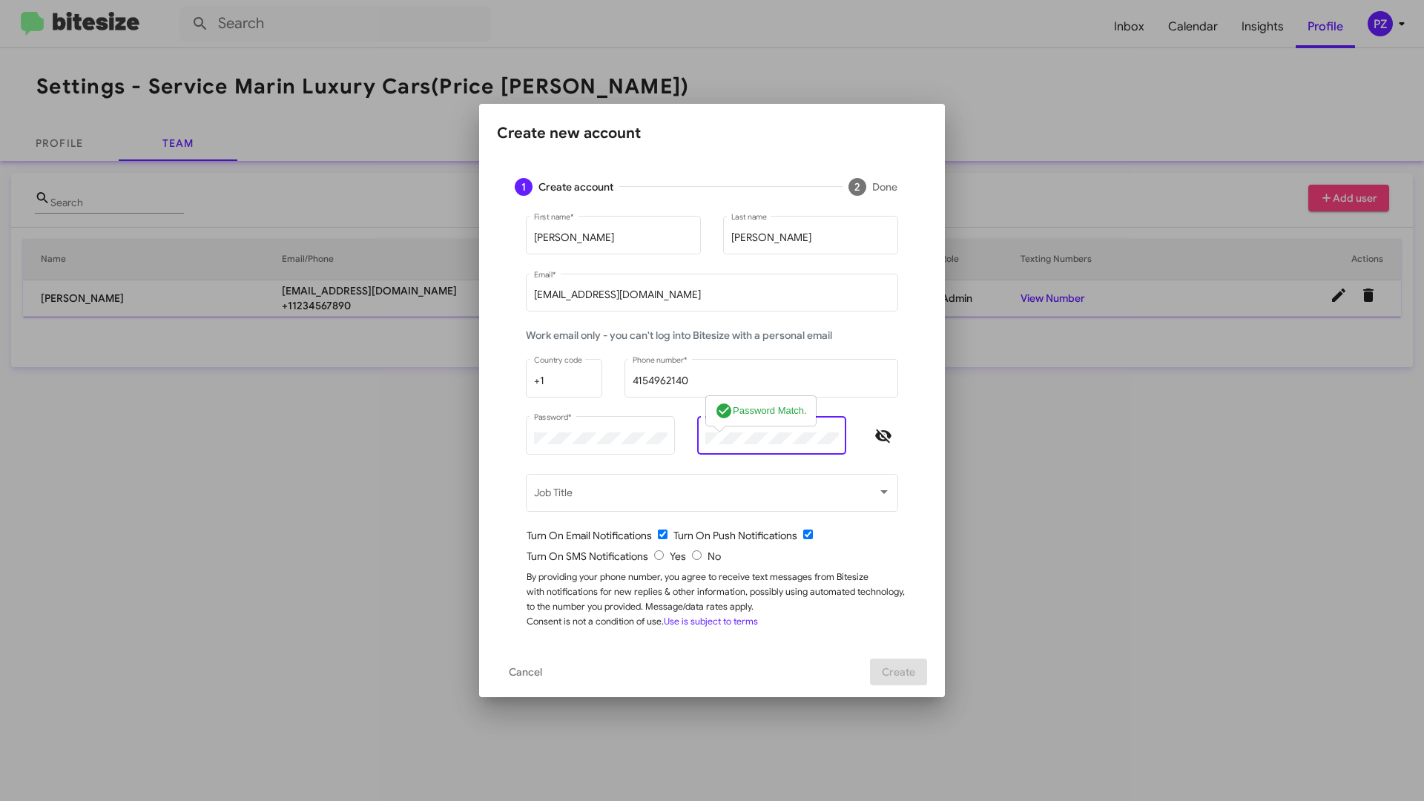
click at [893, 431] on span "Hide password" at bounding box center [883, 436] width 30 height 18
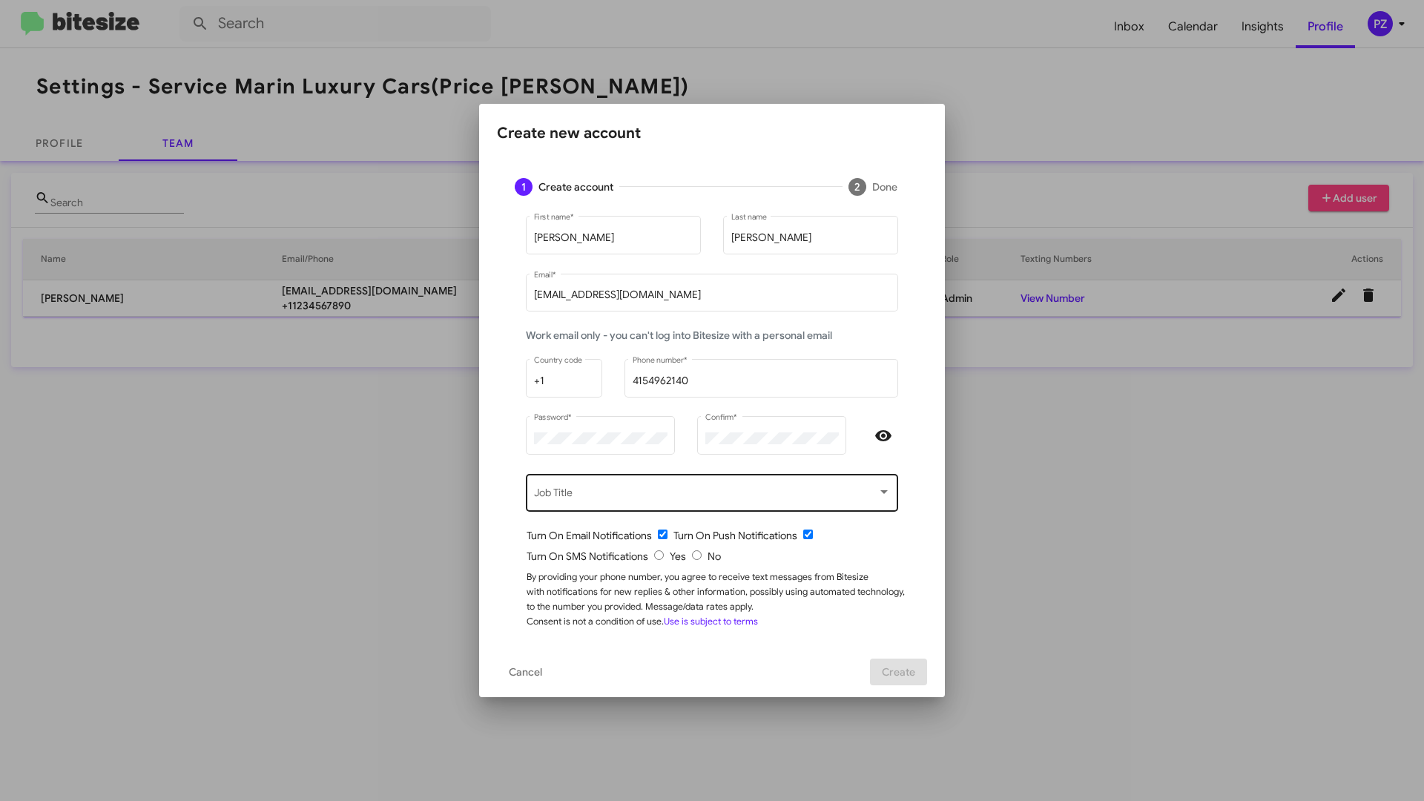
click at [704, 484] on div "Job Title" at bounding box center [712, 491] width 357 height 41
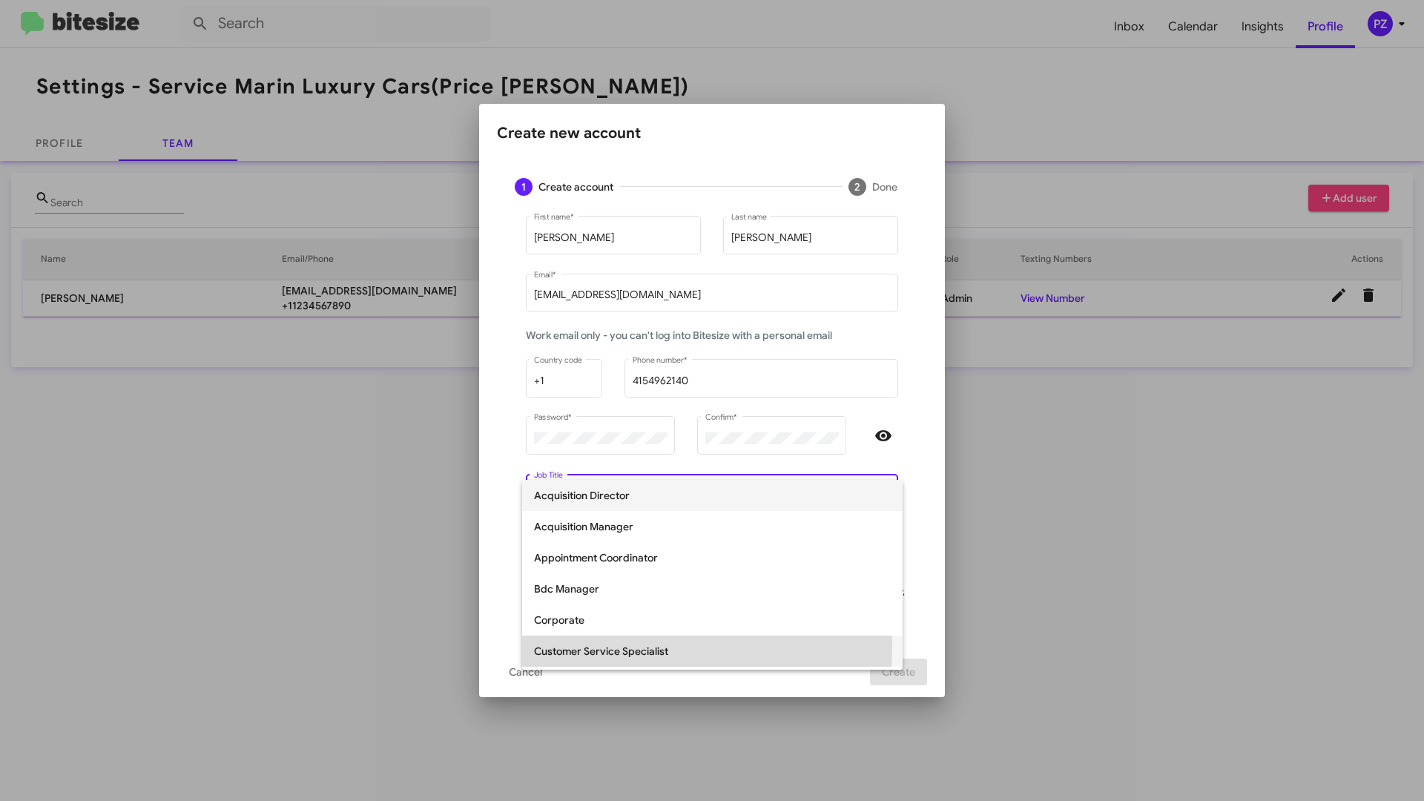
click at [635, 646] on span "Customer Service Specialist" at bounding box center [712, 650] width 357 height 31
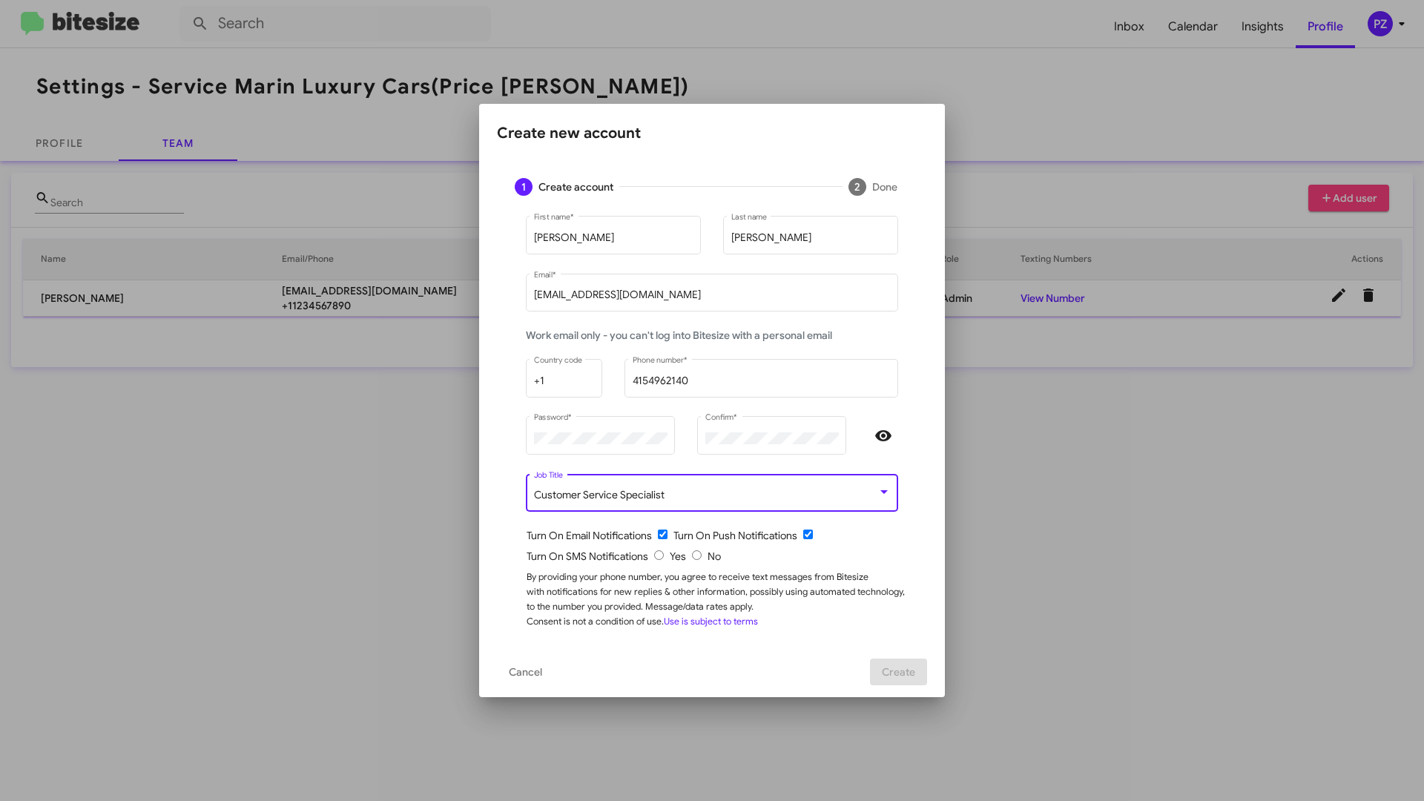
click at [662, 532] on input "checkbox" at bounding box center [663, 534] width 10 height 10
checkbox input "false"
click at [699, 555] on input "radio" at bounding box center [697, 555] width 10 height 10
radio input "true"
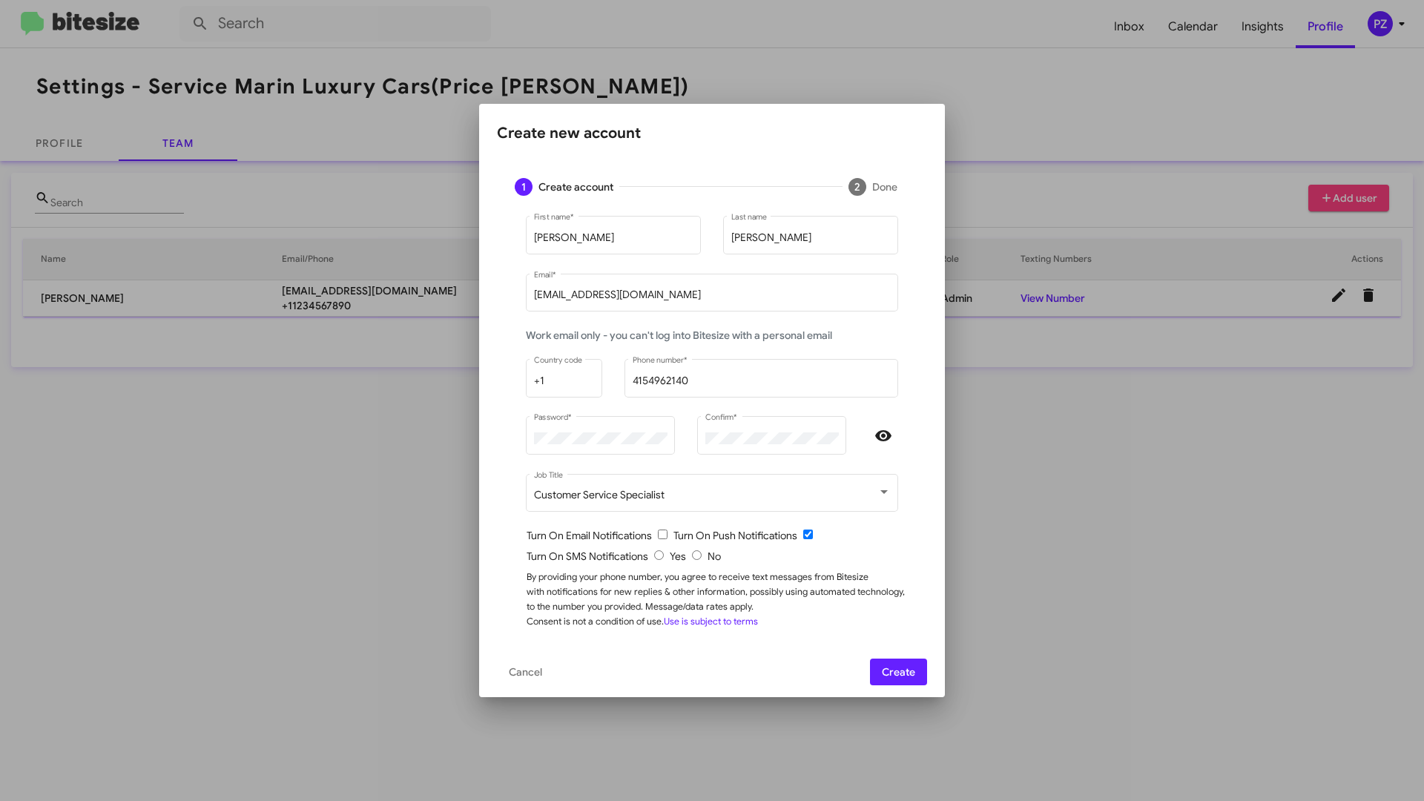
click at [893, 663] on span "Create" at bounding box center [898, 671] width 33 height 27
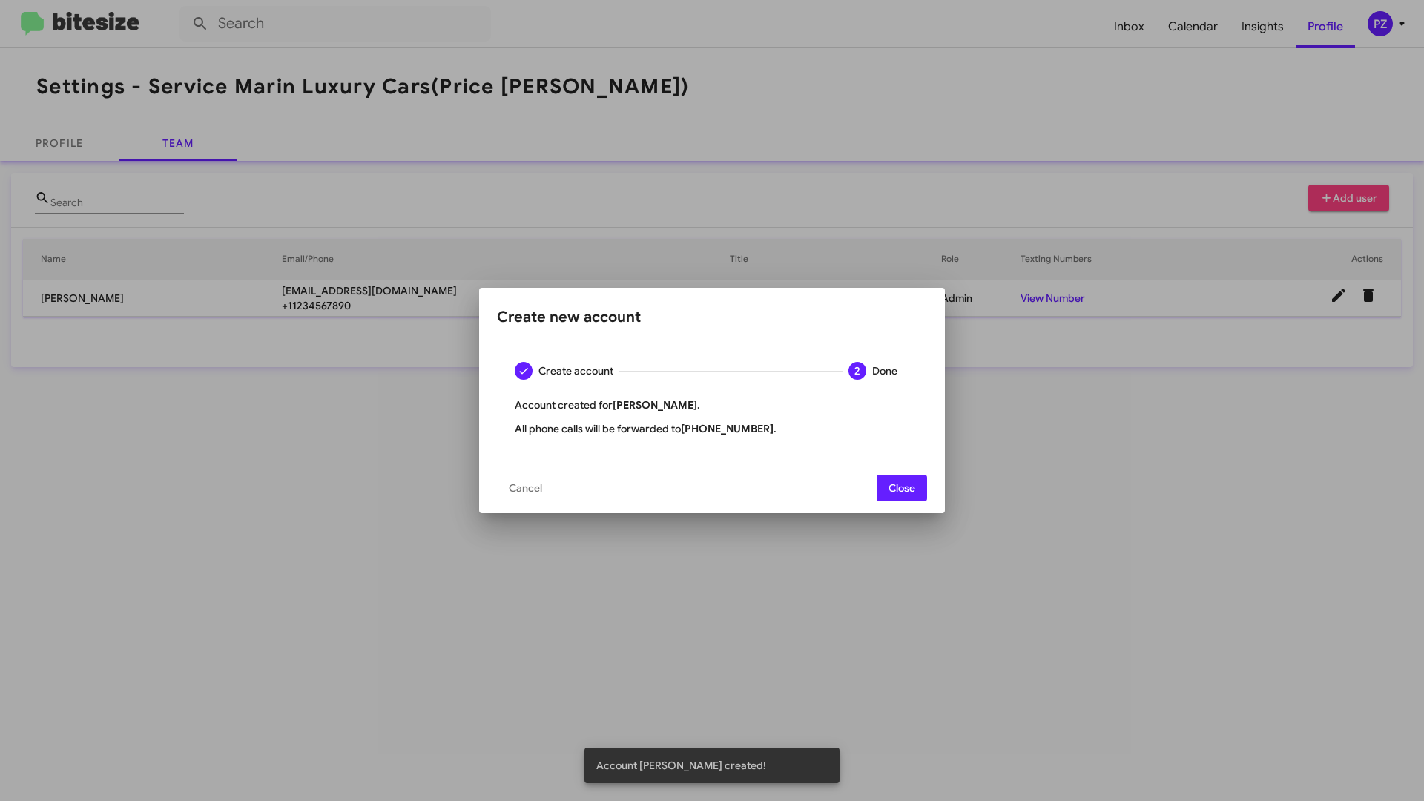
click at [918, 490] on button "Close" at bounding box center [901, 488] width 50 height 27
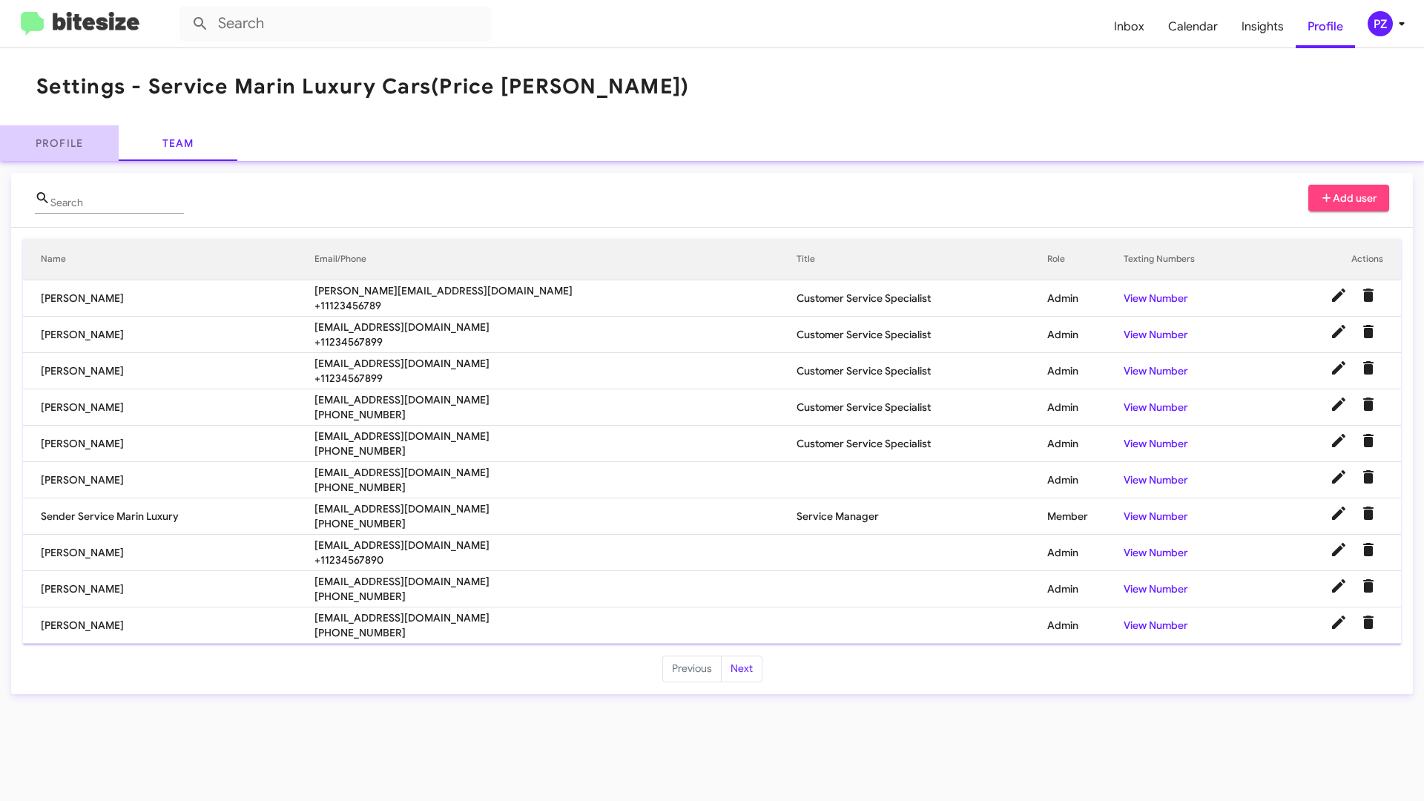
click at [36, 138] on link "Profile" at bounding box center [59, 143] width 119 height 36
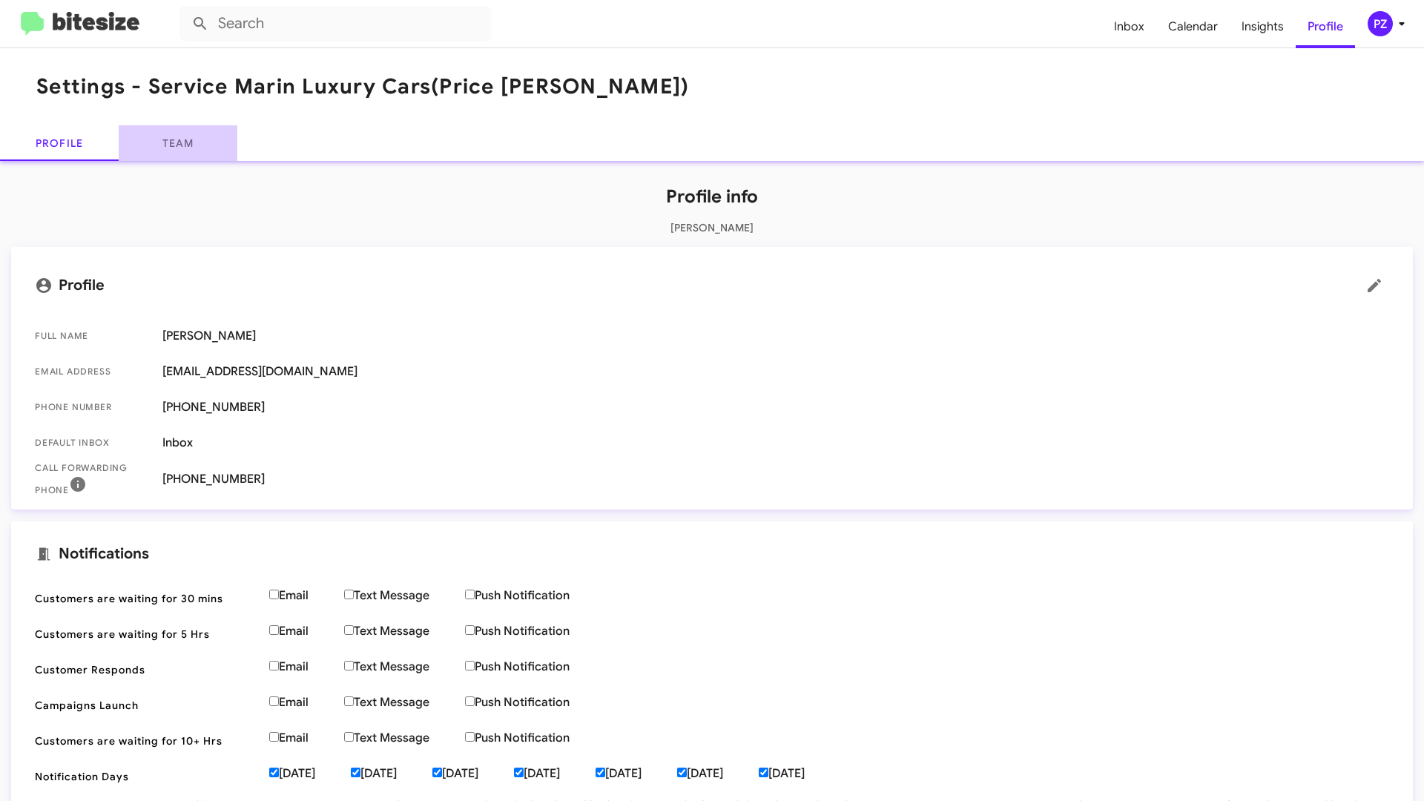
click at [166, 148] on link "Team" at bounding box center [178, 143] width 119 height 36
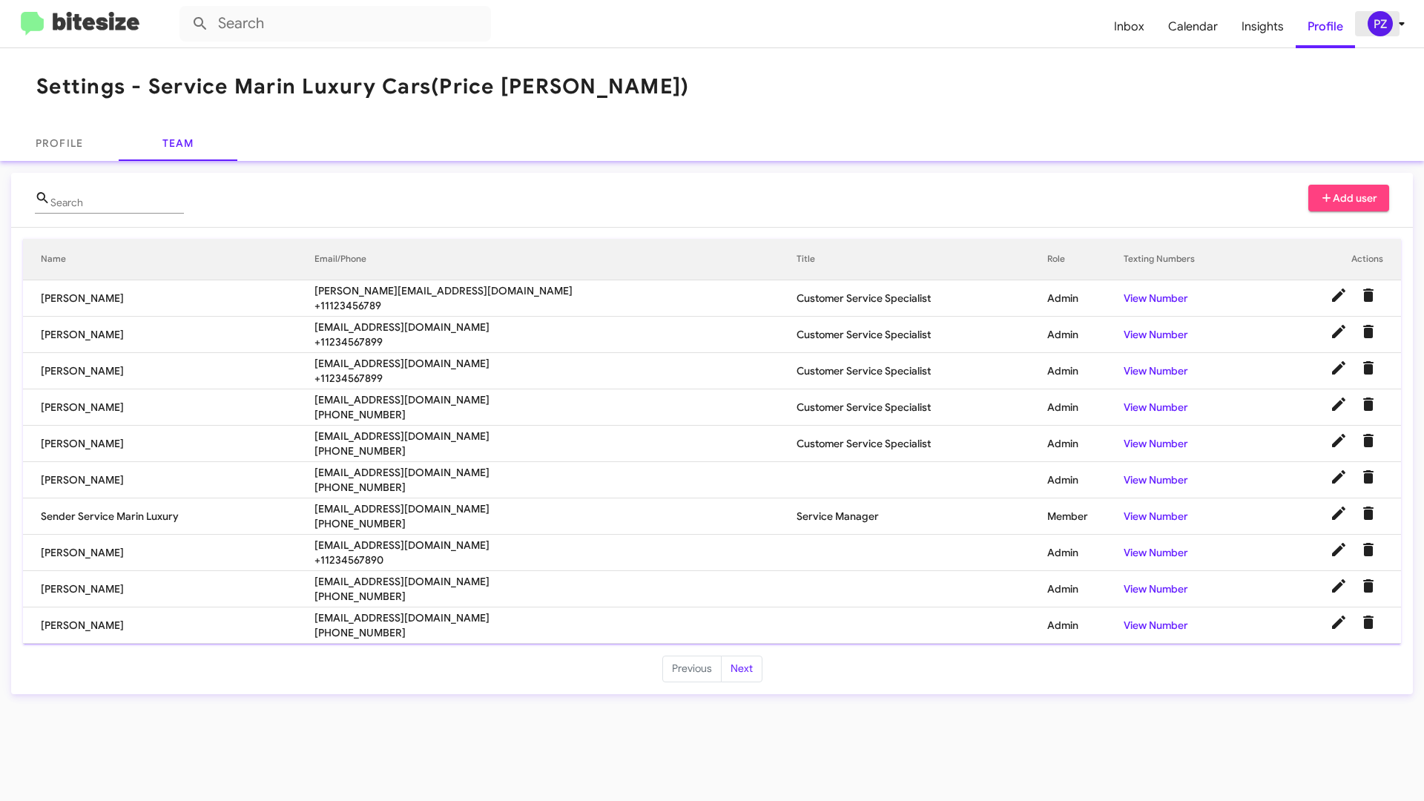
click at [1397, 17] on icon at bounding box center [1401, 24] width 18 height 18
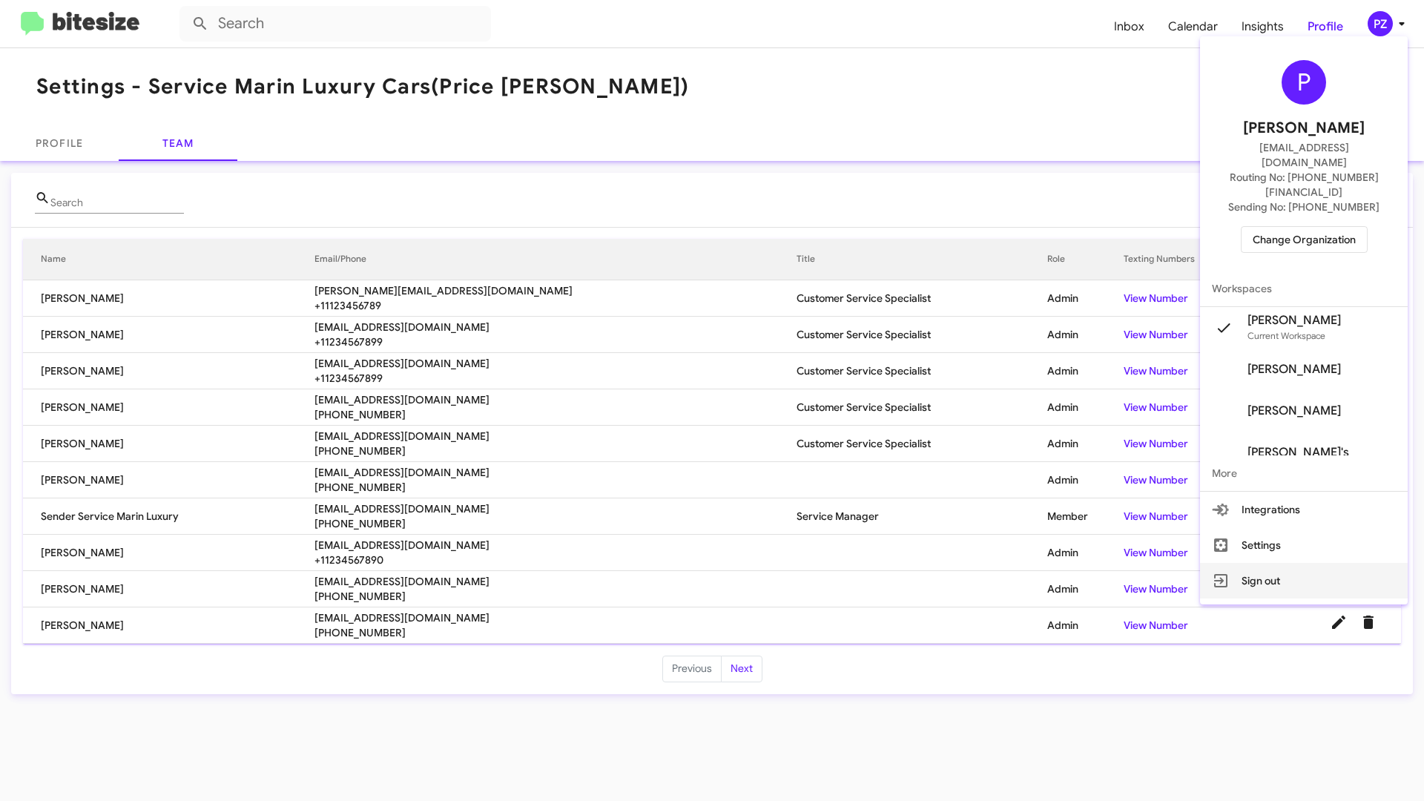
click at [1277, 563] on button "Sign out" at bounding box center [1304, 581] width 208 height 36
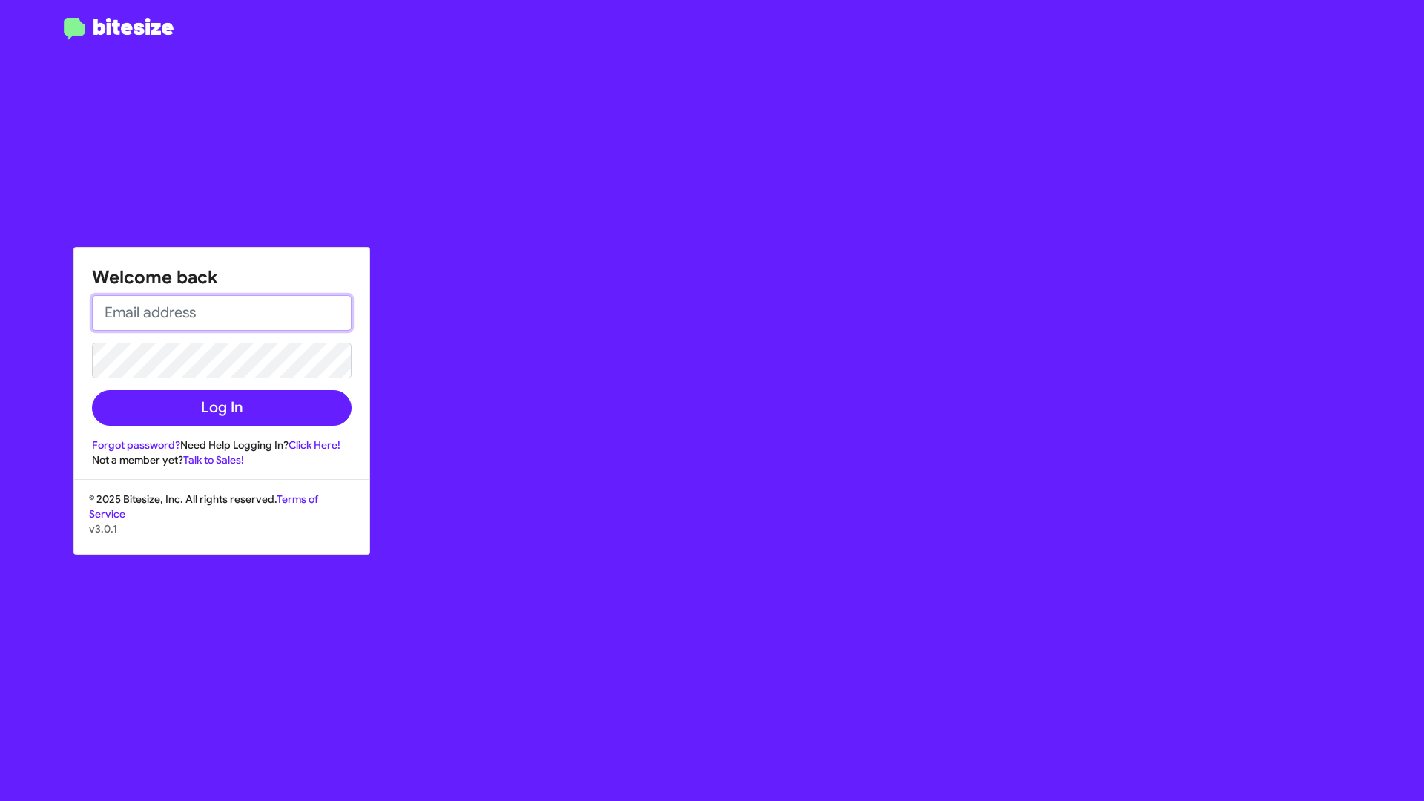
type input "[EMAIL_ADDRESS][DOMAIN_NAME]"
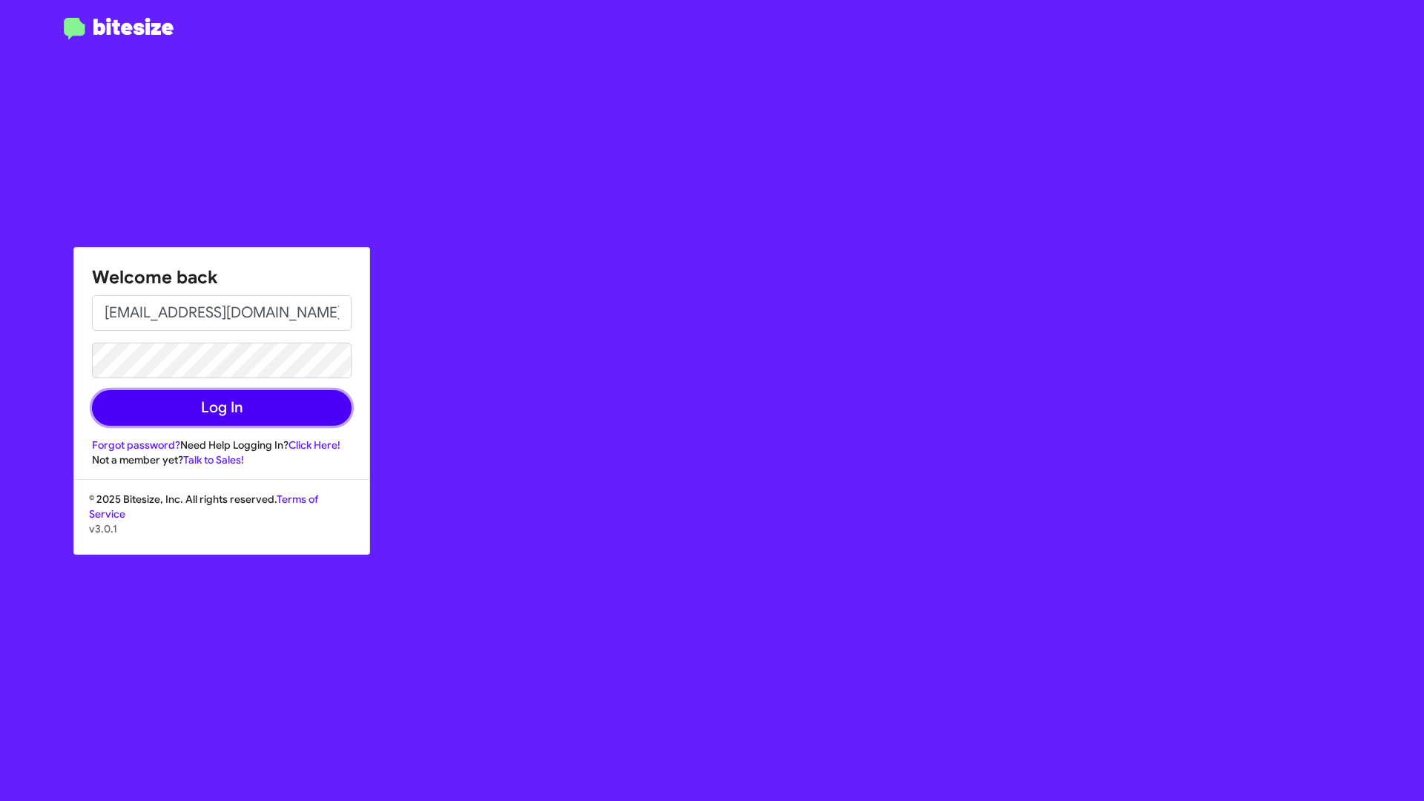
click at [278, 409] on button "Log In" at bounding box center [221, 408] width 259 height 36
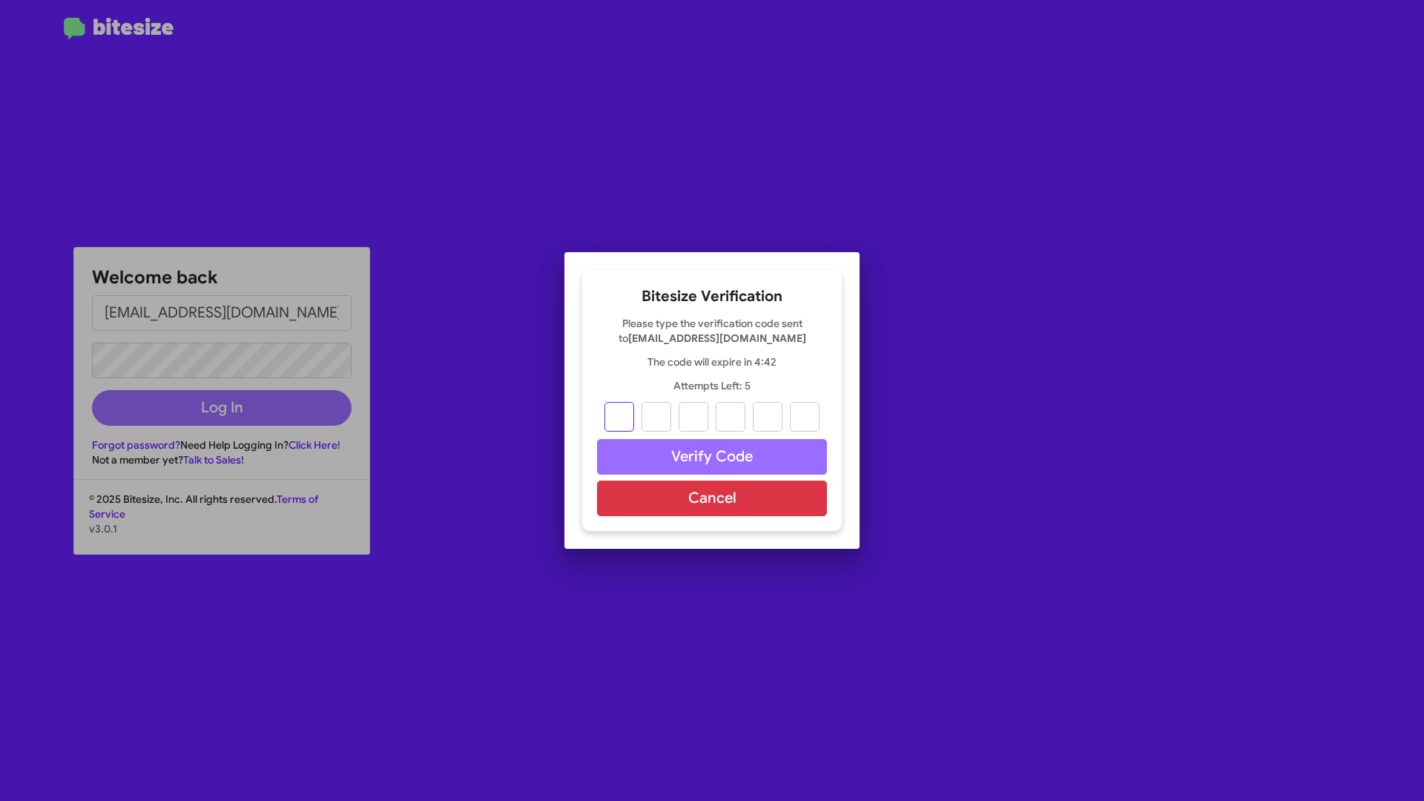
click at [612, 423] on input "text" at bounding box center [619, 417] width 30 height 30
type input "7"
type input "6"
type input "5"
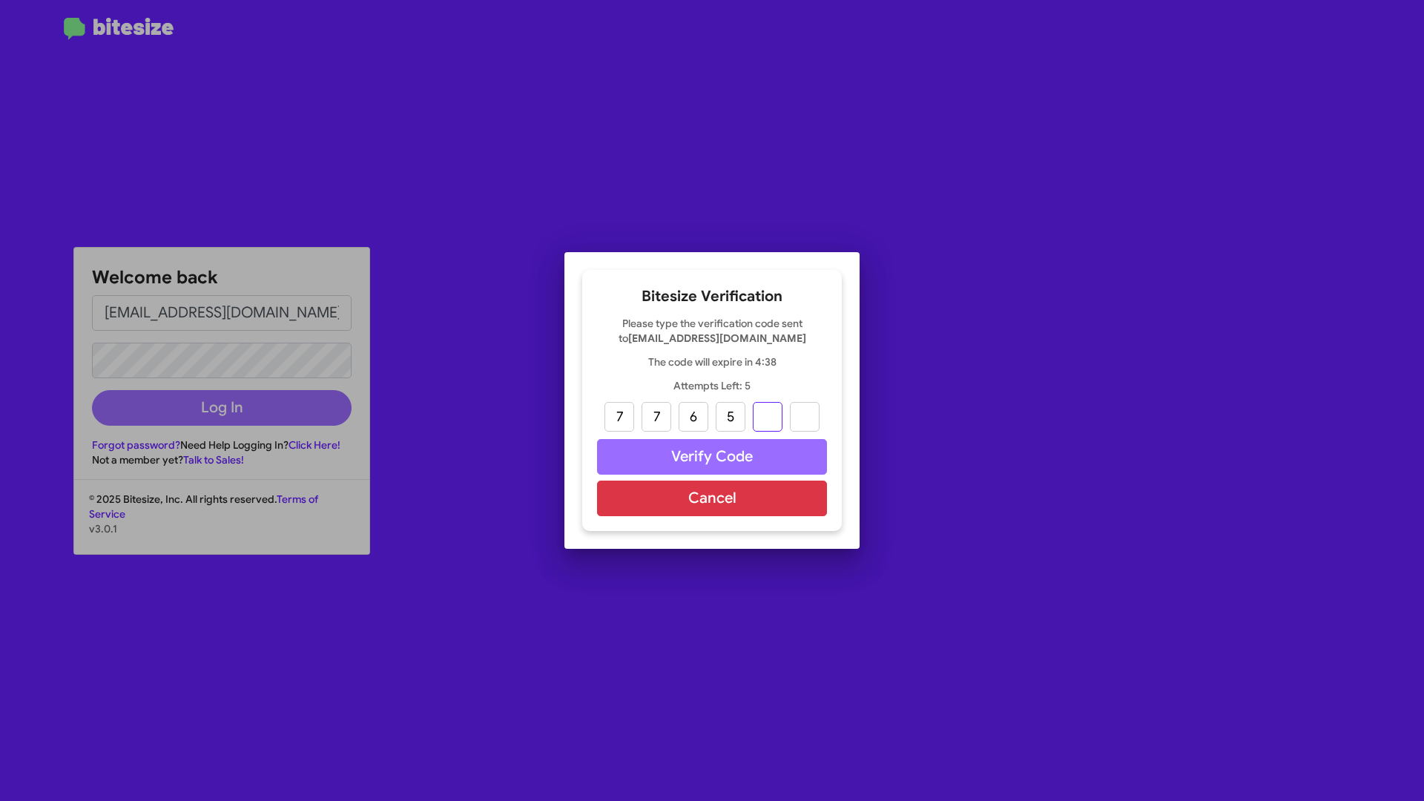
type input "5"
type input "6"
click at [737, 451] on button "Verify Code" at bounding box center [712, 457] width 230 height 36
